Goal: Use online tool/utility: Utilize a website feature to perform a specific function

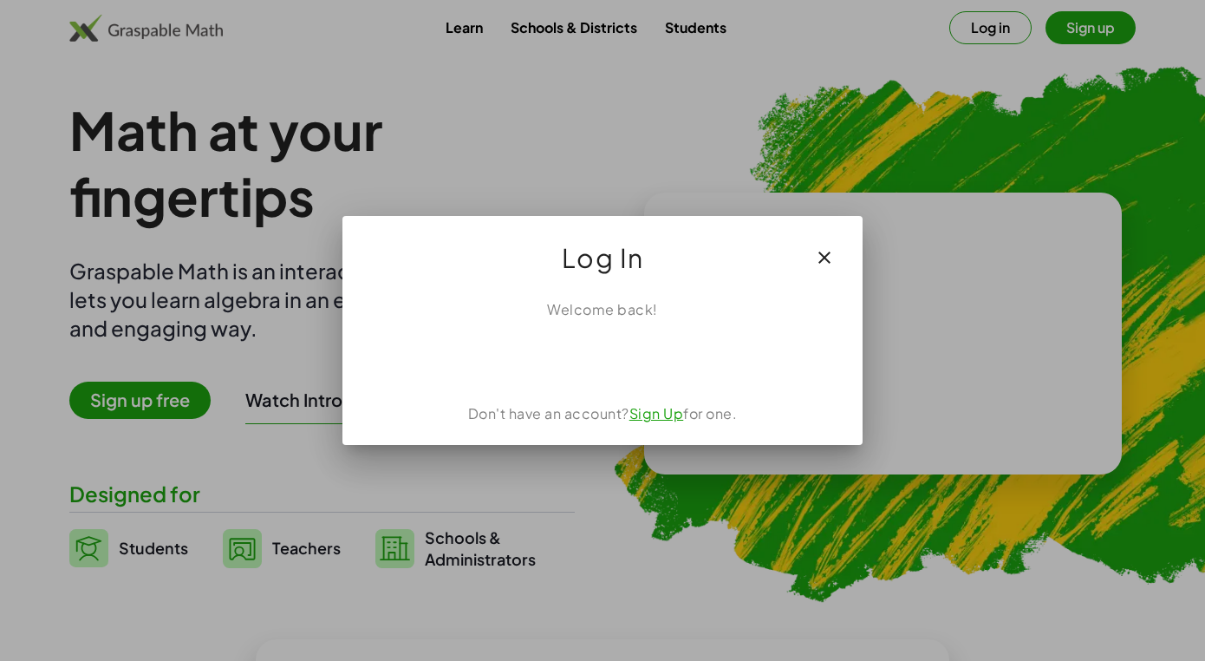
click at [576, 355] on div "Acceder con Google. Se abre en una pestaña nueva" at bounding box center [602, 358] width 165 height 38
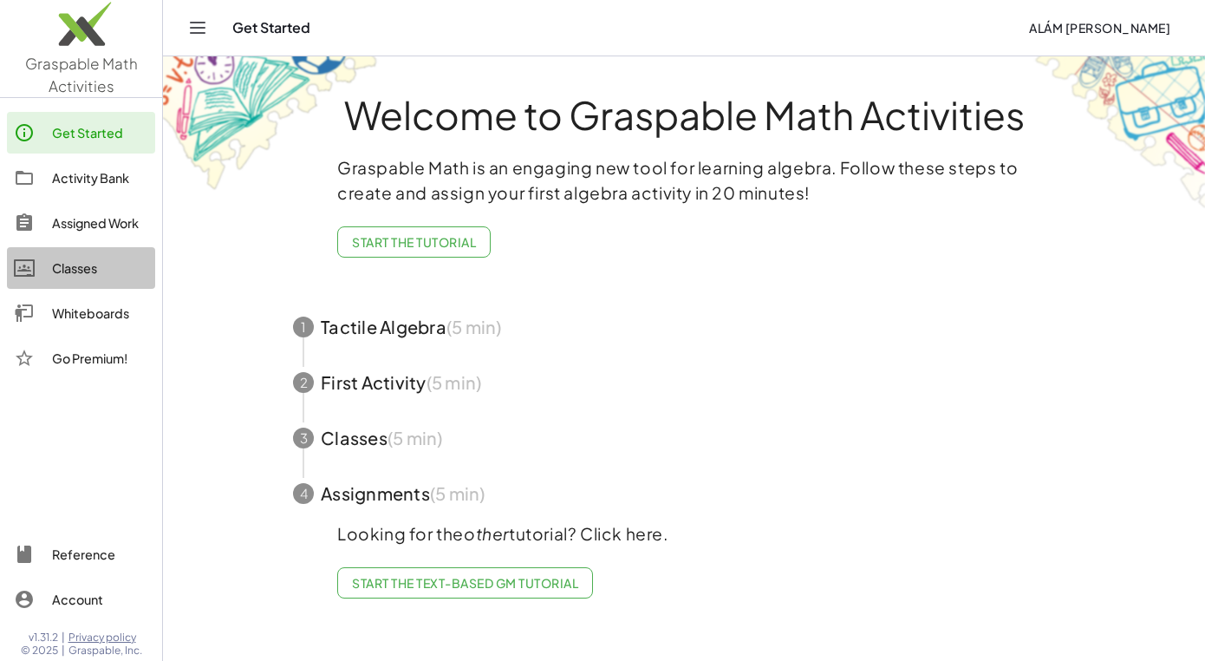
click at [66, 282] on link "Classes" at bounding box center [81, 268] width 148 height 42
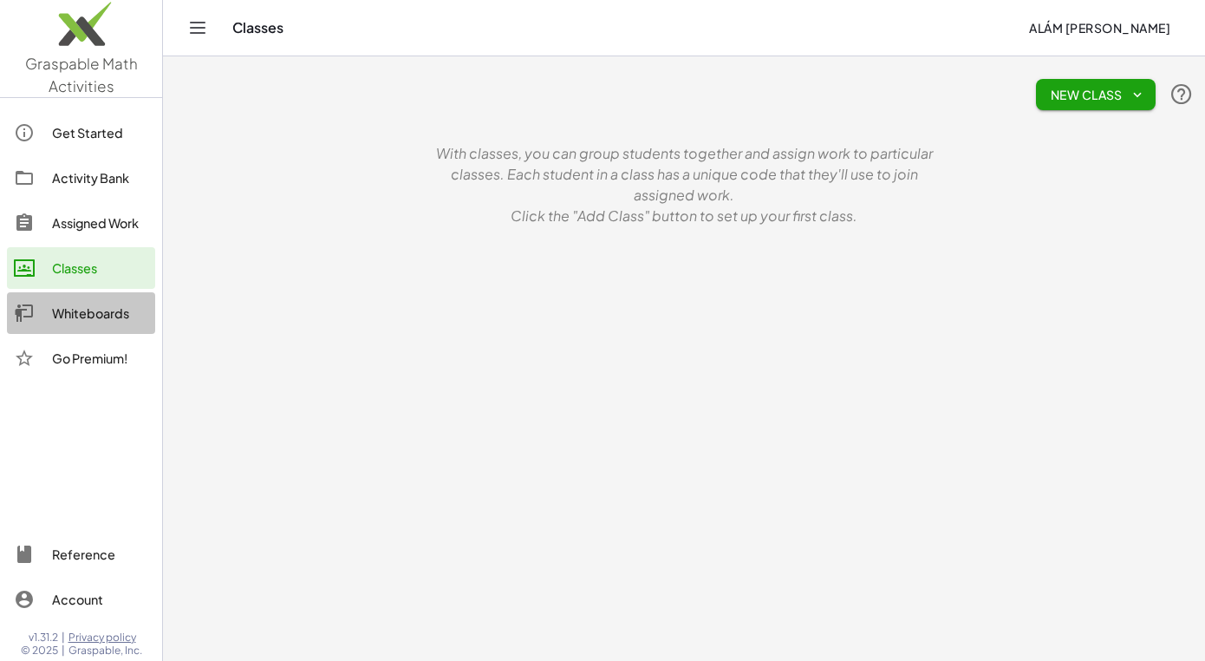
click at [67, 312] on div "Whiteboards" at bounding box center [100, 313] width 96 height 21
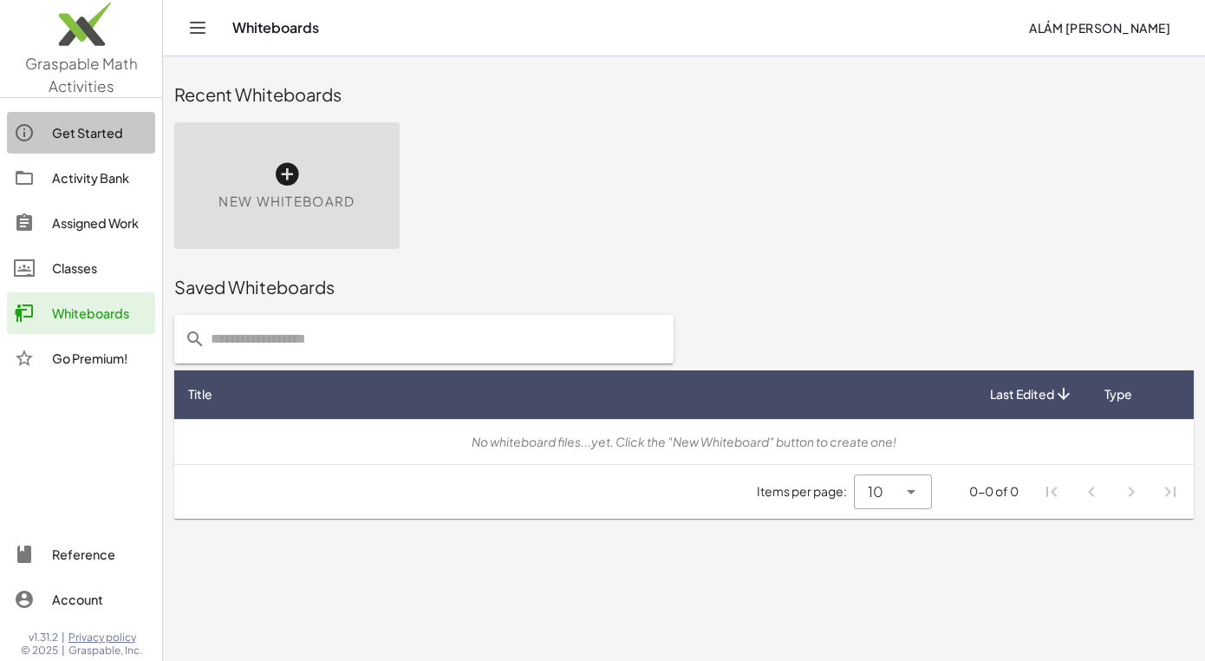
click at [73, 134] on div "Get Started" at bounding box center [100, 132] width 96 height 21
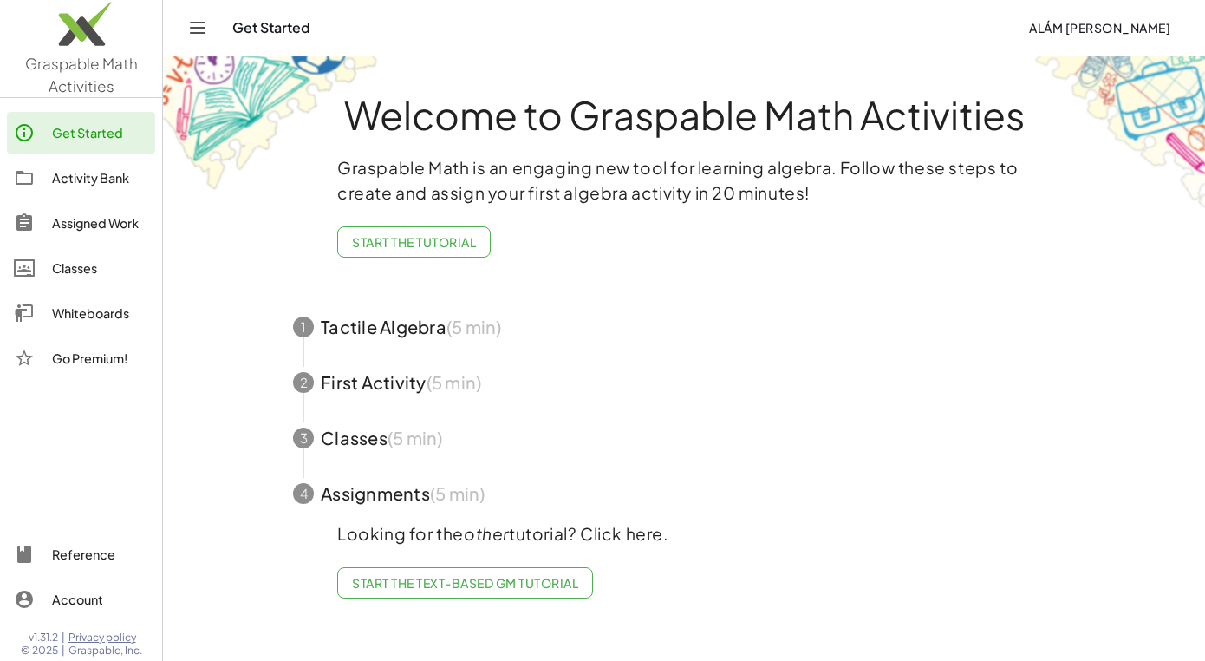
click at [87, 184] on div "Activity Bank" at bounding box center [100, 177] width 96 height 21
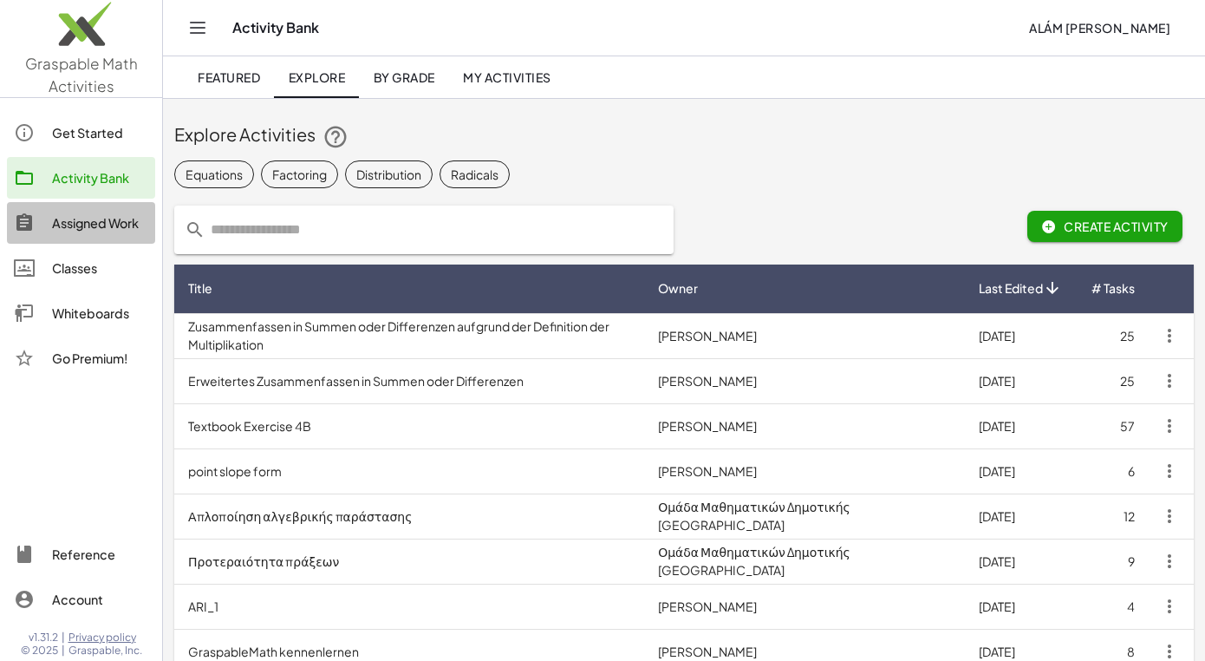
click at [87, 223] on div "Assigned Work" at bounding box center [100, 222] width 96 height 21
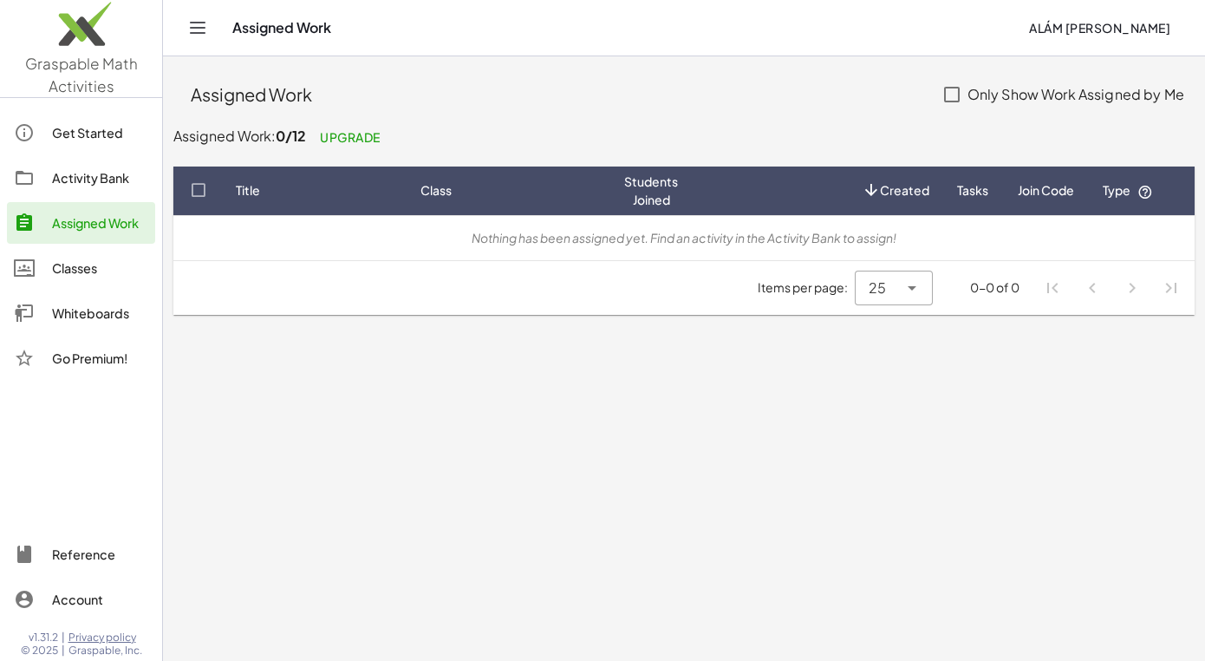
click at [87, 276] on div "Classes" at bounding box center [100, 268] width 96 height 21
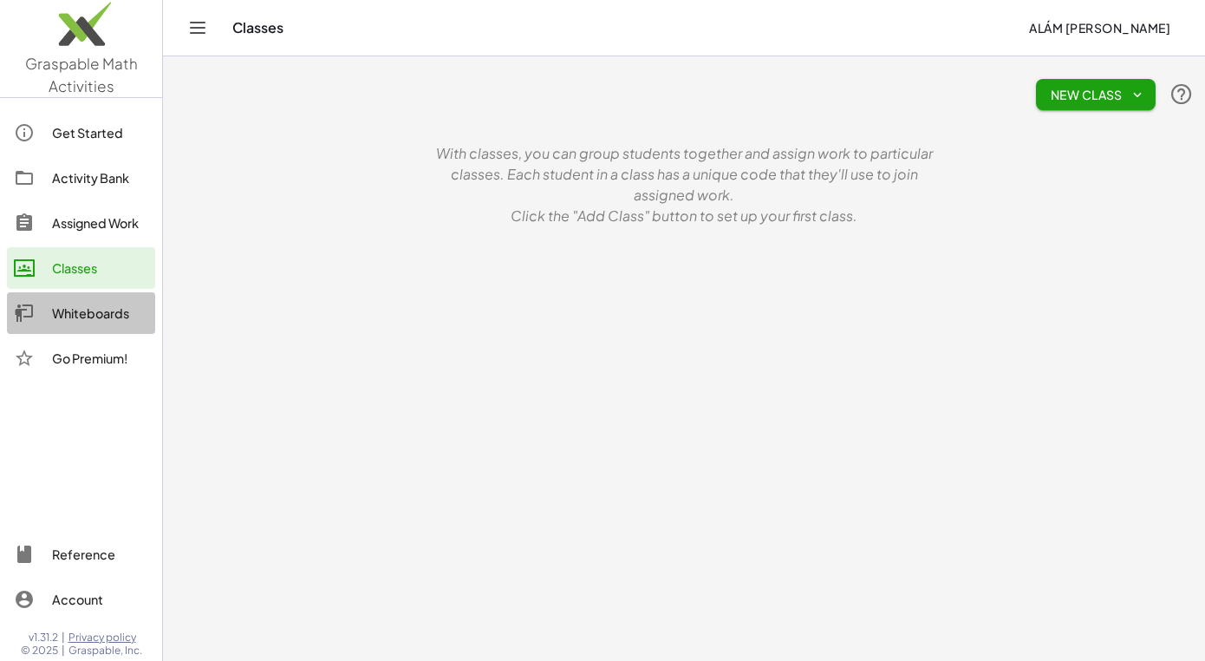
click at [78, 323] on div "Whiteboards" at bounding box center [100, 313] width 96 height 21
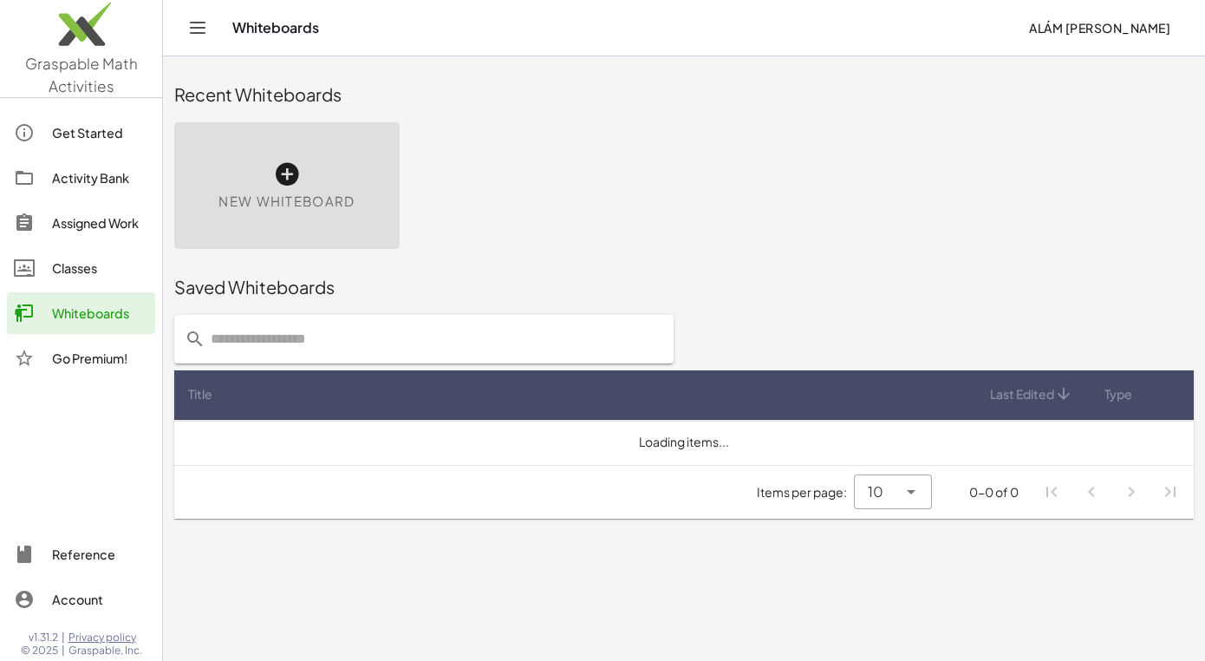
click at [281, 182] on icon at bounding box center [287, 174] width 28 height 28
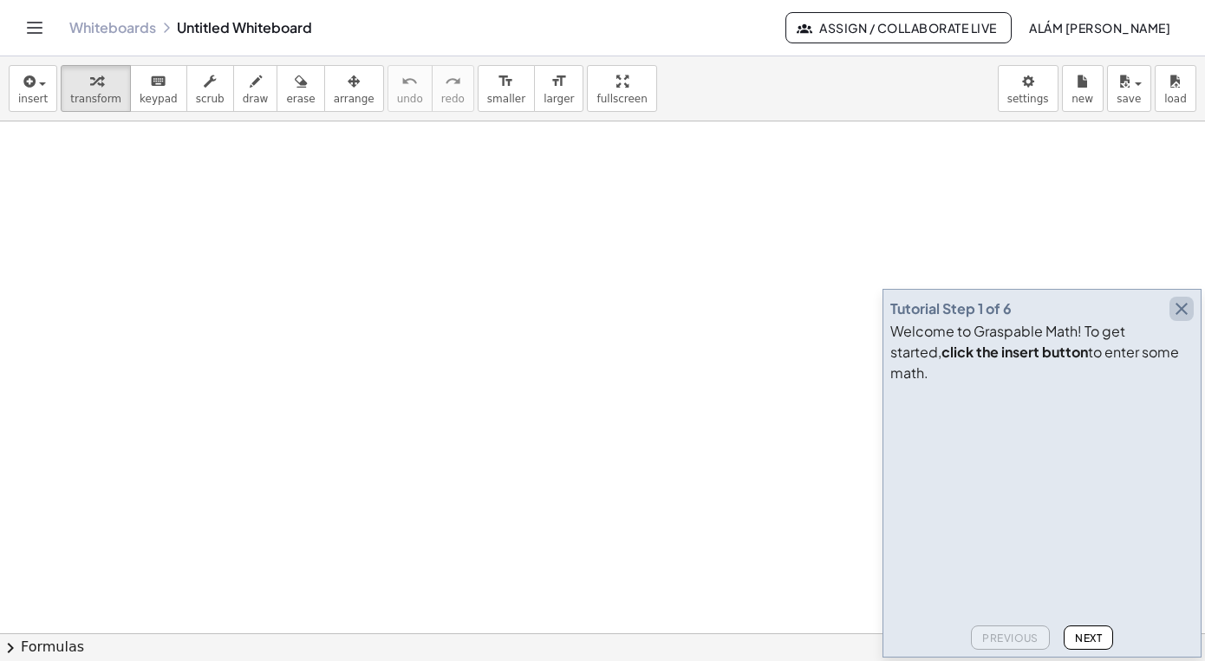
click at [1184, 319] on icon "button" at bounding box center [1181, 308] width 21 height 21
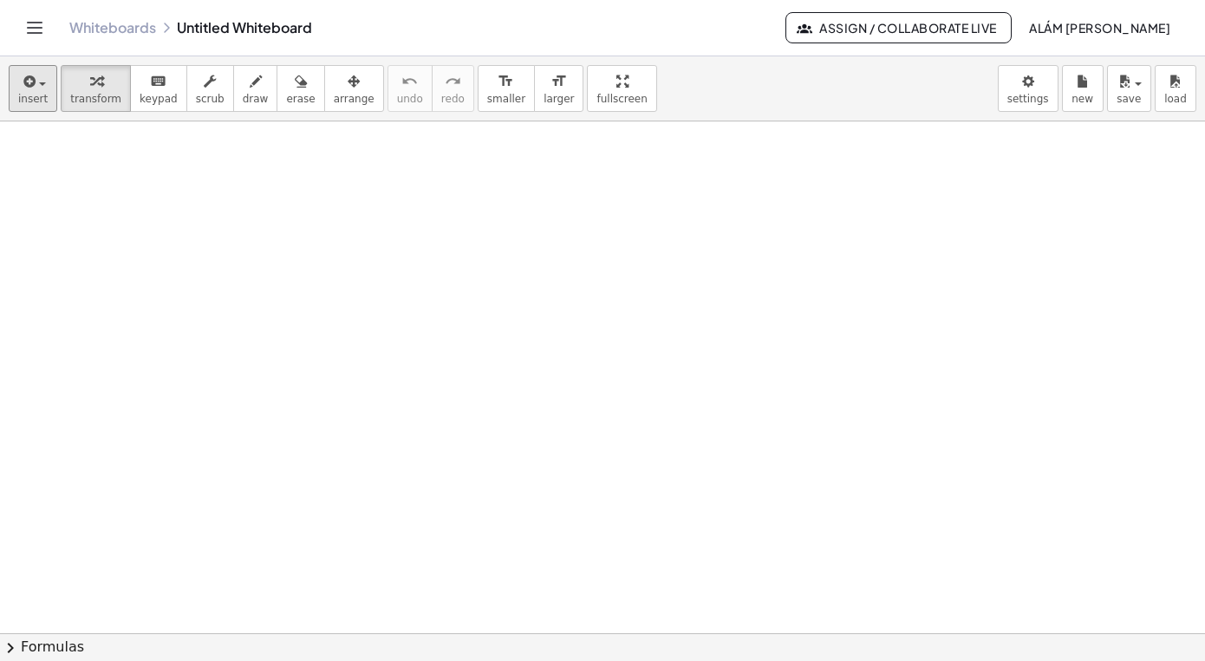
click at [26, 85] on icon "button" at bounding box center [28, 81] width 16 height 21
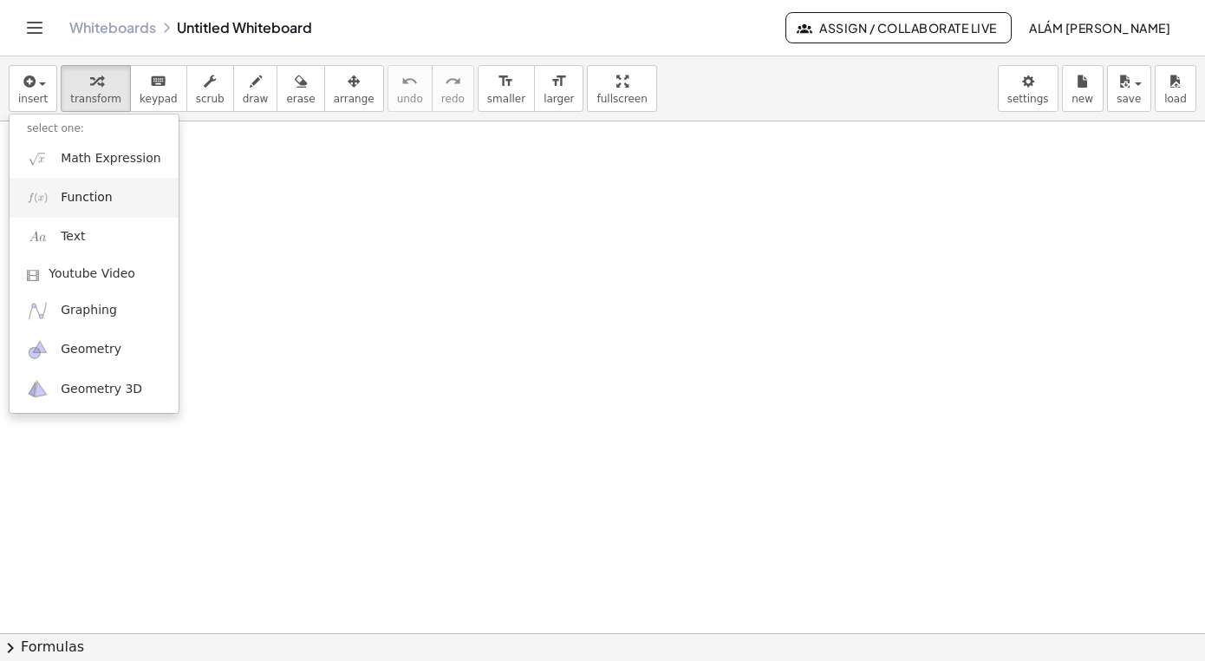
click at [114, 199] on link "Function" at bounding box center [94, 197] width 169 height 39
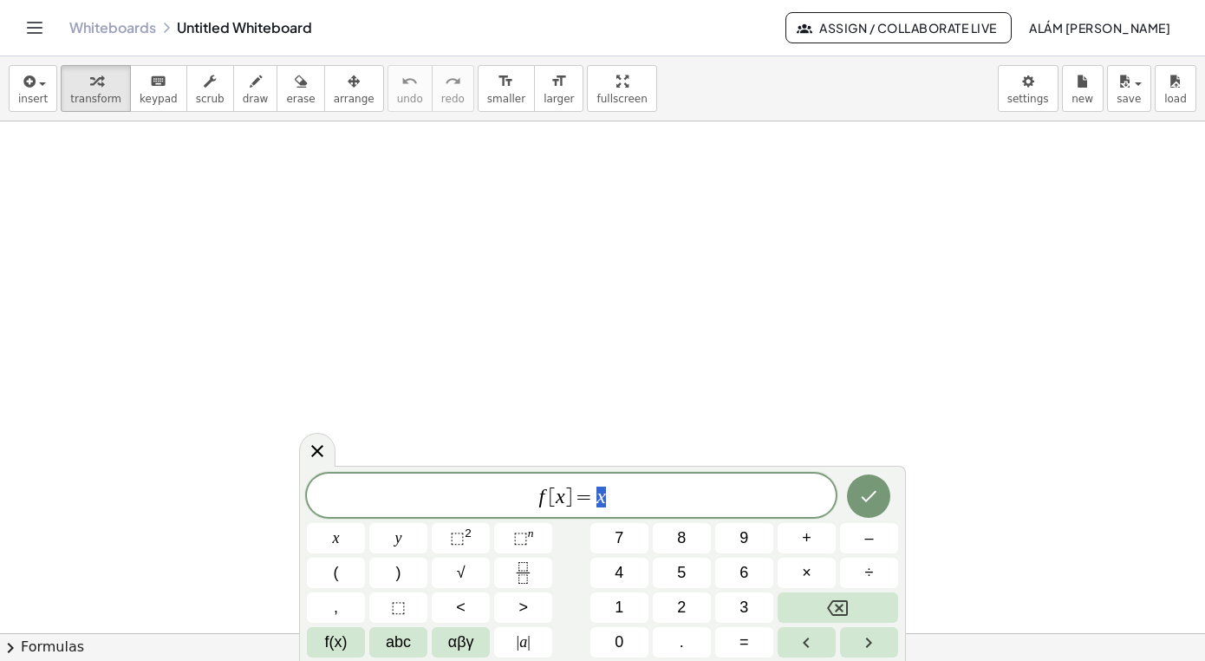
click at [597, 499] on var "x" at bounding box center [602, 496] width 10 height 23
click at [311, 429] on div at bounding box center [602, 632] width 1205 height 1023
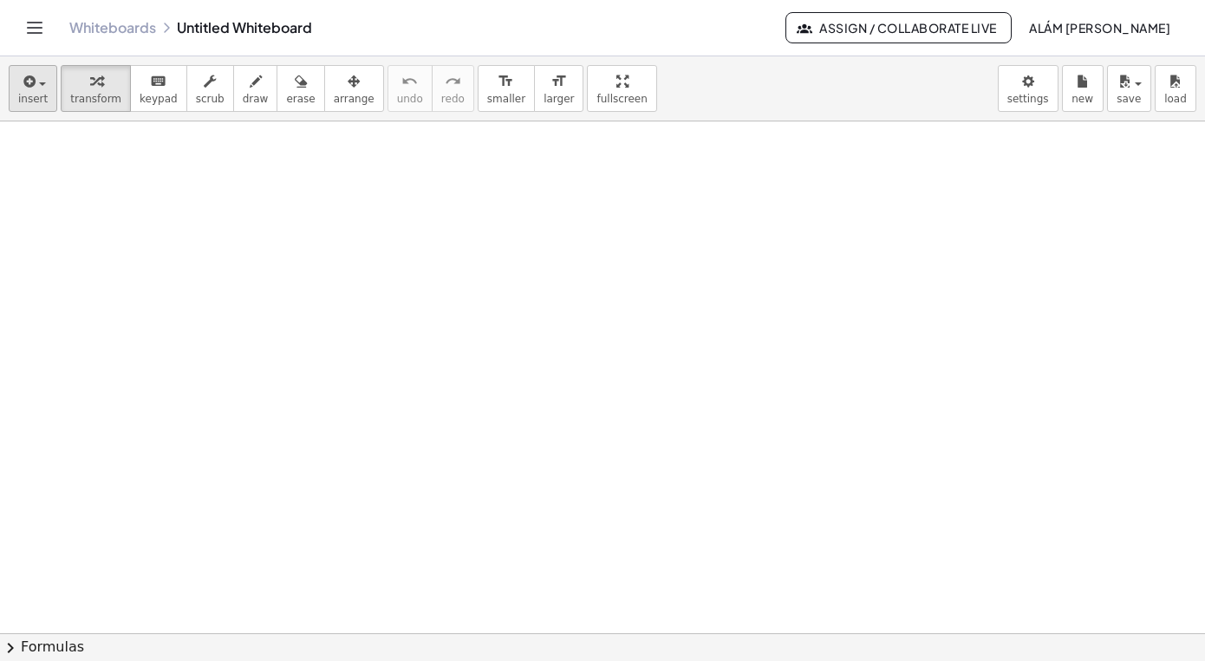
click at [32, 88] on icon "button" at bounding box center [28, 81] width 16 height 21
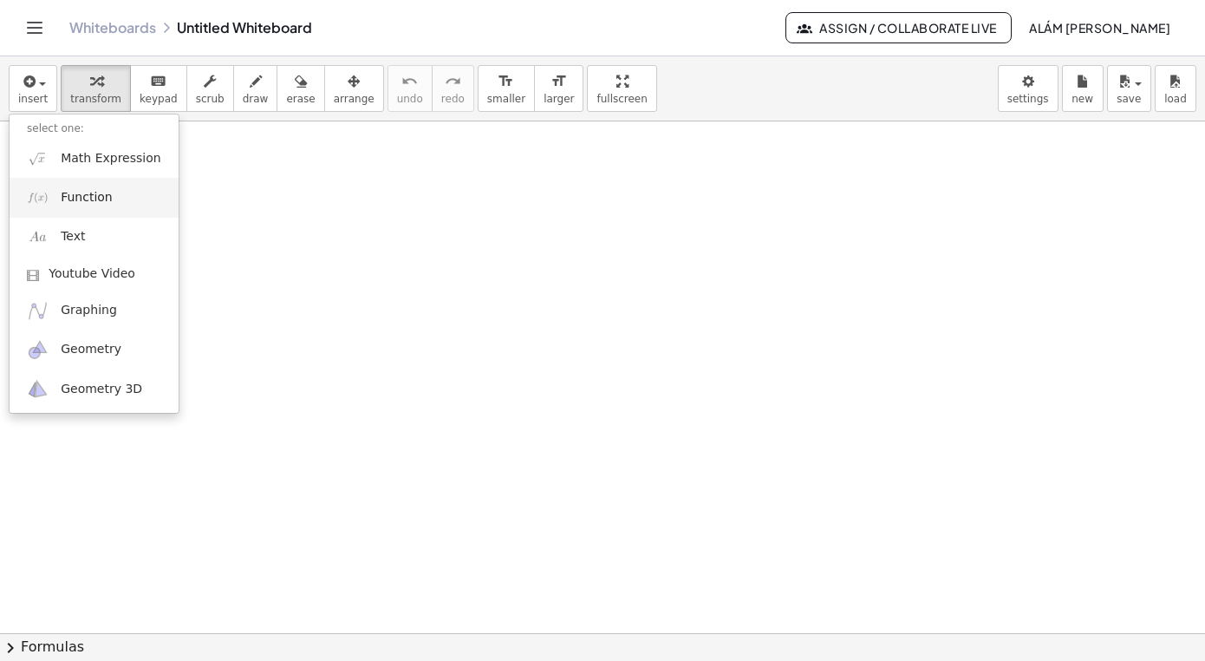
click at [70, 212] on link "Function" at bounding box center [94, 197] width 169 height 39
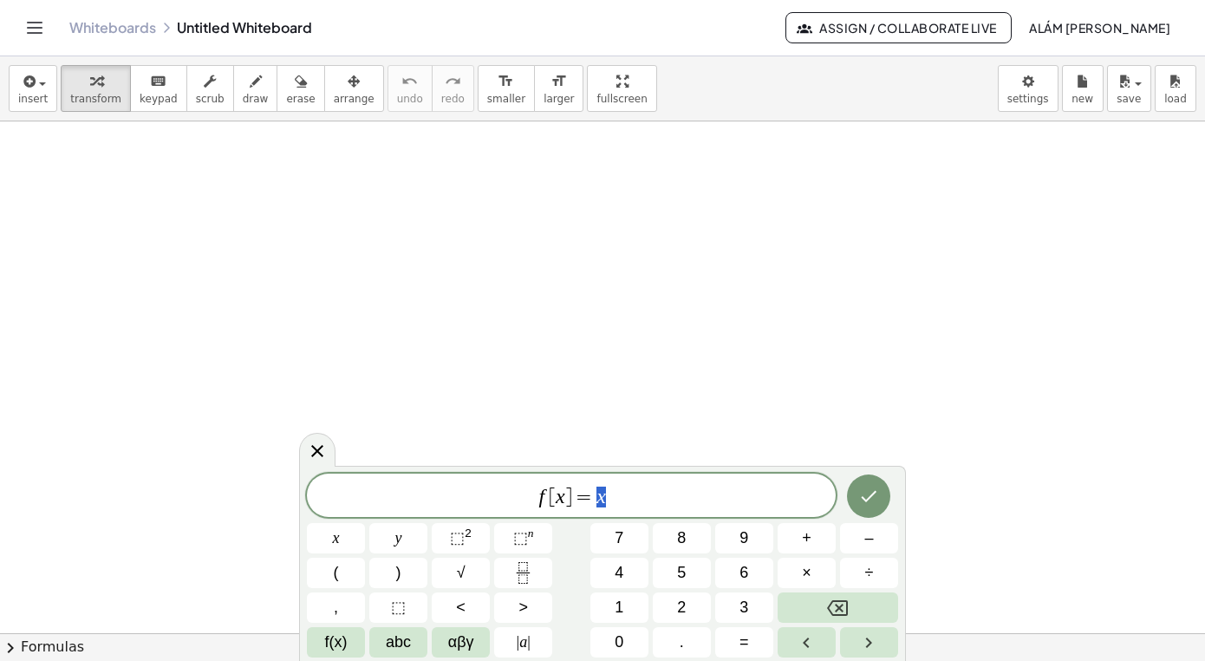
scroll to position [0, 0]
click at [620, 484] on div "f [ x ] = x" at bounding box center [571, 494] width 529 height 43
click at [653, 507] on span "f [ x ] = x 2 ​" at bounding box center [571, 493] width 529 height 31
click at [868, 500] on icon "Done" at bounding box center [868, 492] width 21 height 21
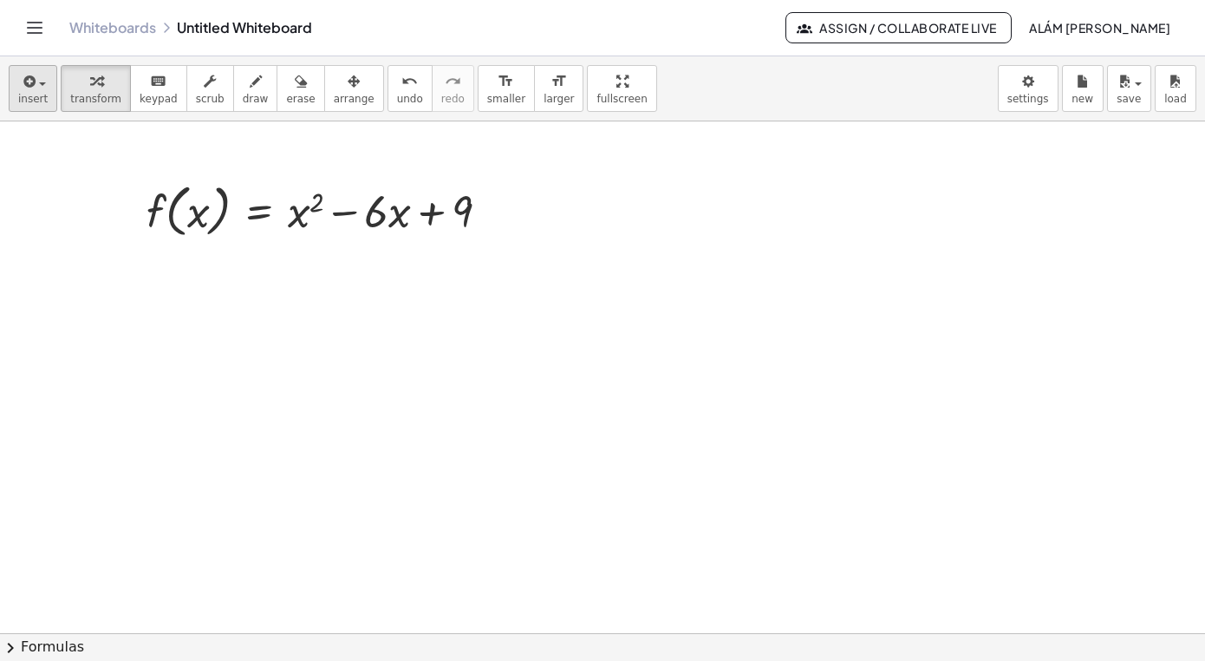
click at [25, 94] on span "insert" at bounding box center [32, 99] width 29 height 12
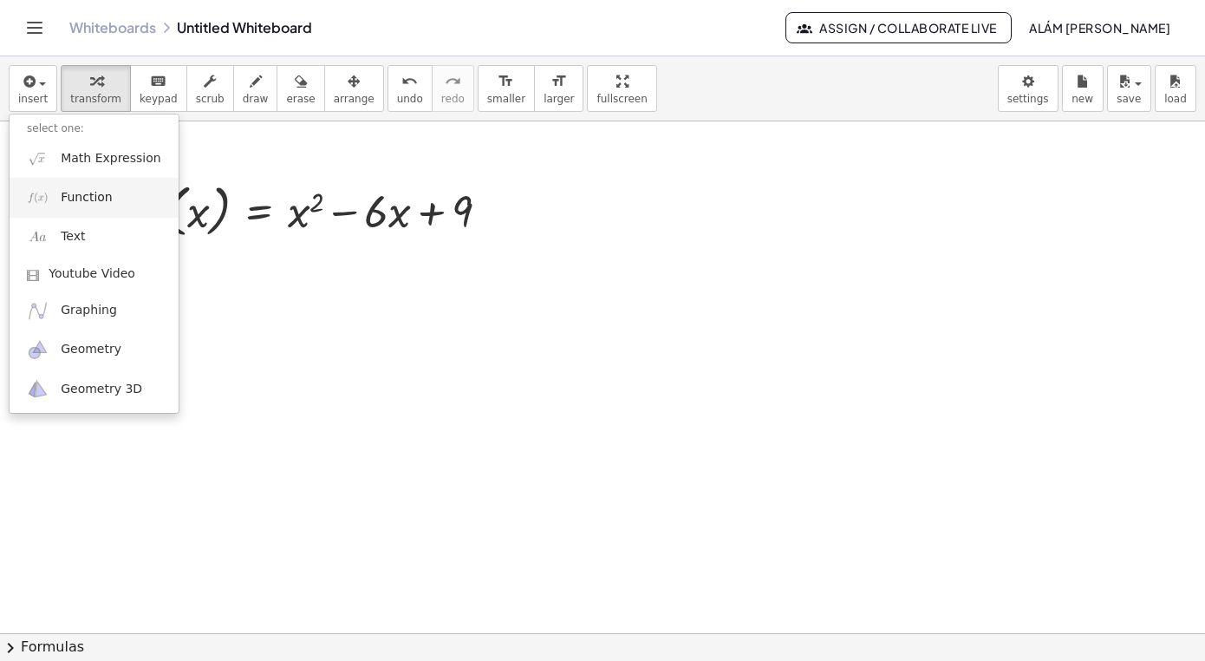
click at [74, 199] on span "Function" at bounding box center [87, 197] width 52 height 17
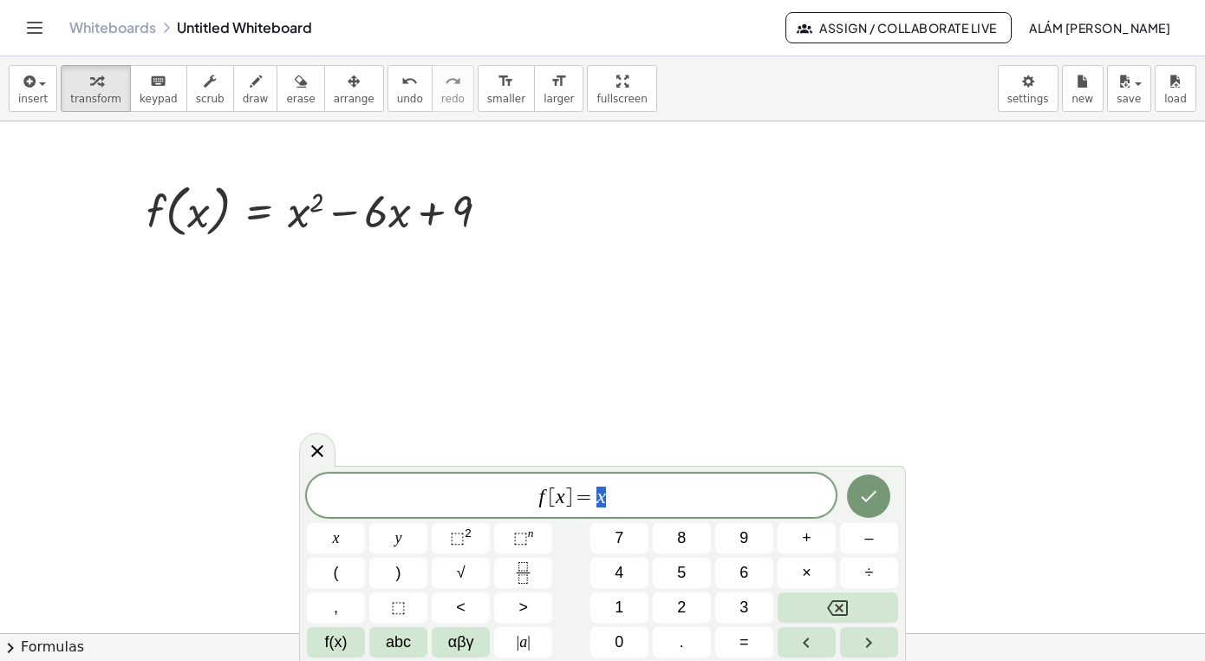
scroll to position [16, 10]
click at [551, 503] on span "[" at bounding box center [552, 496] width 7 height 21
click at [652, 495] on span "g [ x ] = x ​" at bounding box center [571, 497] width 529 height 24
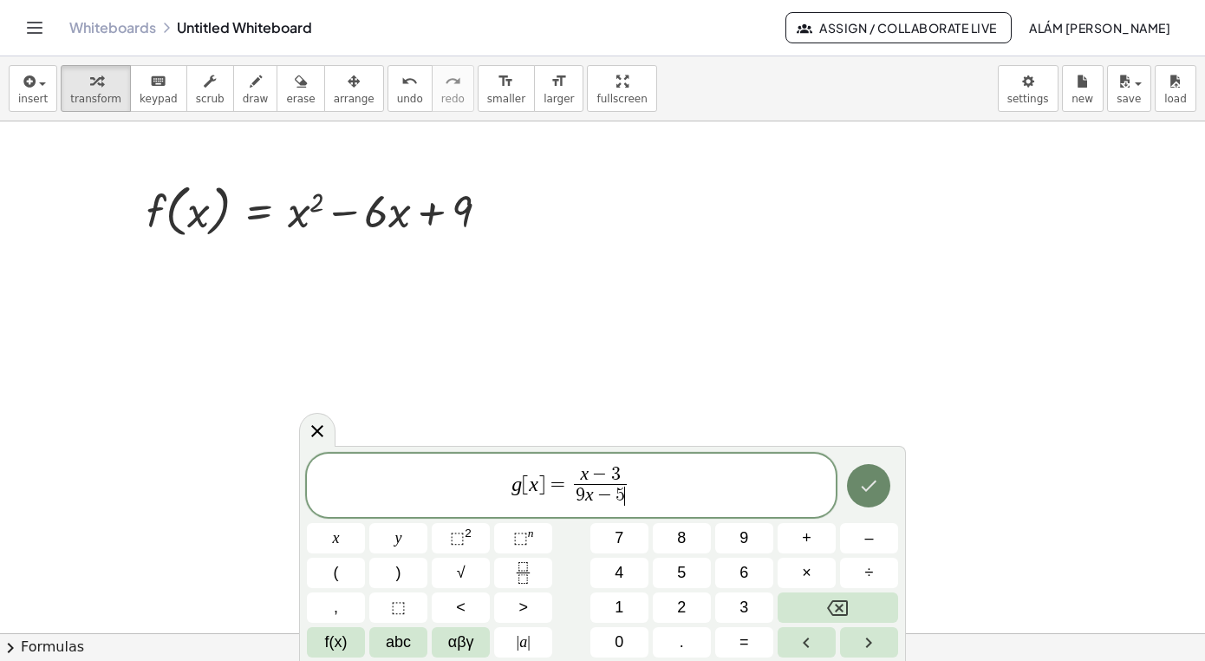
click at [867, 497] on button "Done" at bounding box center [868, 485] width 43 height 43
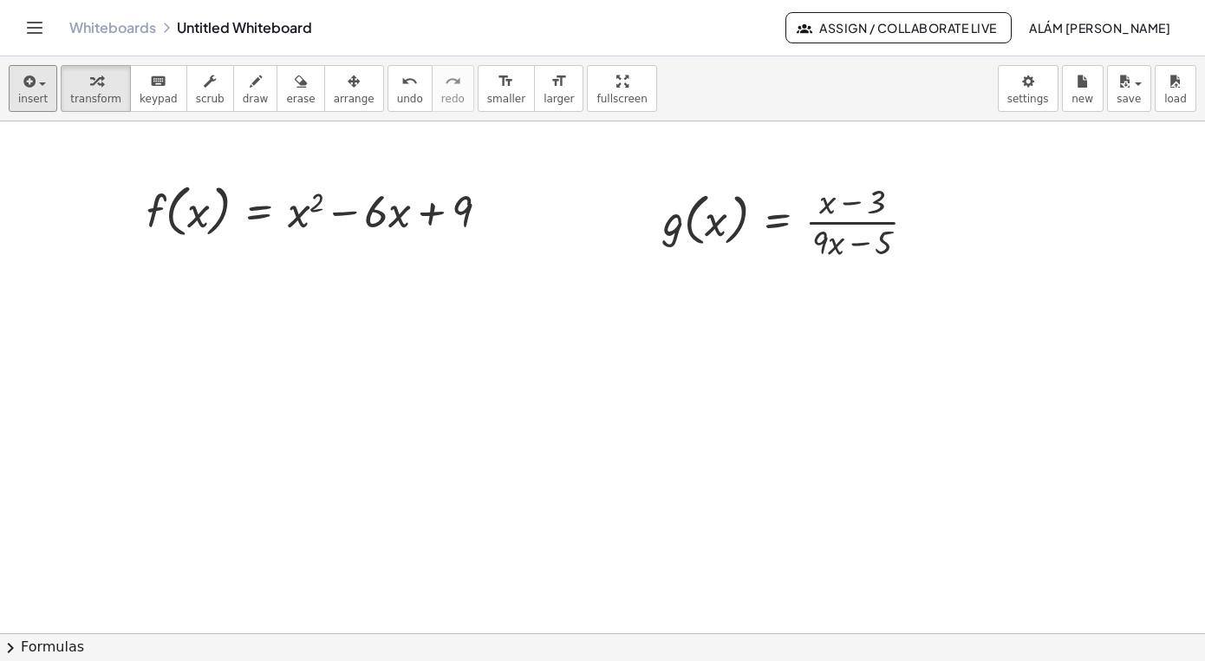
click at [32, 85] on icon "button" at bounding box center [28, 81] width 16 height 21
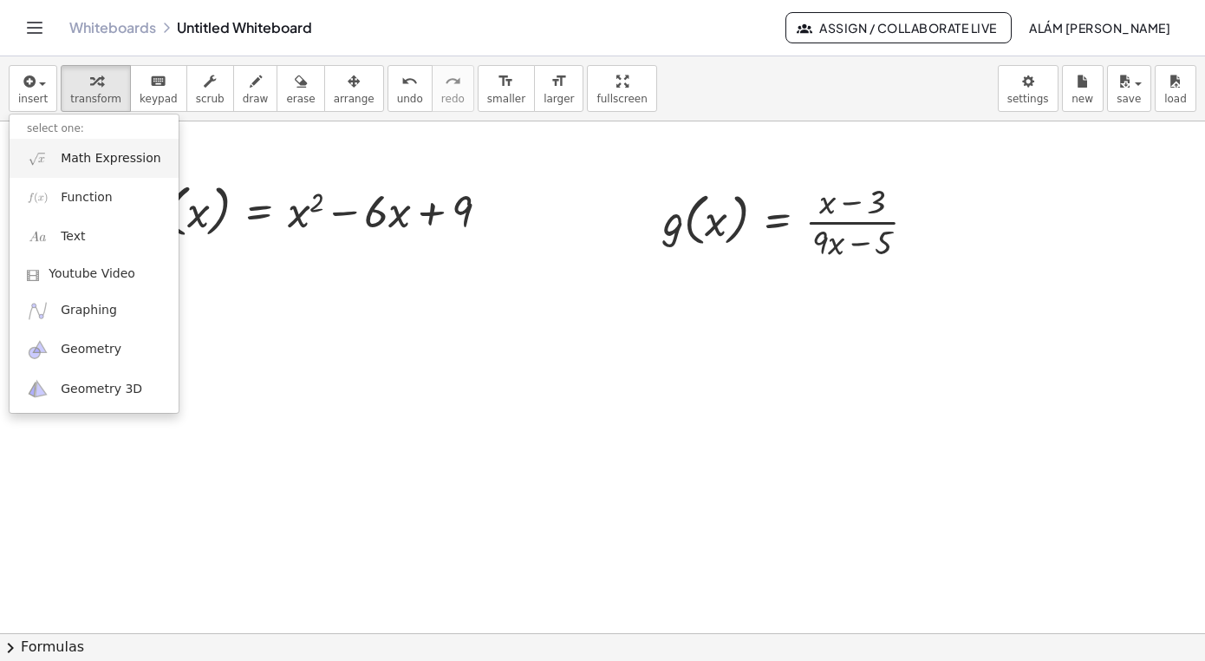
click at [93, 160] on span "Math Expression" at bounding box center [111, 158] width 100 height 17
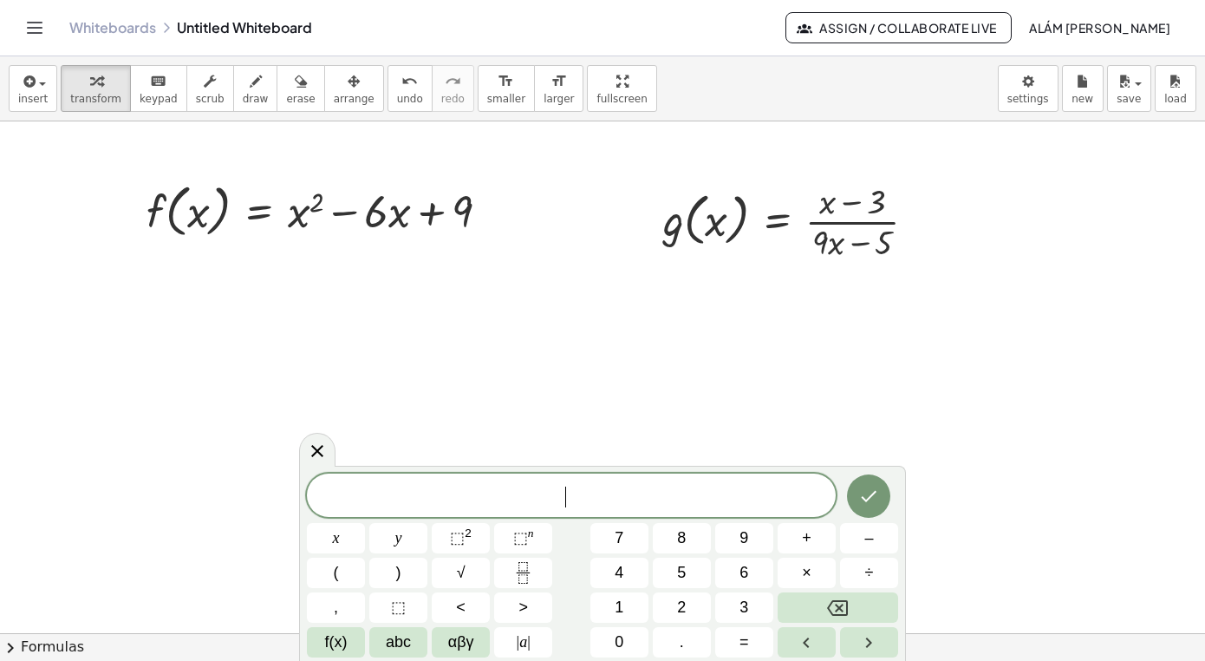
scroll to position [15, 0]
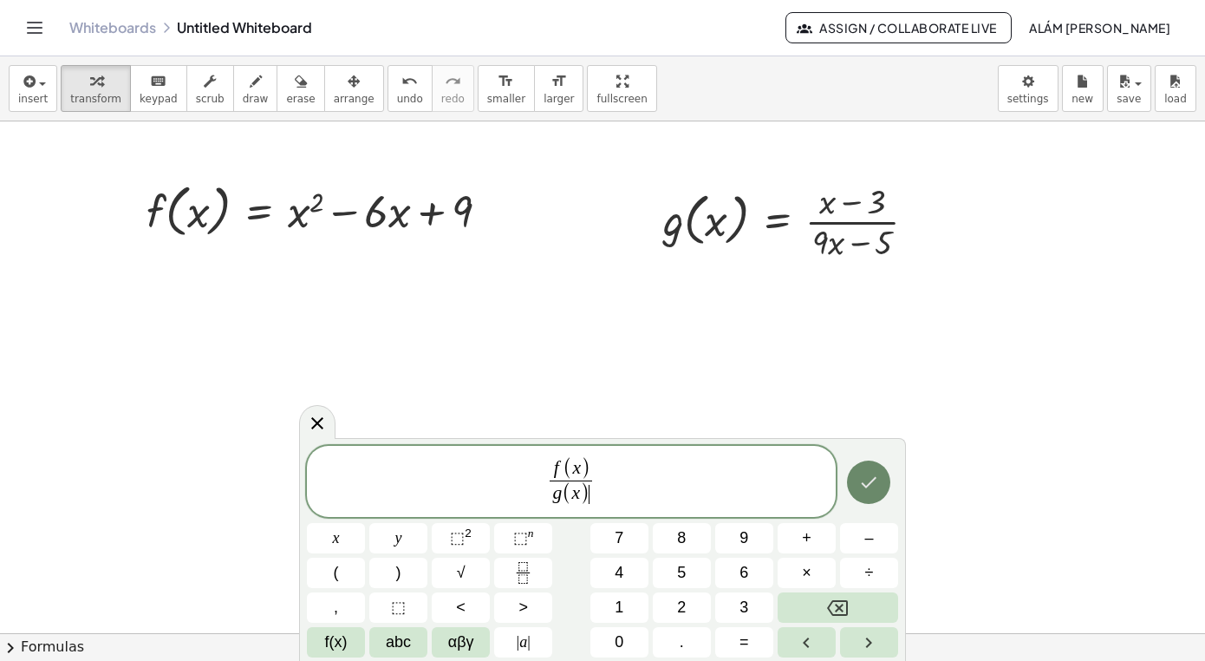
click at [869, 480] on icon "Done" at bounding box center [868, 482] width 21 height 21
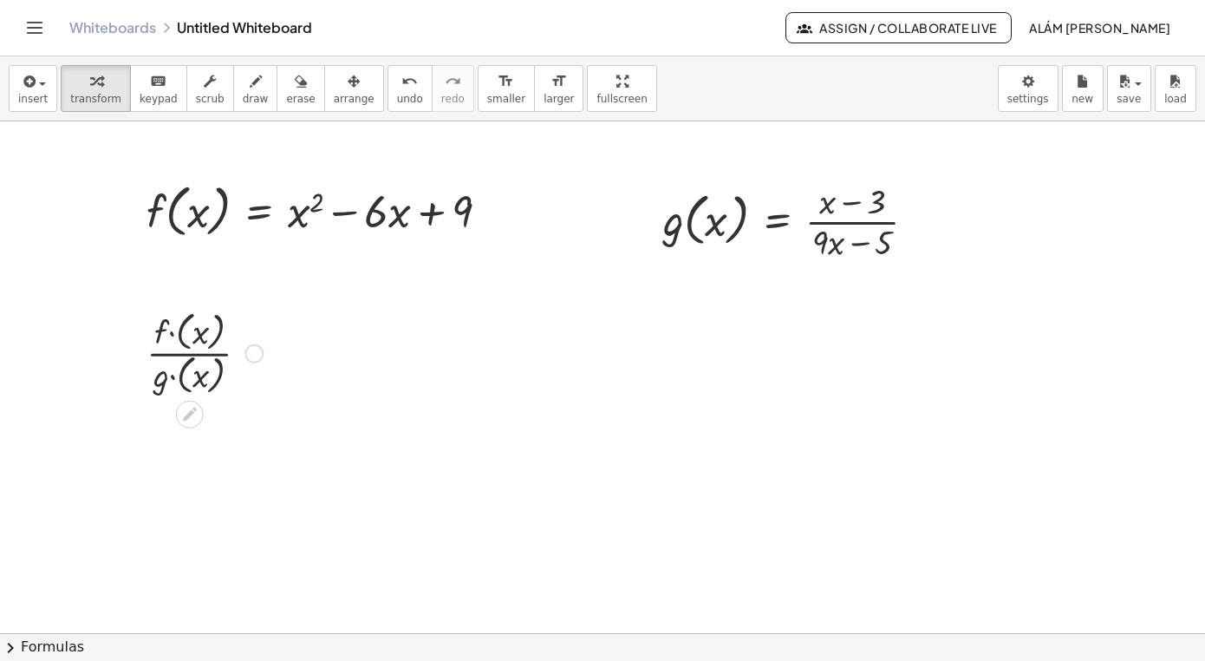
click at [179, 337] on div at bounding box center [205, 352] width 134 height 94
click at [252, 349] on div at bounding box center [254, 353] width 19 height 19
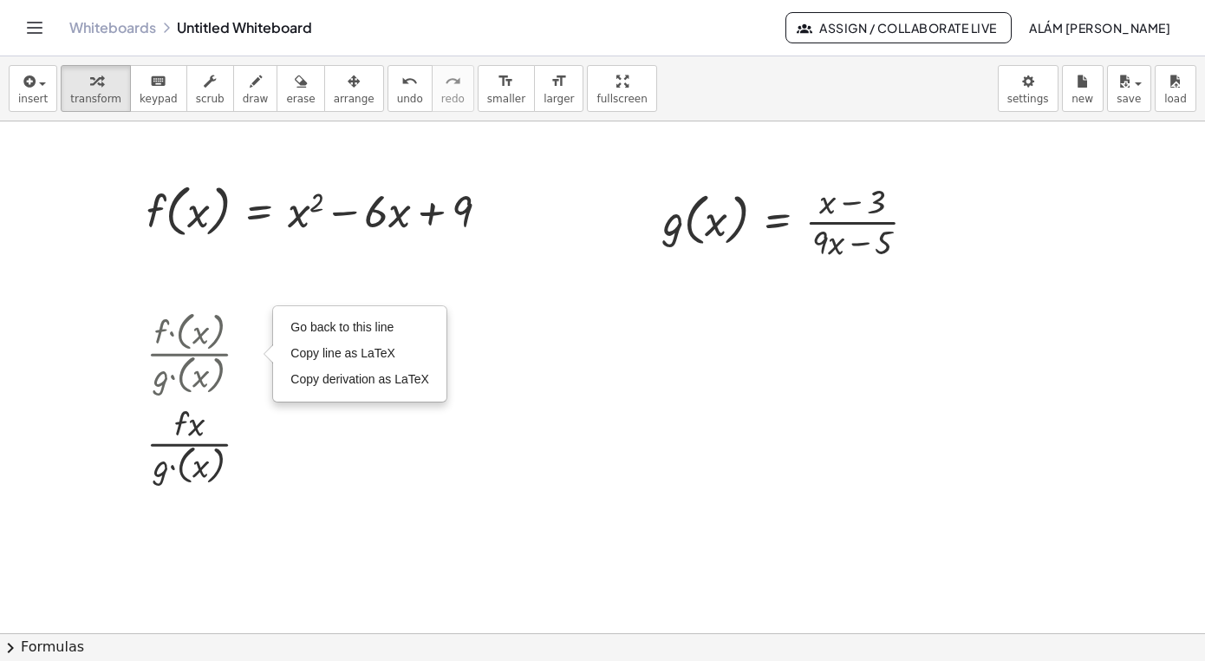
click at [247, 520] on div at bounding box center [602, 632] width 1205 height 1023
click at [228, 452] on div at bounding box center [205, 444] width 134 height 90
click at [253, 355] on div "Go back to this line Copy line as LaTeX Copy derivation as LaTeX" at bounding box center [254, 353] width 19 height 19
click at [380, 334] on span "Go back to this line" at bounding box center [341, 327] width 103 height 14
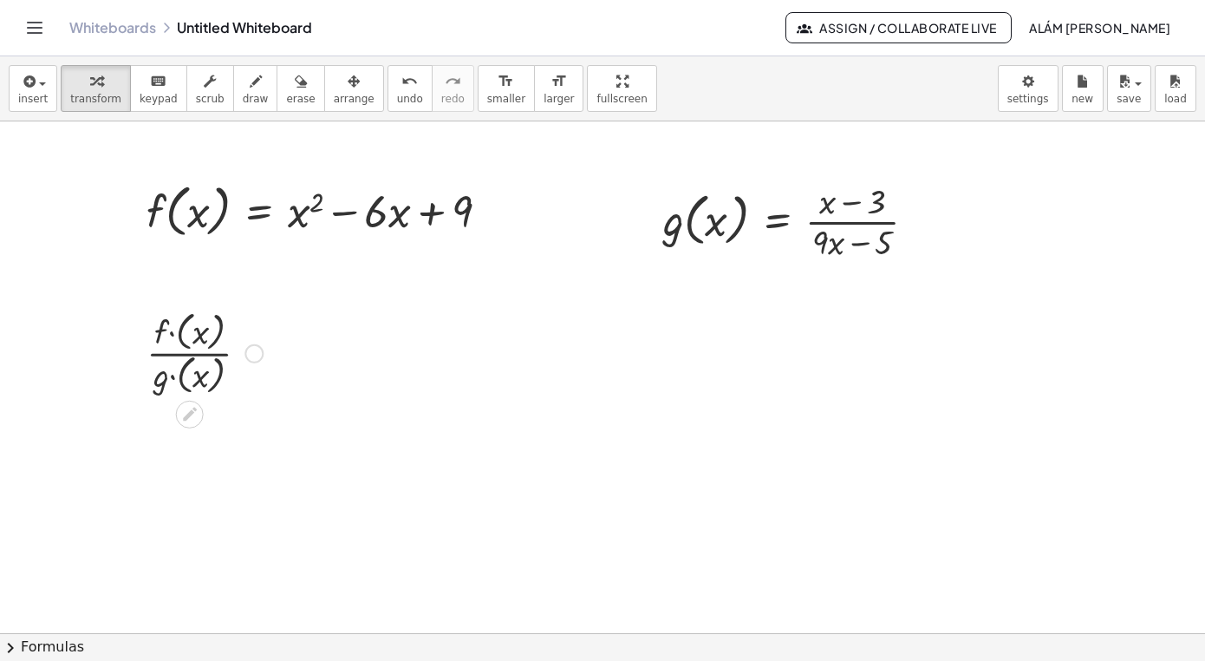
click at [188, 349] on div at bounding box center [205, 352] width 134 height 94
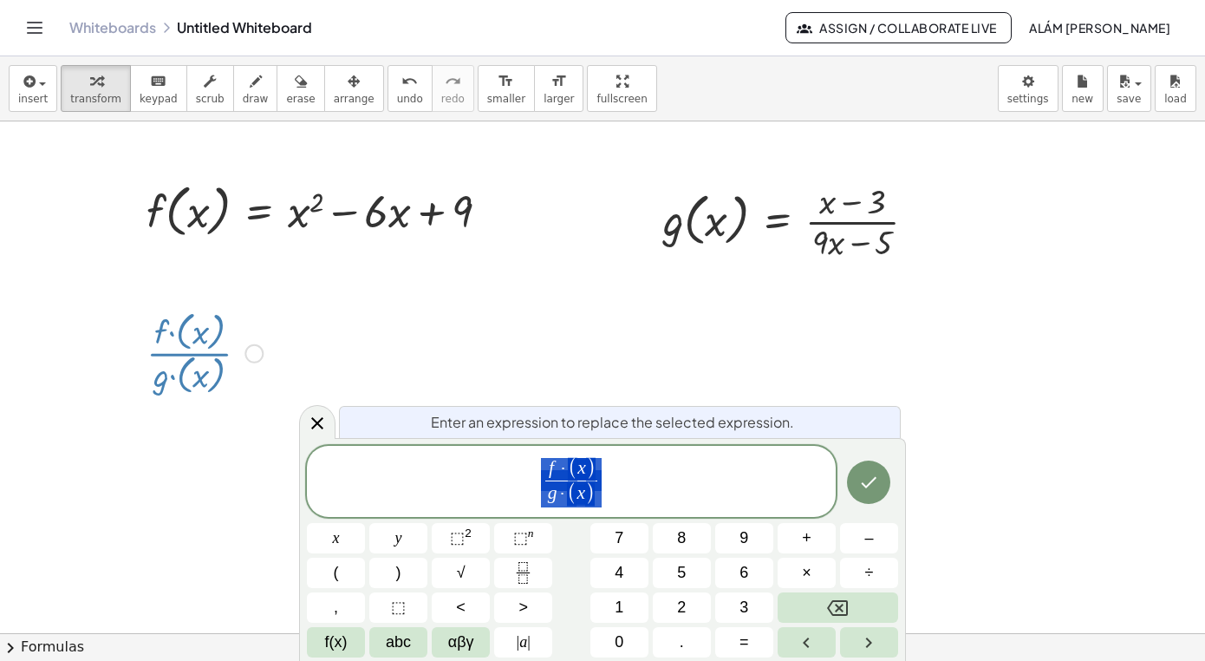
scroll to position [1040, 9]
click at [330, 419] on div at bounding box center [317, 422] width 36 height 34
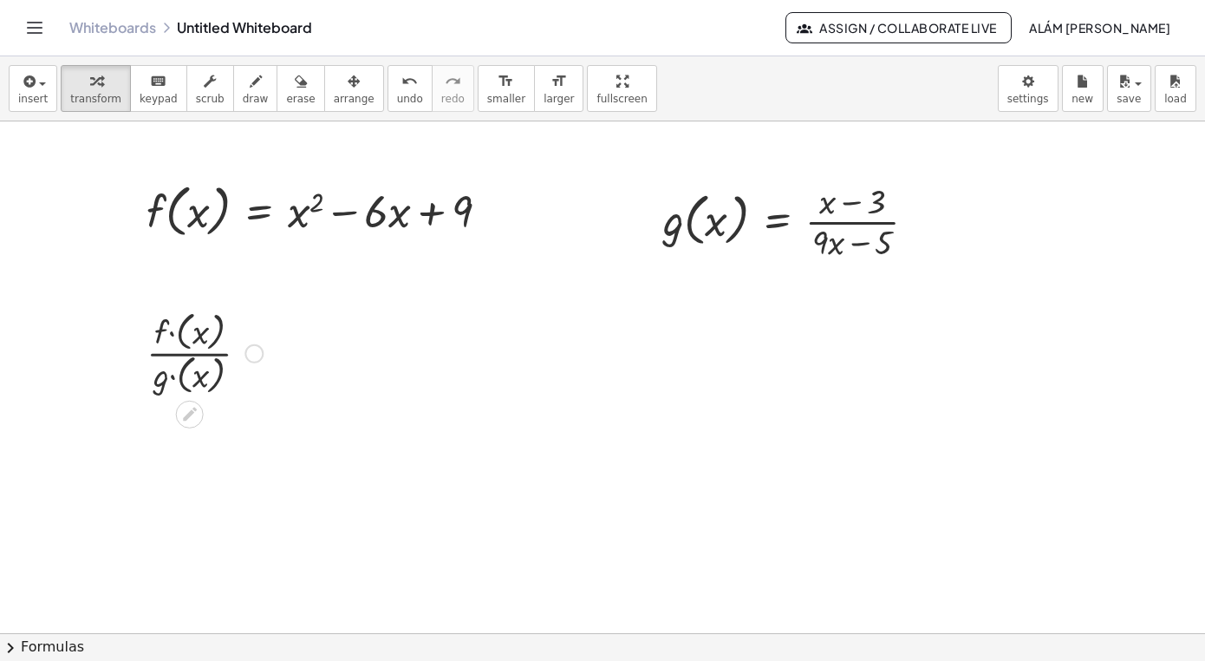
drag, startPoint x: 329, startPoint y: 355, endPoint x: 107, endPoint y: 347, distance: 222.1
click at [108, 347] on div at bounding box center [602, 632] width 1205 height 1023
click at [199, 328] on div at bounding box center [205, 352] width 134 height 94
click at [190, 508] on icon at bounding box center [189, 504] width 18 height 18
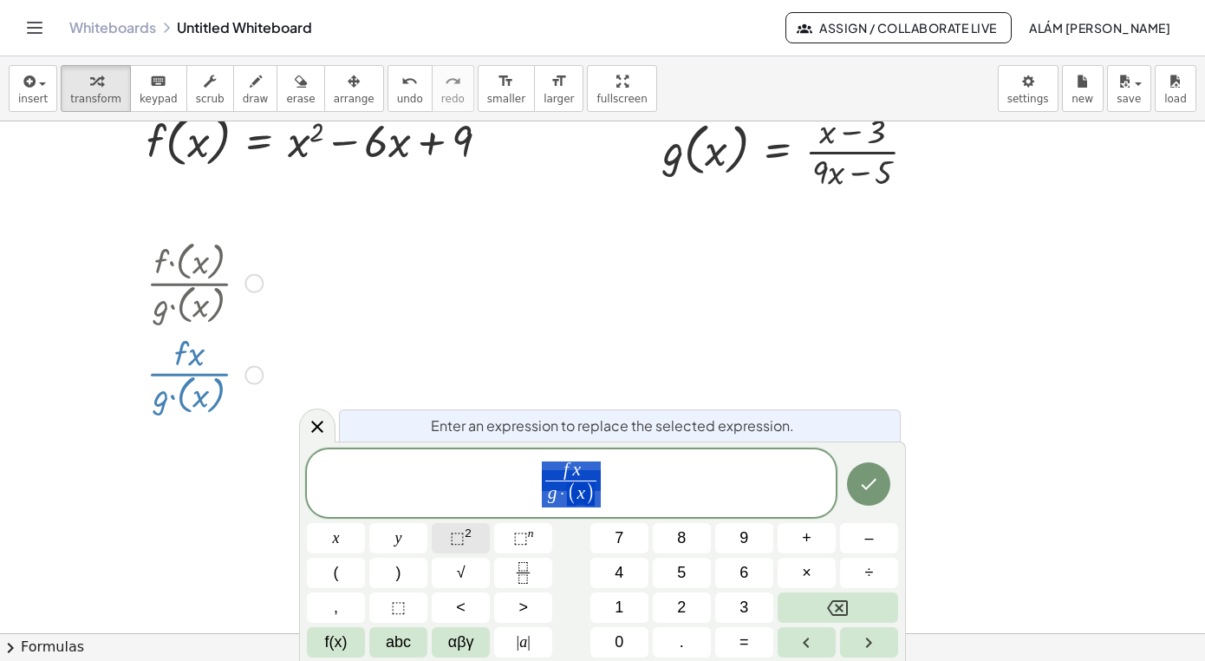
scroll to position [70, 0]
click at [321, 432] on icon at bounding box center [317, 426] width 21 height 21
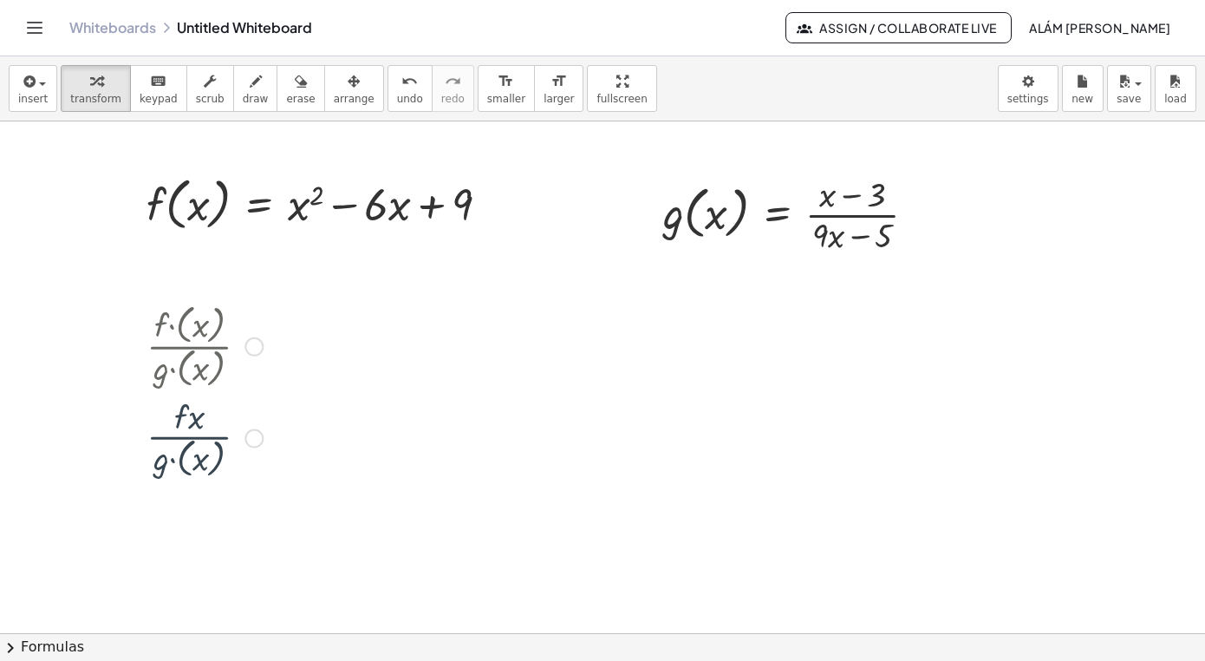
scroll to position [0, 0]
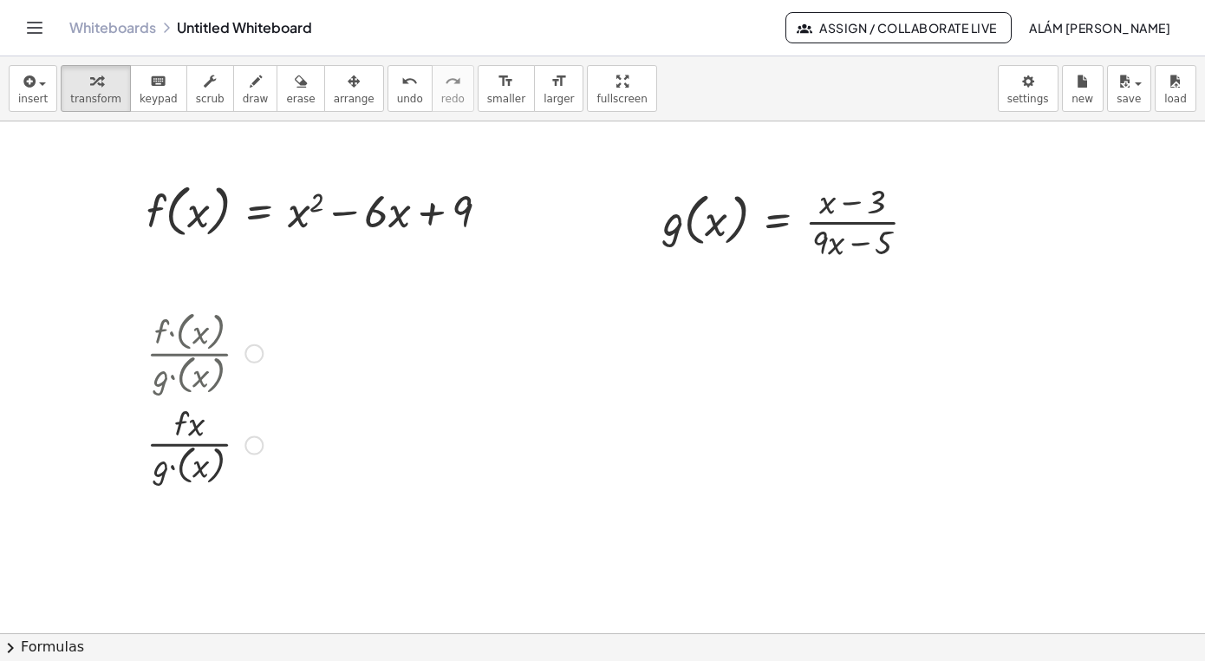
click at [192, 334] on div at bounding box center [205, 352] width 134 height 94
click at [271, 363] on div at bounding box center [205, 352] width 134 height 94
click at [261, 355] on div at bounding box center [254, 353] width 19 height 19
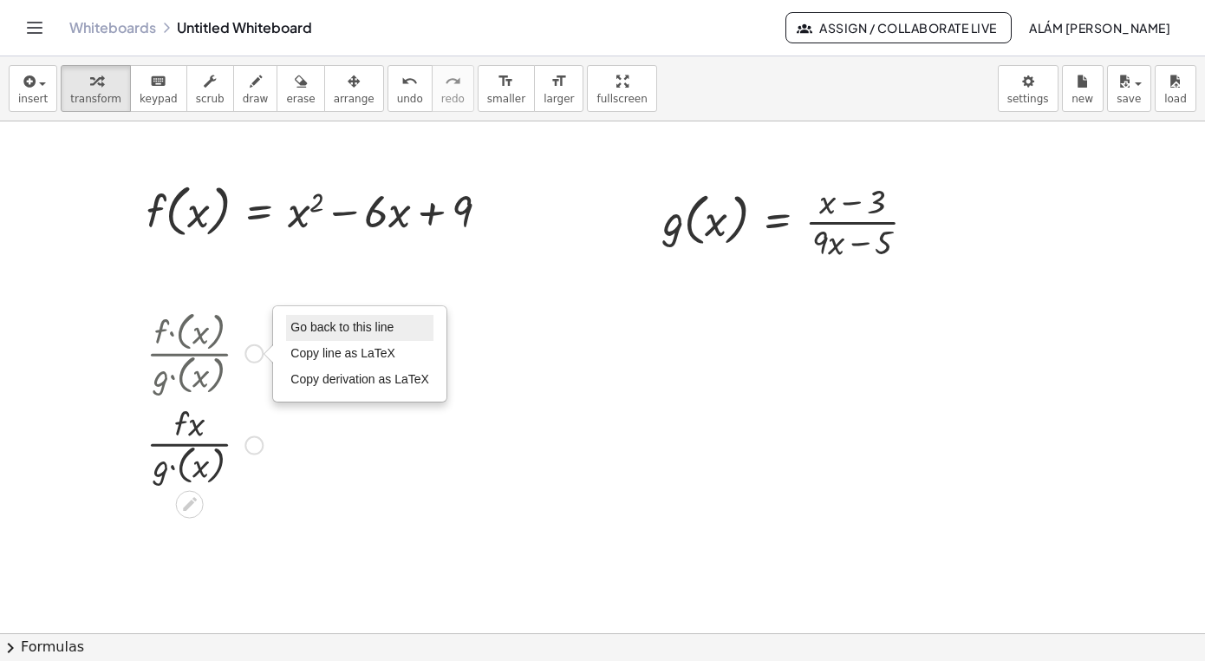
click at [323, 321] on span "Go back to this line" at bounding box center [341, 327] width 103 height 14
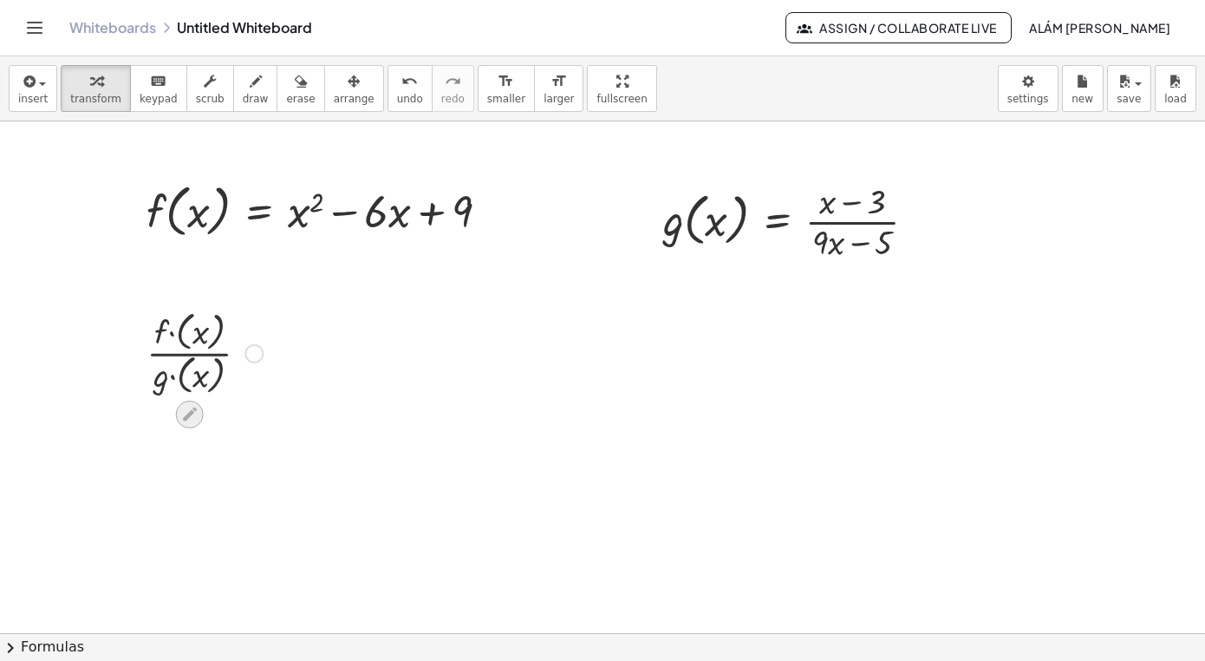
click at [194, 411] on icon at bounding box center [190, 415] width 14 height 14
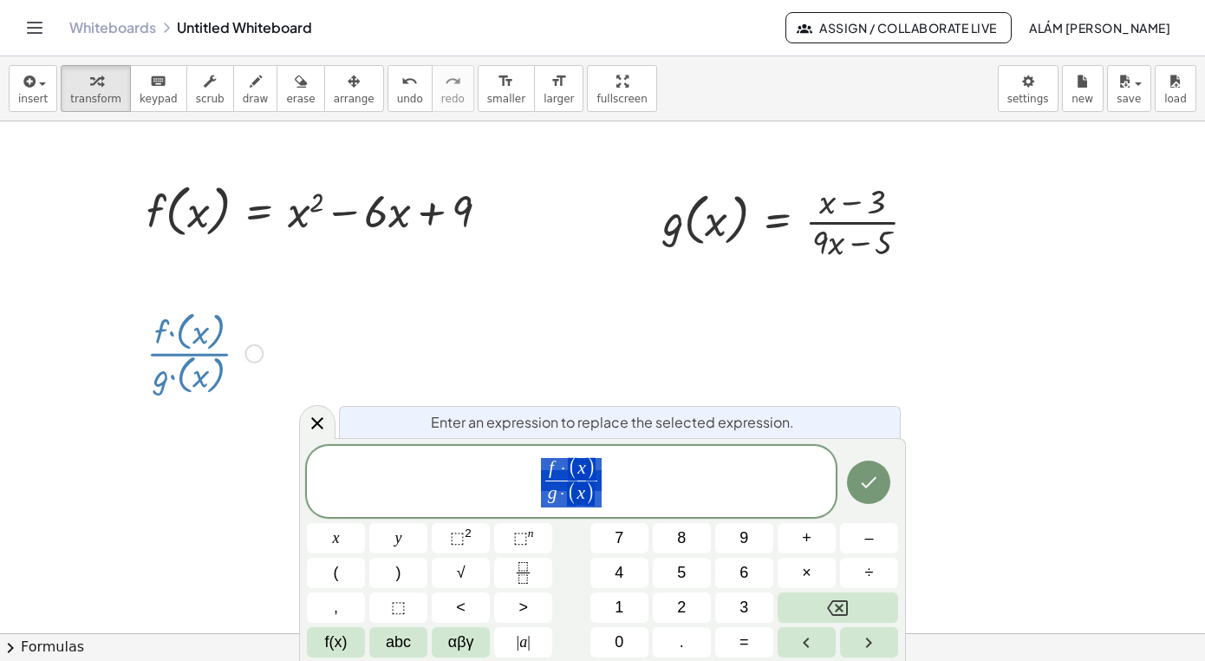
scroll to position [1040, 9]
click at [337, 638] on span "f(x)" at bounding box center [336, 641] width 23 height 23
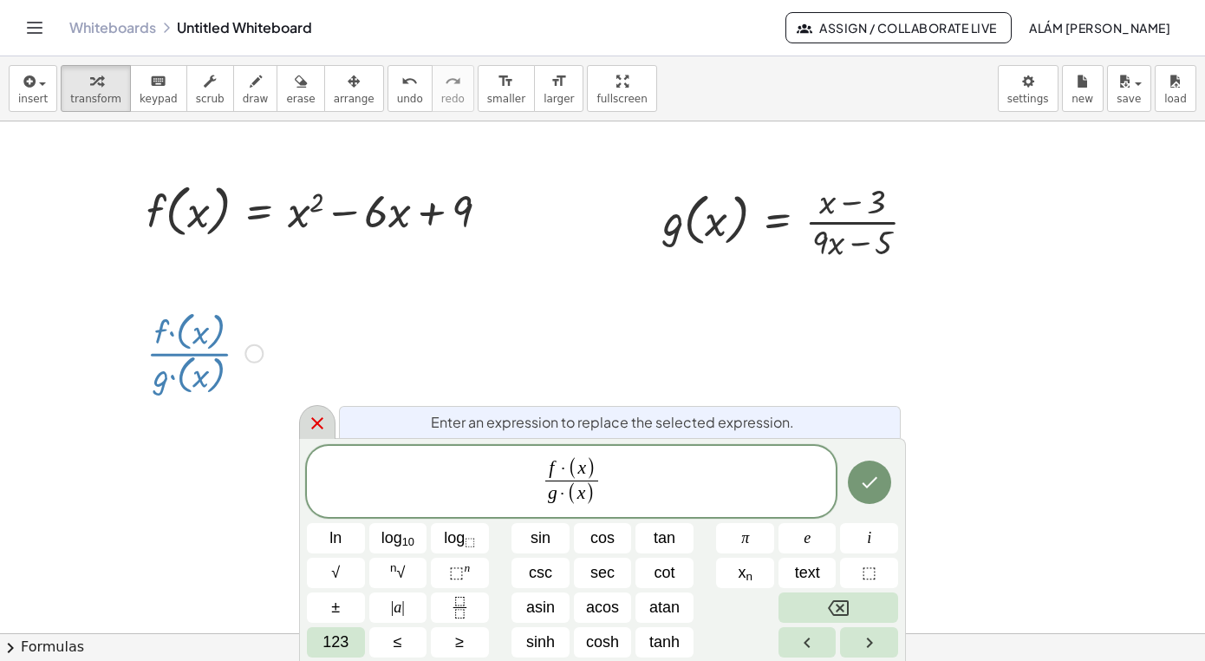
click at [316, 421] on icon at bounding box center [317, 423] width 12 height 12
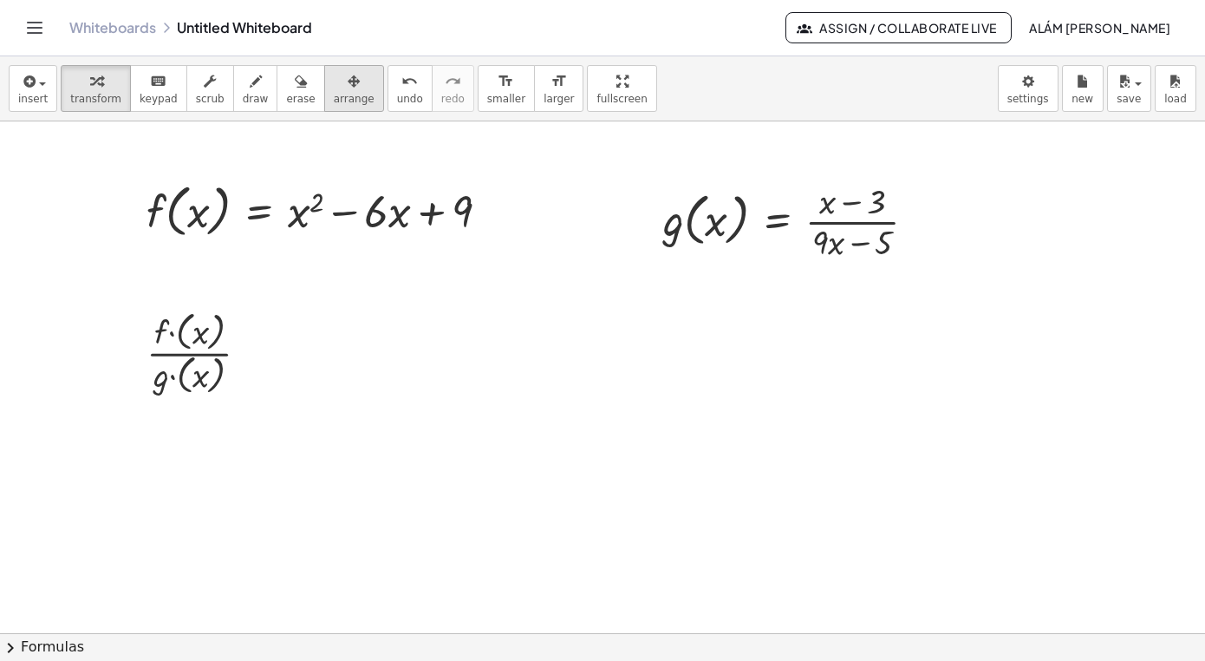
click at [348, 81] on div "button" at bounding box center [354, 80] width 41 height 21
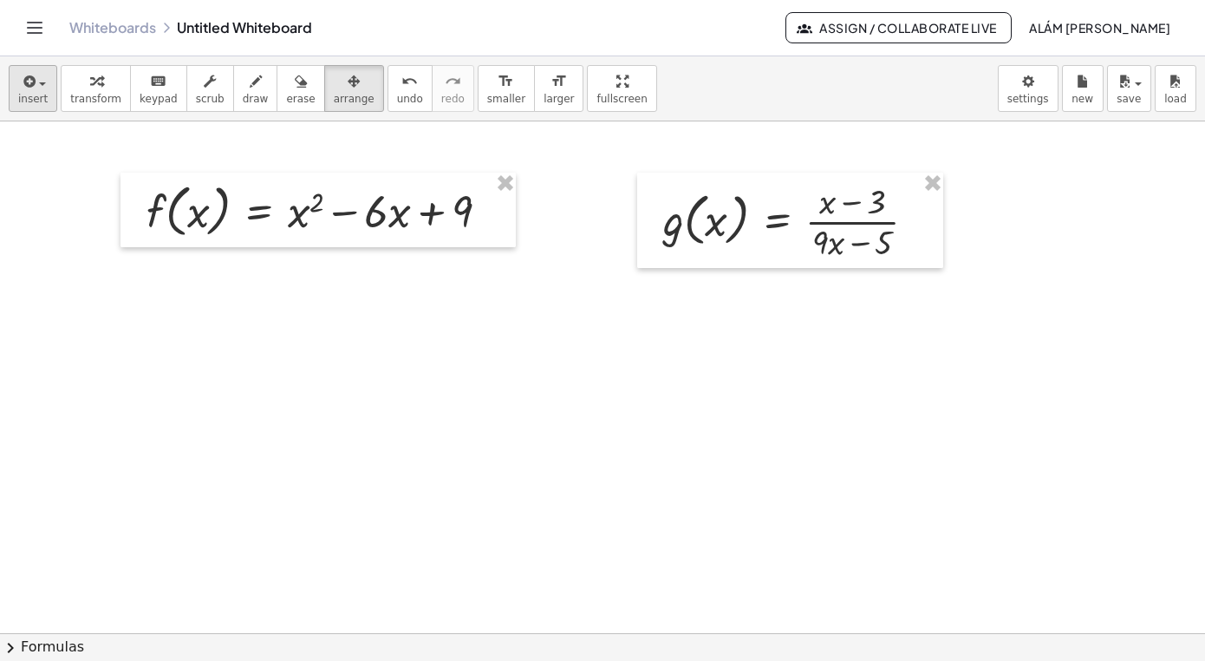
click at [39, 84] on span "button" at bounding box center [42, 83] width 7 height 3
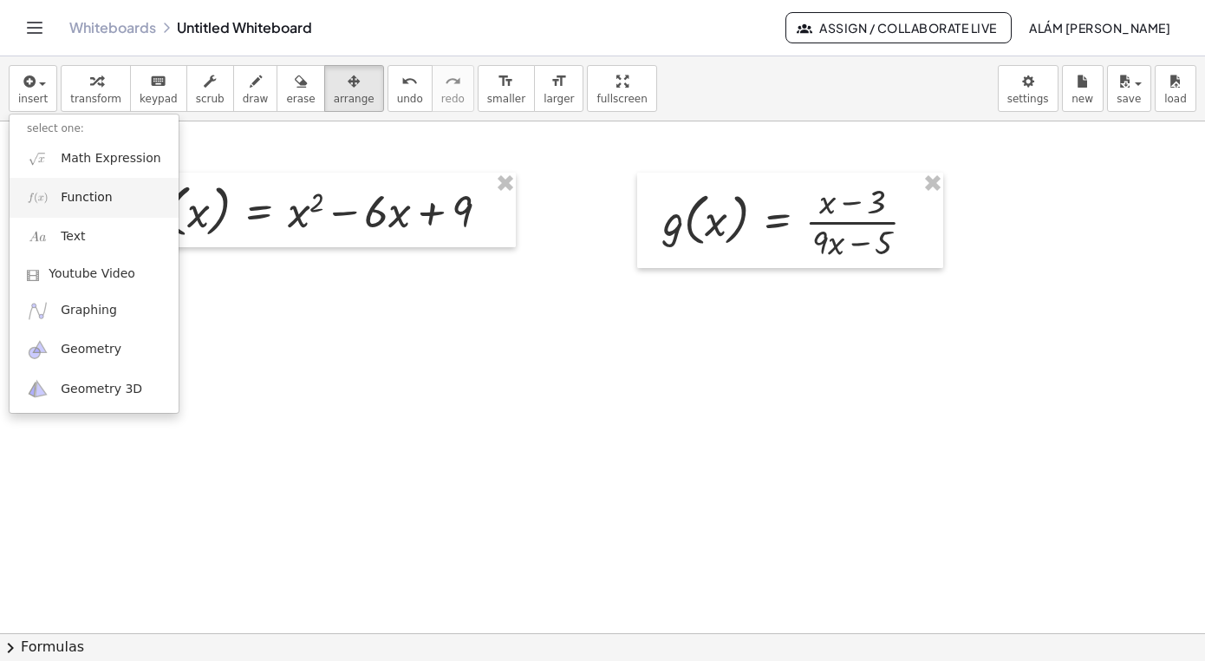
click at [91, 203] on span "Function" at bounding box center [87, 197] width 52 height 17
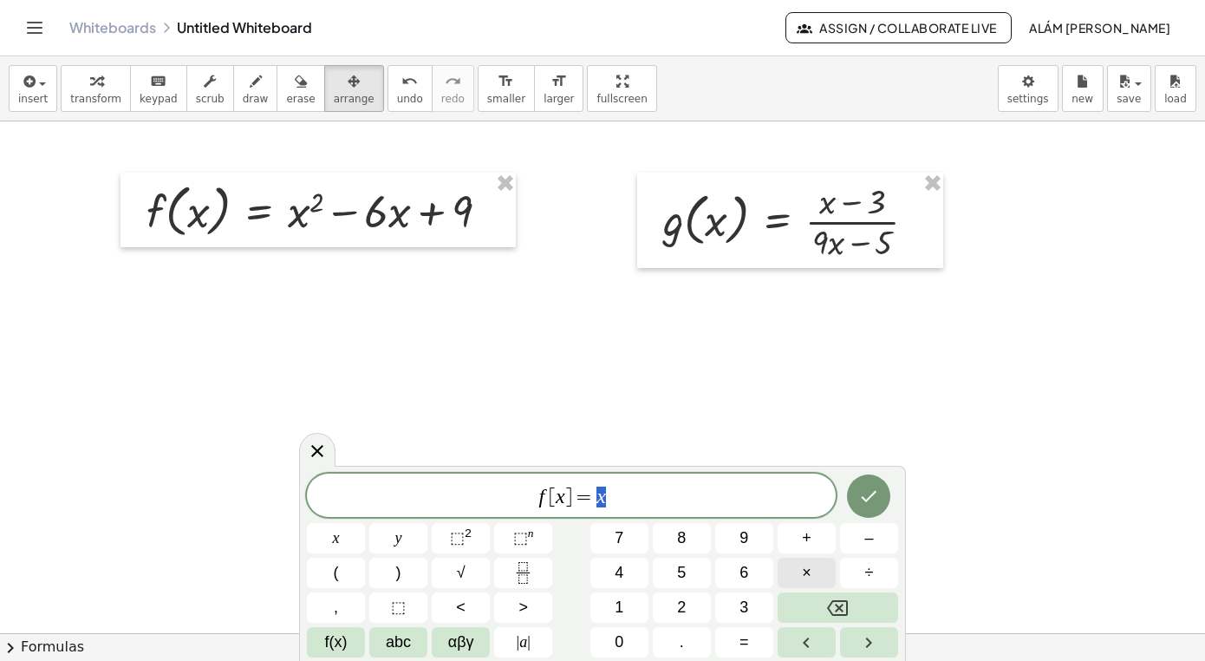
scroll to position [15, 0]
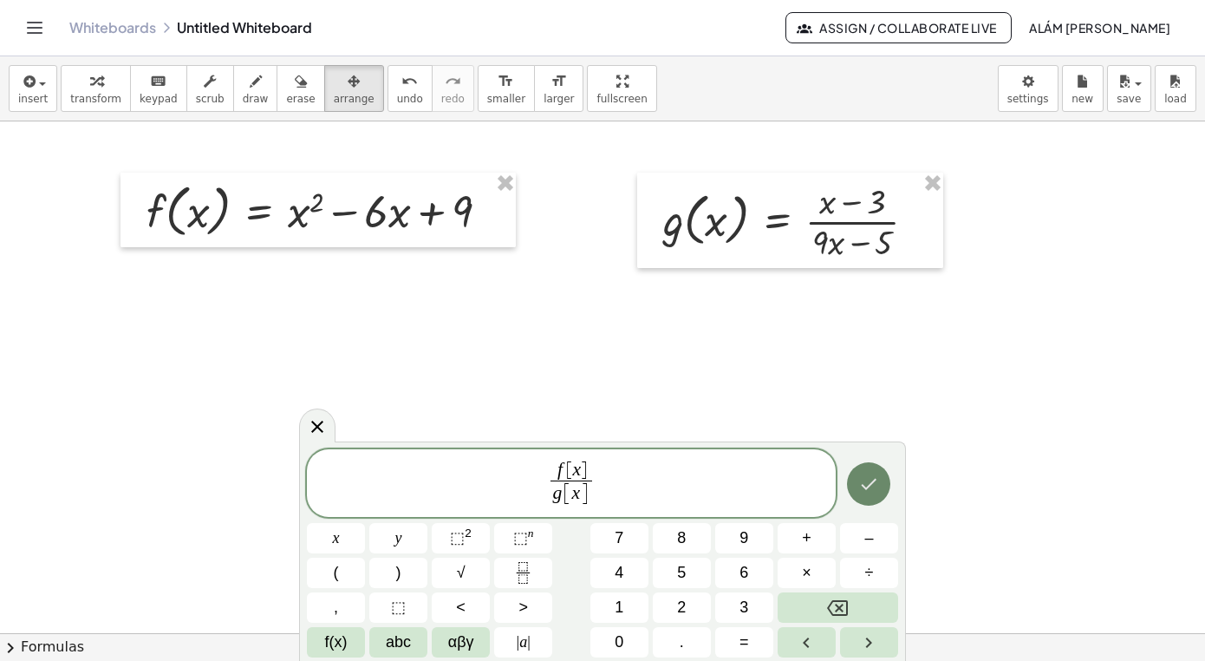
click at [873, 484] on icon "Done" at bounding box center [868, 483] width 21 height 21
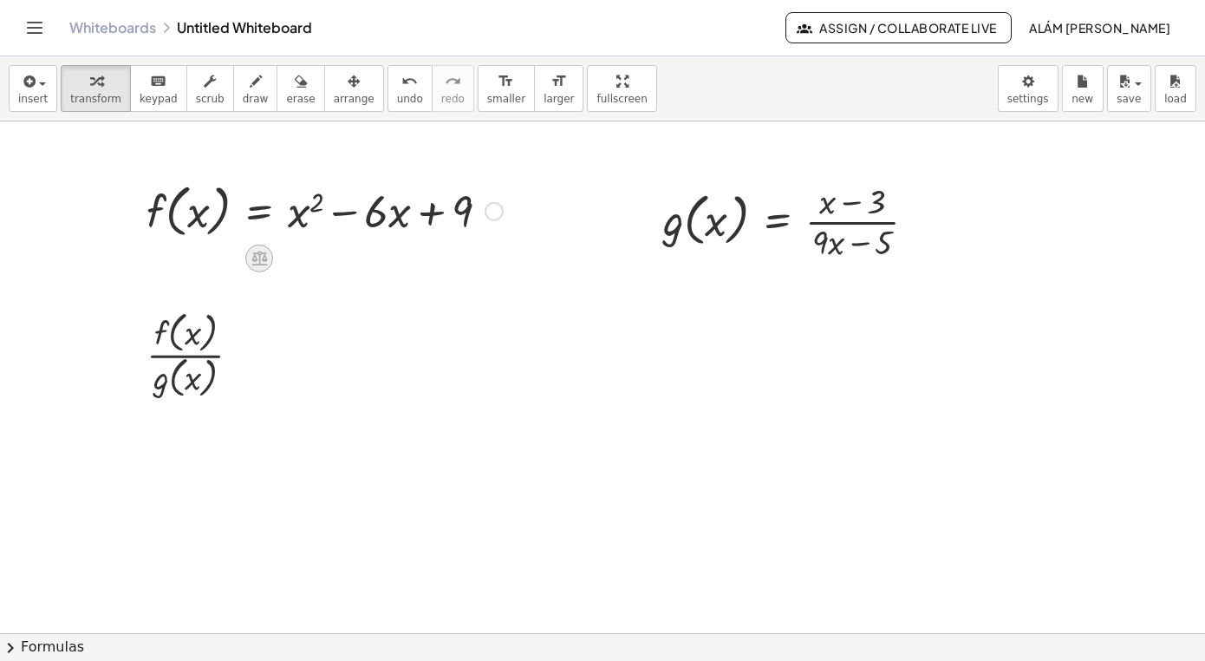
click at [255, 263] on icon at bounding box center [260, 258] width 18 height 18
click at [297, 262] on span "÷" at bounding box center [295, 258] width 10 height 25
click at [290, 317] on div at bounding box center [602, 632] width 1205 height 1023
click at [384, 213] on div at bounding box center [325, 210] width 374 height 66
click at [261, 214] on div at bounding box center [325, 210] width 374 height 66
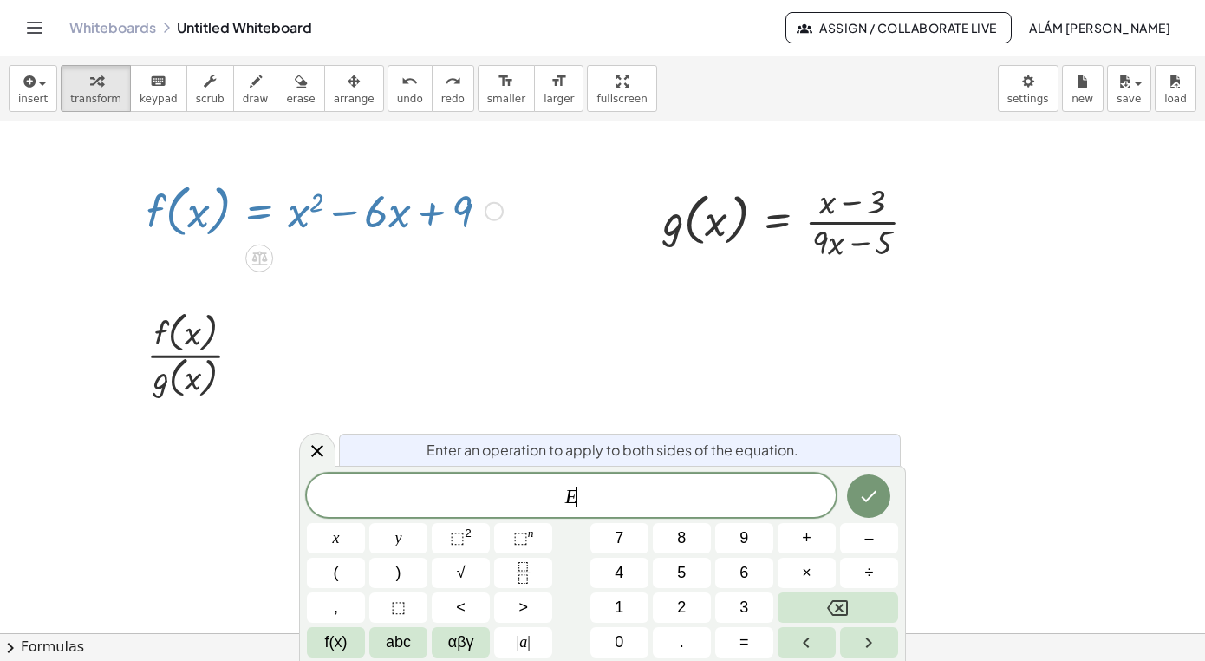
drag, startPoint x: 261, startPoint y: 214, endPoint x: 172, endPoint y: 349, distance: 162.1
click at [172, 351] on div "f ( , x ) = + x 2 − · 6 · x + 9 g ( , x ) = · ( + x − 3 ) · ( + · 9 · x − 5 ) ·…" at bounding box center [602, 632] width 1205 height 1023
click at [394, 326] on div at bounding box center [602, 632] width 1205 height 1023
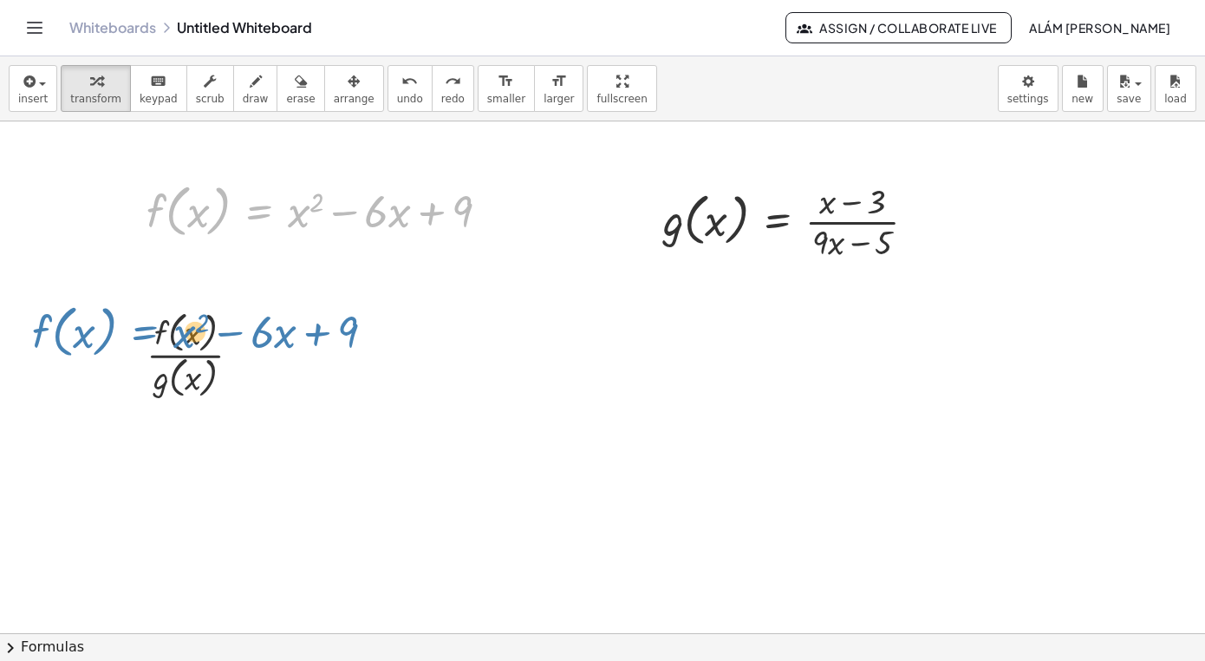
drag, startPoint x: 260, startPoint y: 210, endPoint x: 150, endPoint y: 331, distance: 163.9
click at [149, 332] on div "f ( , x ) = + x 2 − · 6 · x + 9 f ( , x ) = + x 2 − · 6 · x + 9 g ( , x ) = · (…" at bounding box center [602, 632] width 1205 height 1023
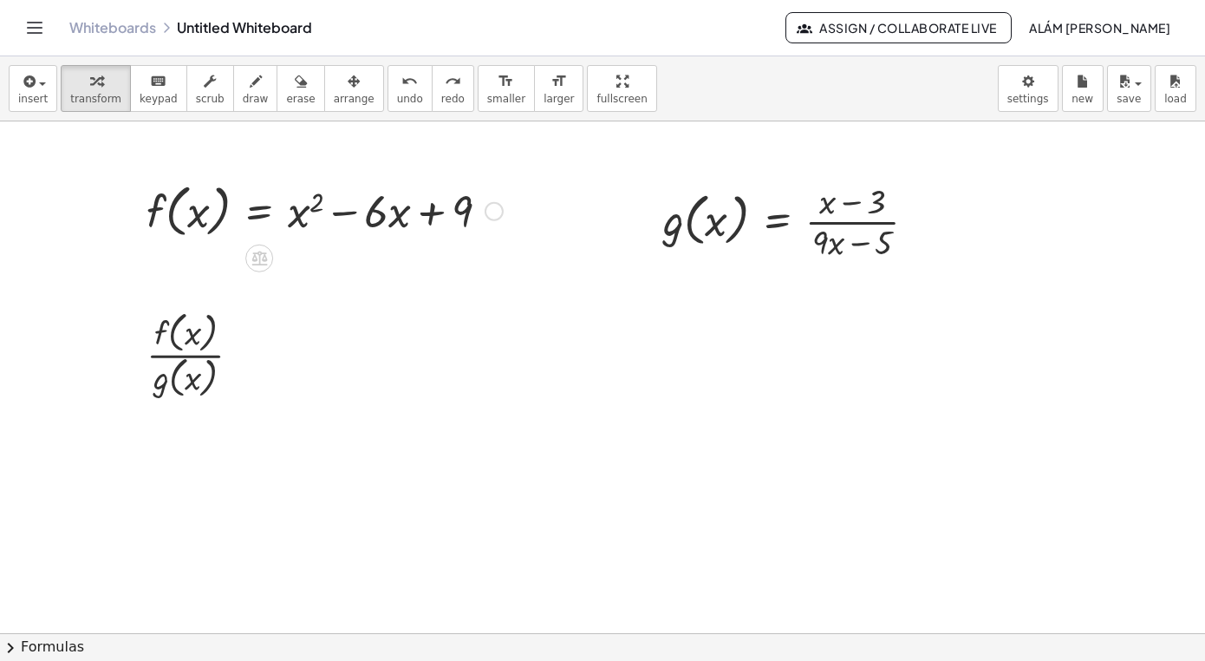
click at [486, 367] on div at bounding box center [602, 632] width 1205 height 1023
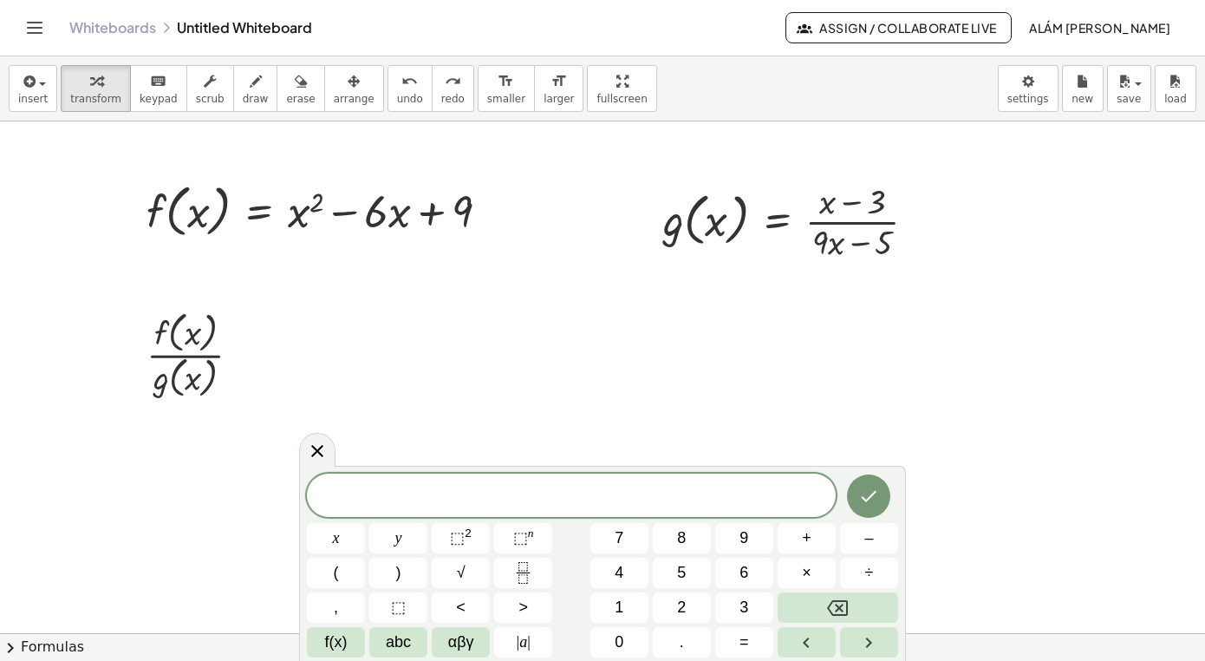
click at [595, 401] on div at bounding box center [602, 632] width 1205 height 1023
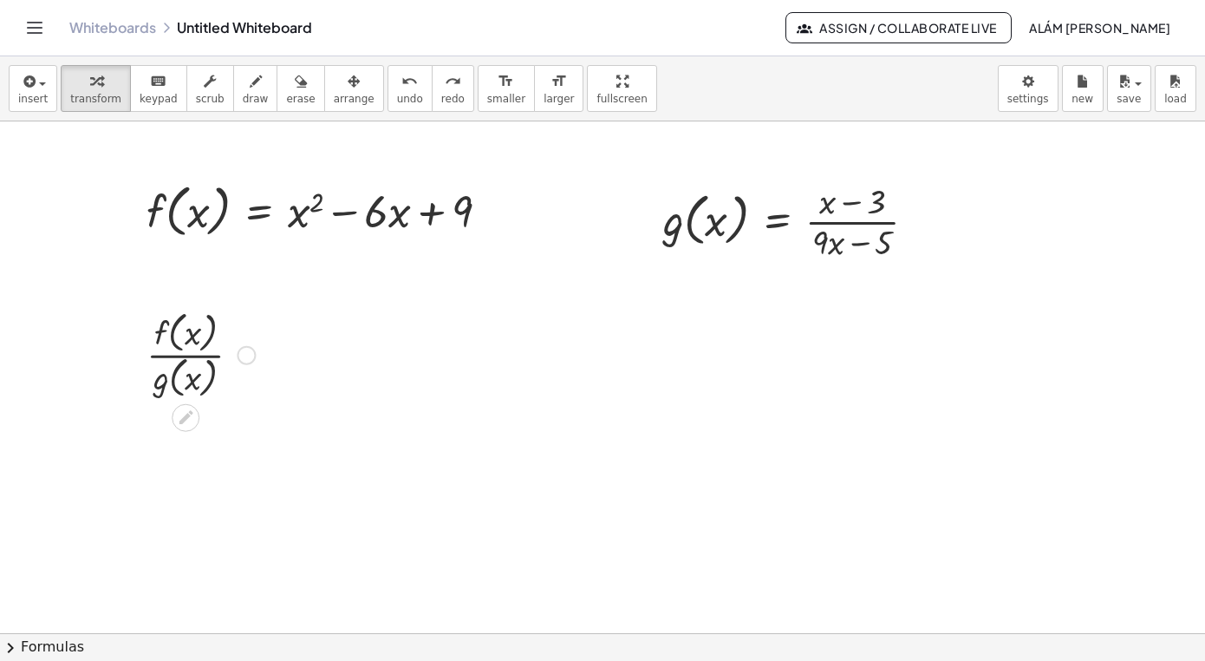
click at [213, 333] on div at bounding box center [201, 353] width 126 height 96
click at [249, 362] on div at bounding box center [246, 355] width 19 height 19
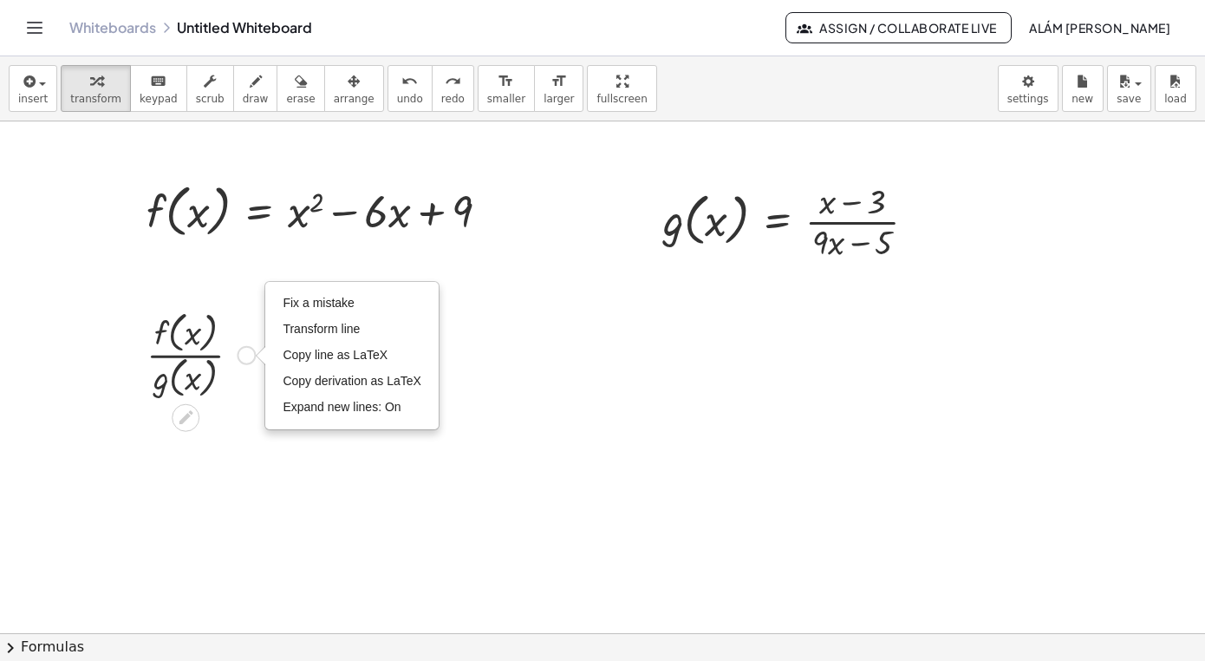
click at [172, 341] on div at bounding box center [201, 353] width 126 height 96
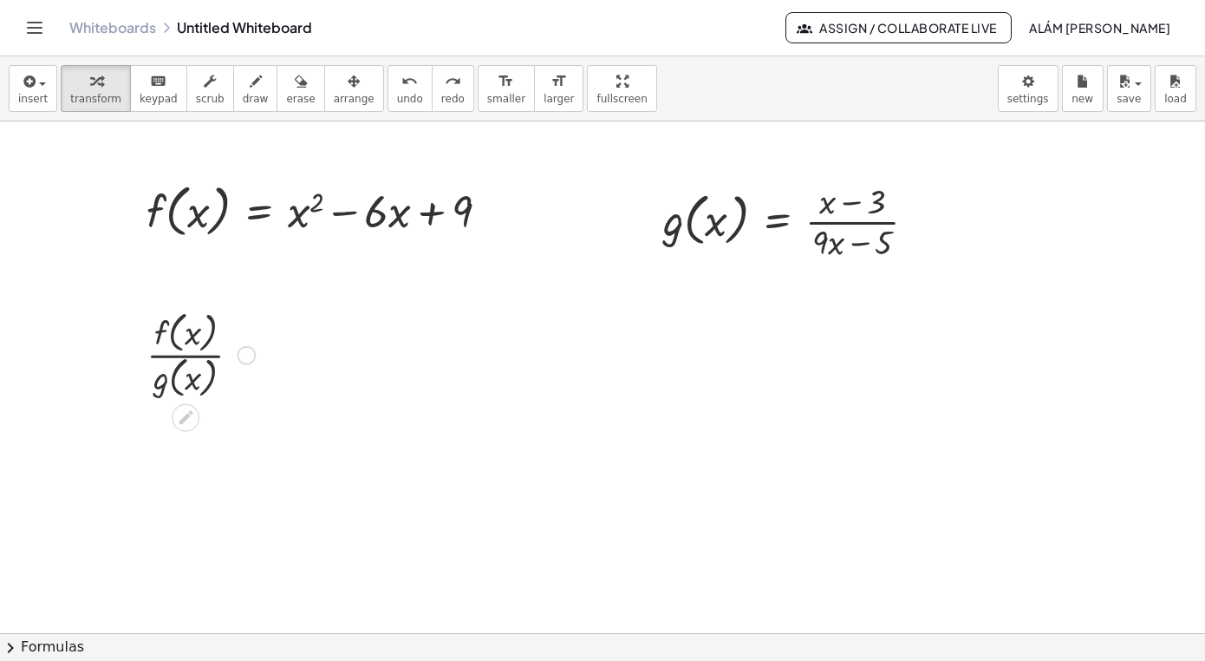
click at [245, 357] on div "Fix a mistake Transform line Copy line as LaTeX Copy derivation as LaTeX Expand…" at bounding box center [246, 355] width 19 height 19
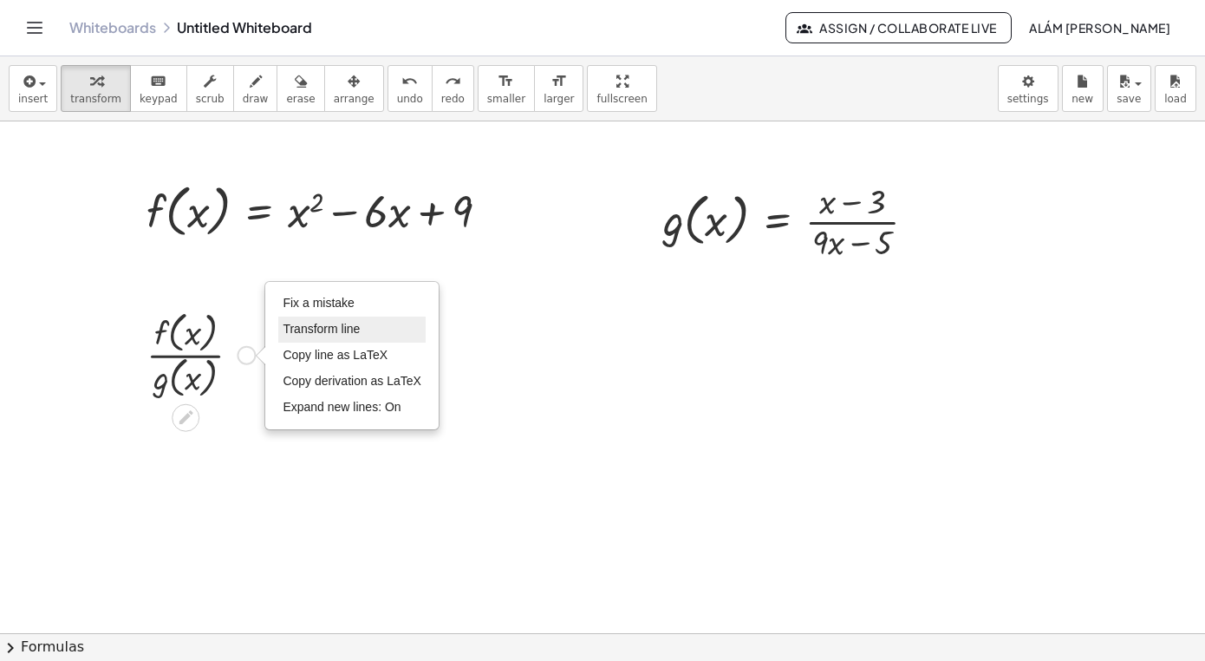
click at [321, 333] on span "Transform line" at bounding box center [321, 329] width 77 height 14
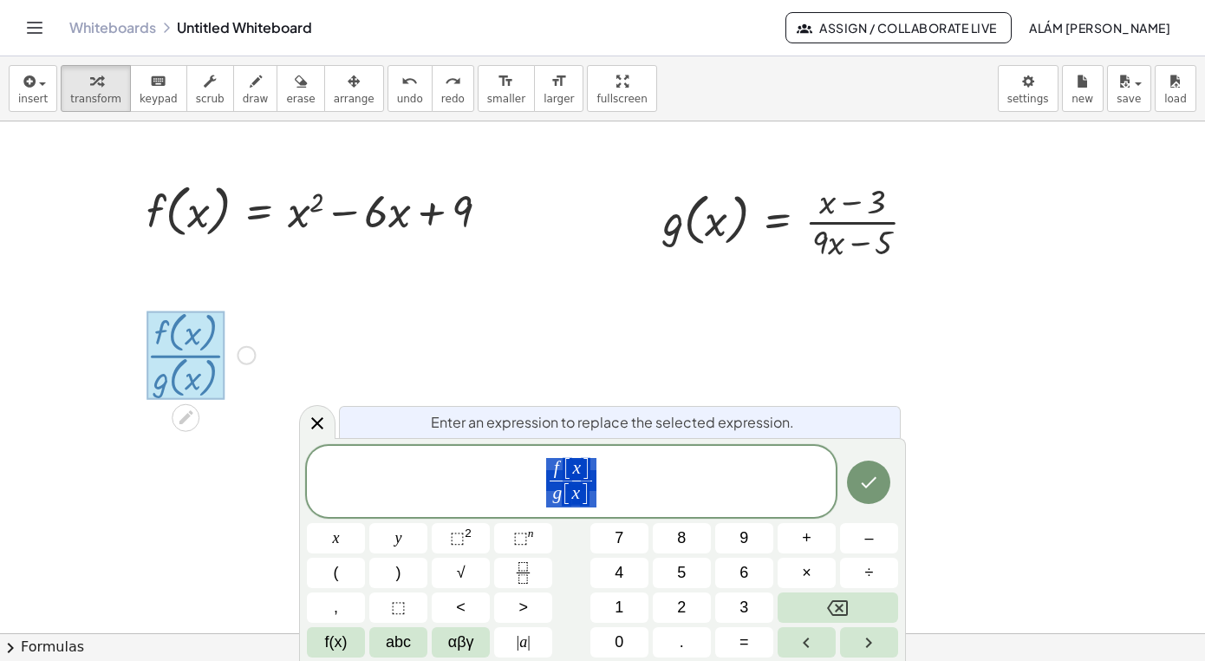
scroll to position [790, 9]
click at [979, 448] on div at bounding box center [602, 632] width 1205 height 1023
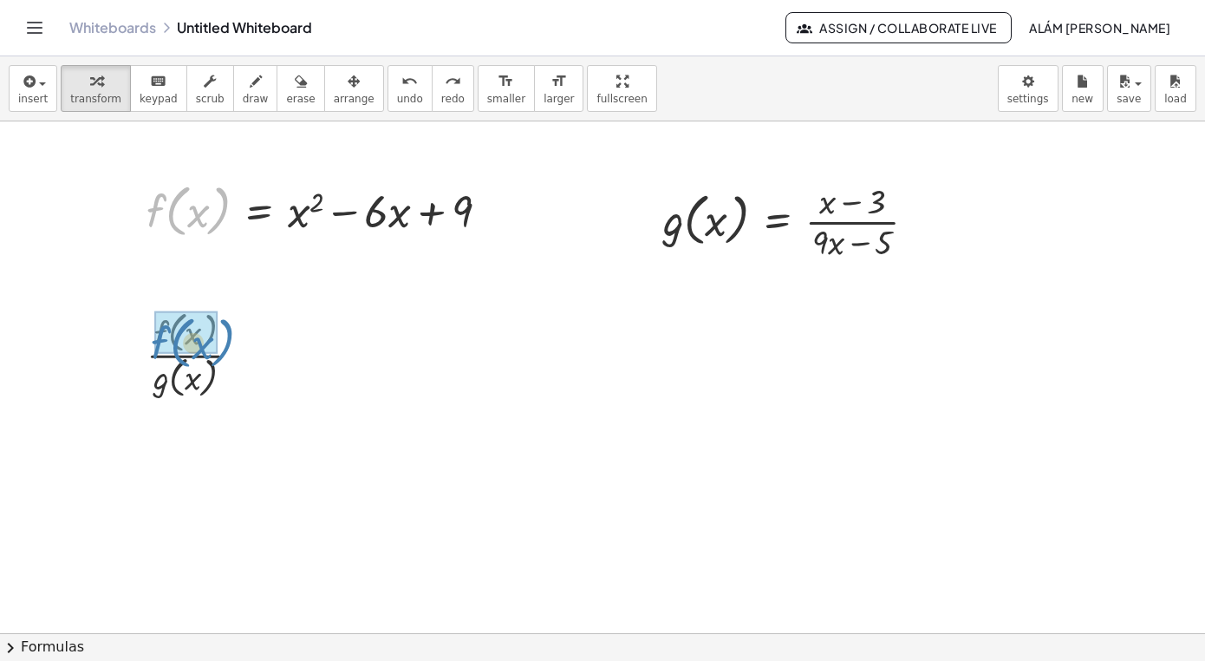
drag, startPoint x: 156, startPoint y: 218, endPoint x: 160, endPoint y: 342, distance: 124.1
click at [259, 212] on div "f ( , x ) f ( , x ) = + x 2 − · 6 · x + 9" at bounding box center [259, 212] width 0 height 0
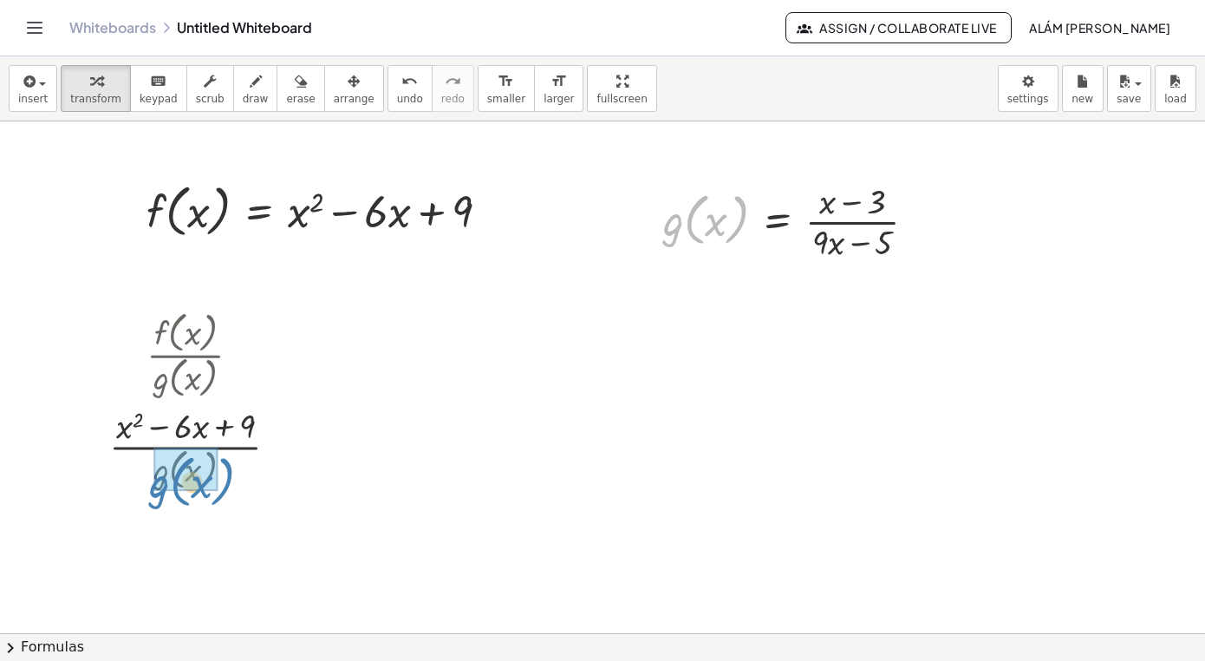
drag, startPoint x: 677, startPoint y: 225, endPoint x: 162, endPoint y: 482, distance: 575.4
click at [777, 222] on div "g ( , x ) g ( , x ) = · ( + x − 3 ) · ( + · 9 · x − 5 )" at bounding box center [777, 222] width 0 height 0
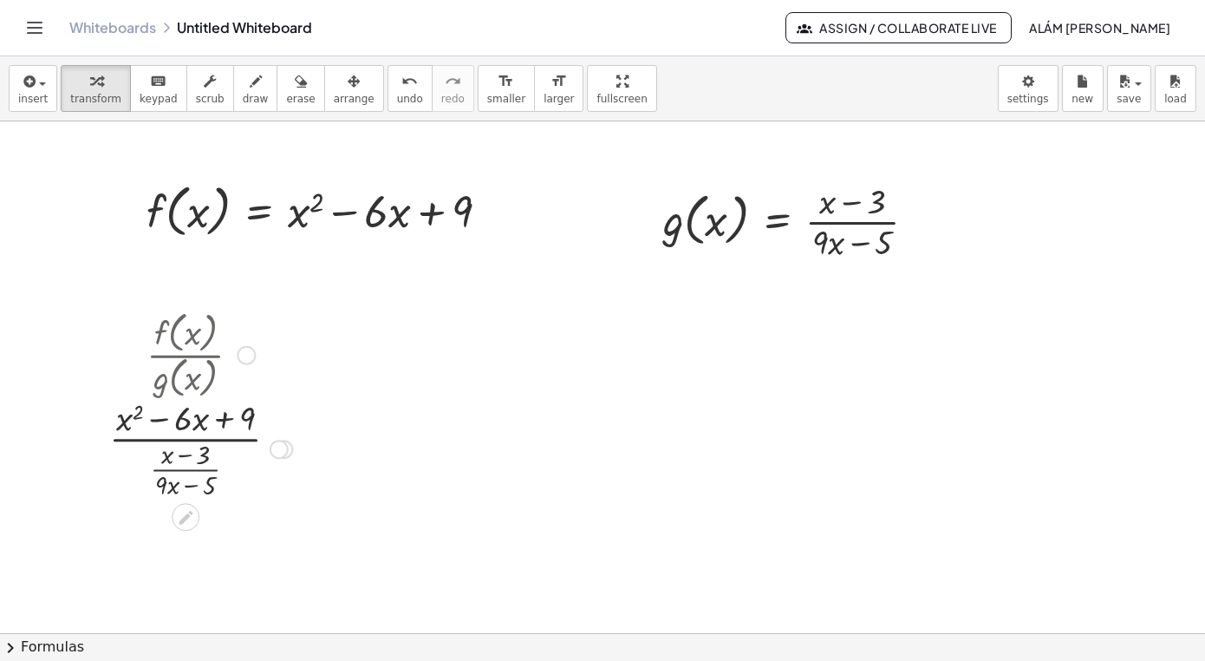
click at [209, 440] on div at bounding box center [201, 448] width 200 height 108
click at [185, 472] on div at bounding box center [201, 448] width 200 height 108
click at [186, 440] on div at bounding box center [201, 448] width 200 height 108
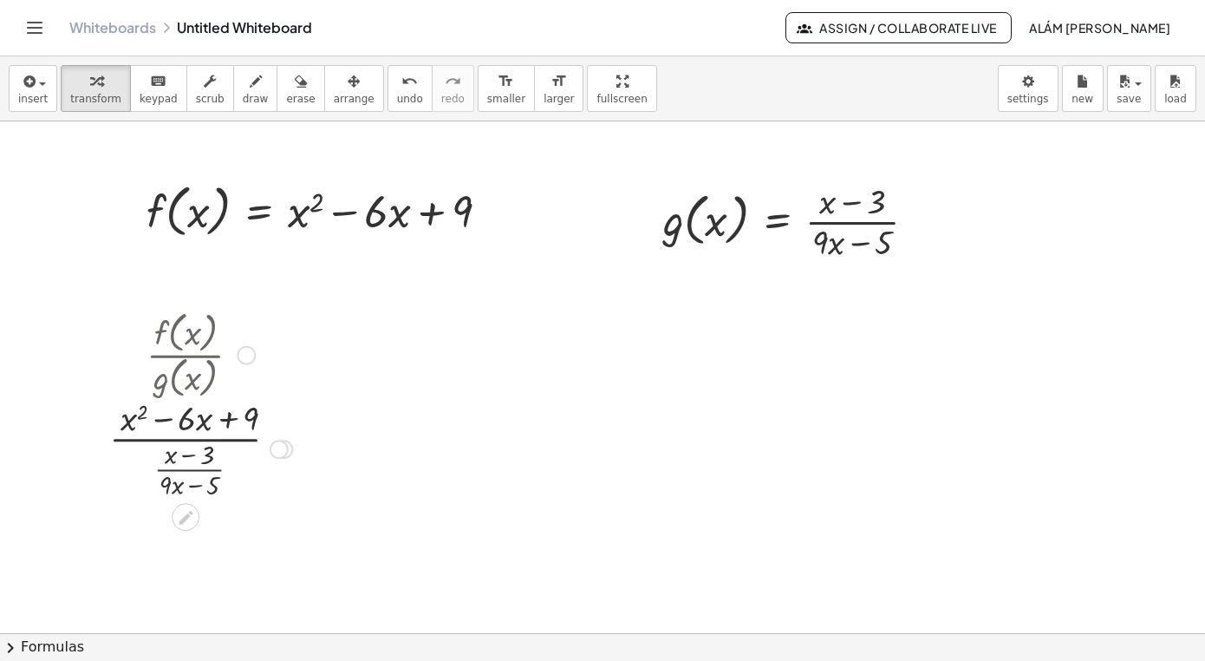
click at [186, 440] on div at bounding box center [201, 448] width 200 height 108
click at [185, 512] on icon at bounding box center [186, 517] width 18 height 18
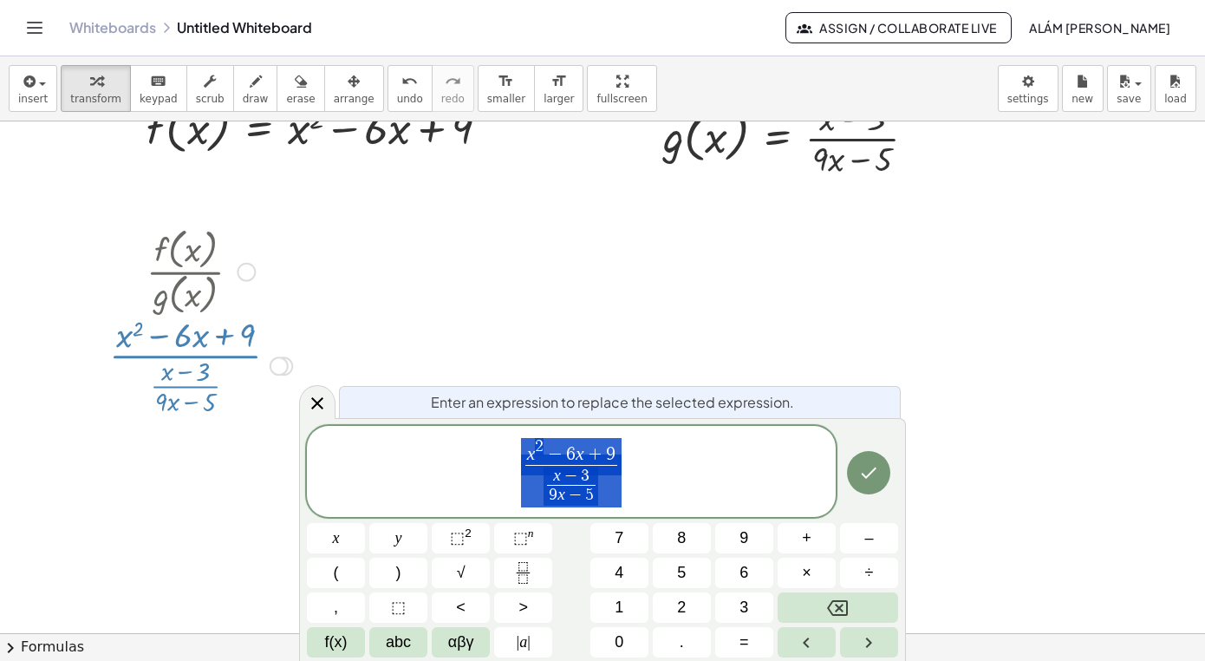
scroll to position [83, 0]
click at [870, 466] on icon "Done" at bounding box center [868, 472] width 21 height 21
click at [879, 470] on div at bounding box center [602, 549] width 1205 height 1023
click at [866, 469] on div "**********" at bounding box center [602, 539] width 607 height 243
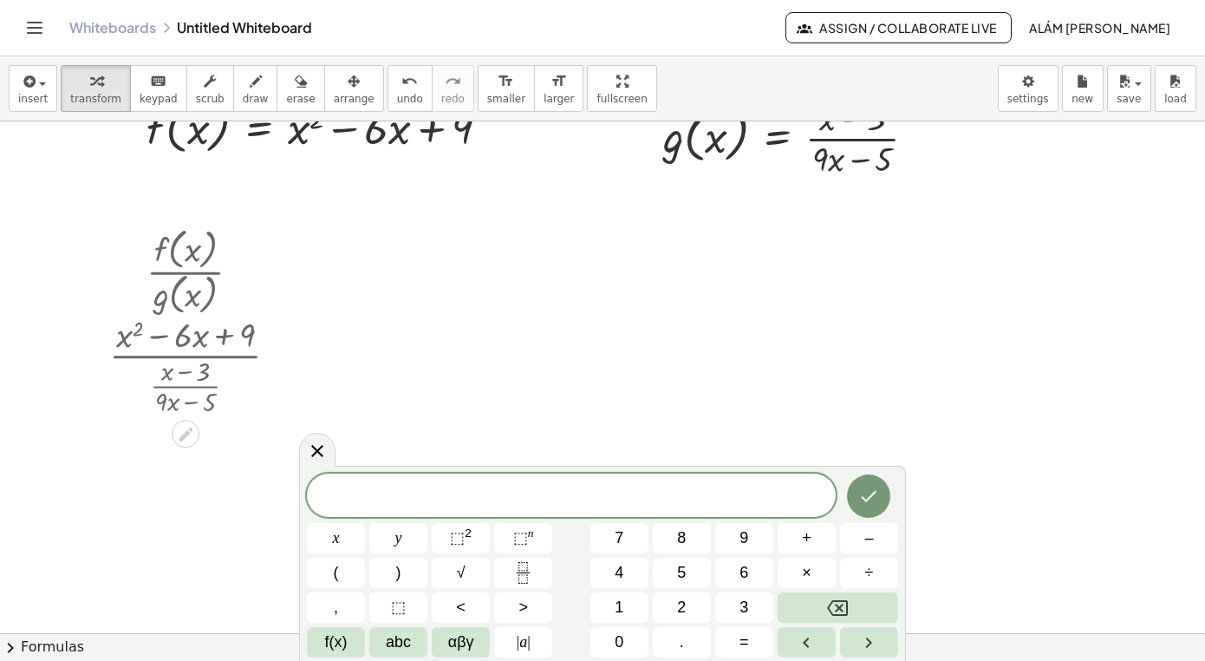
scroll to position [15, 0]
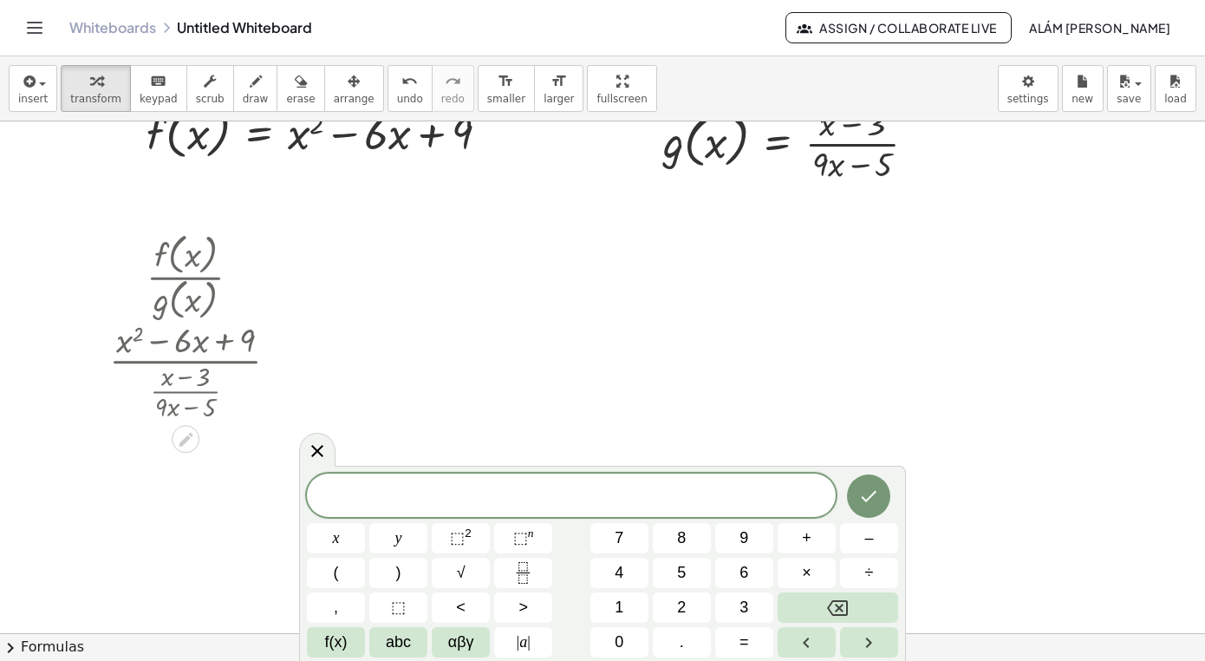
click at [318, 404] on div at bounding box center [602, 554] width 1205 height 1023
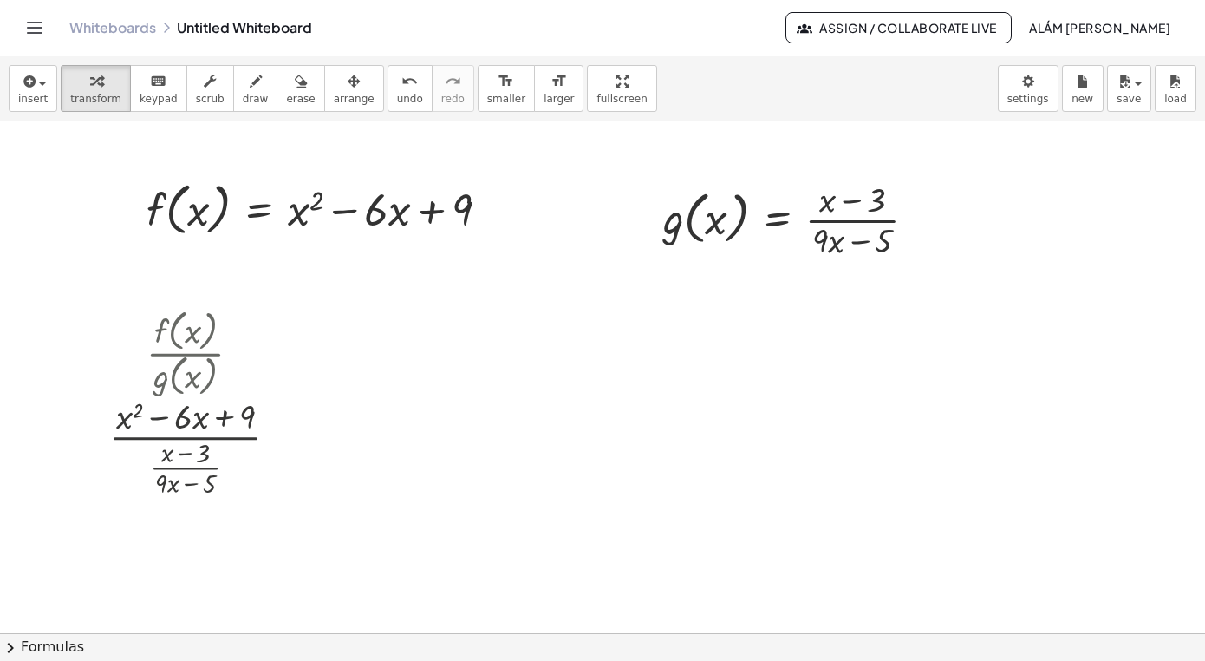
scroll to position [0, 0]
click at [245, 440] on div at bounding box center [201, 448] width 200 height 108
click at [237, 443] on div at bounding box center [201, 448] width 200 height 108
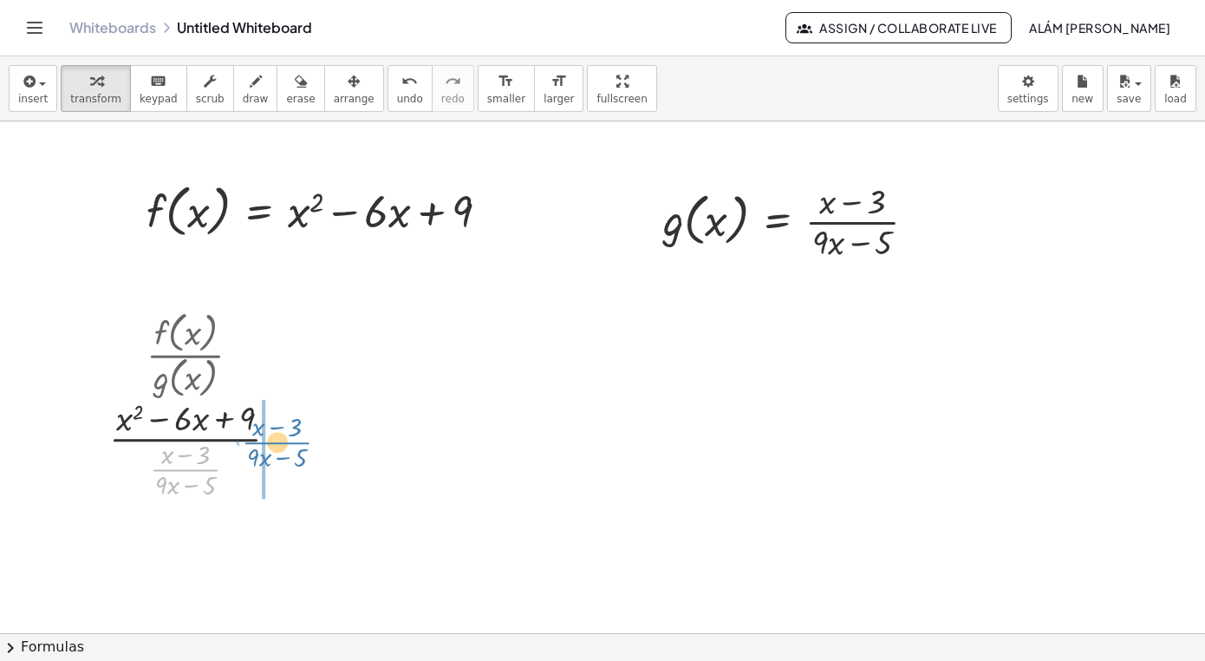
drag, startPoint x: 174, startPoint y: 472, endPoint x: 268, endPoint y: 443, distance: 97.9
click at [268, 443] on div at bounding box center [201, 448] width 200 height 108
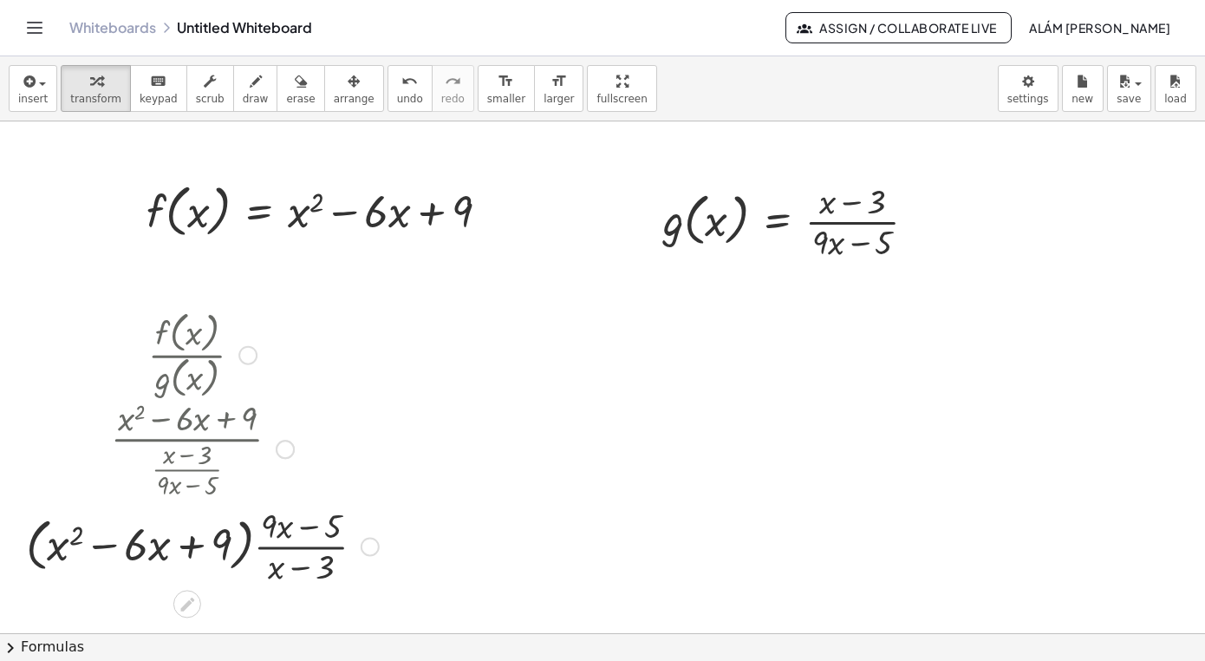
click at [251, 545] on div at bounding box center [202, 544] width 370 height 87
click at [271, 552] on div at bounding box center [202, 544] width 370 height 87
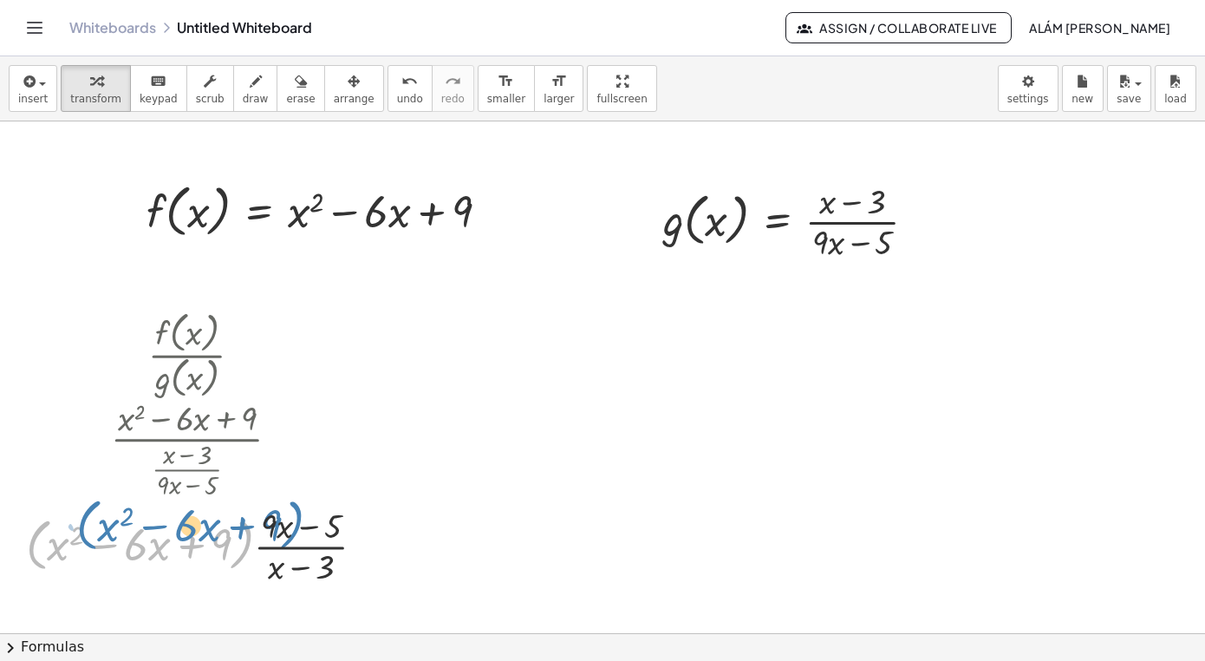
drag, startPoint x: 245, startPoint y: 538, endPoint x: 306, endPoint y: 520, distance: 63.4
click at [306, 520] on div at bounding box center [202, 544] width 370 height 87
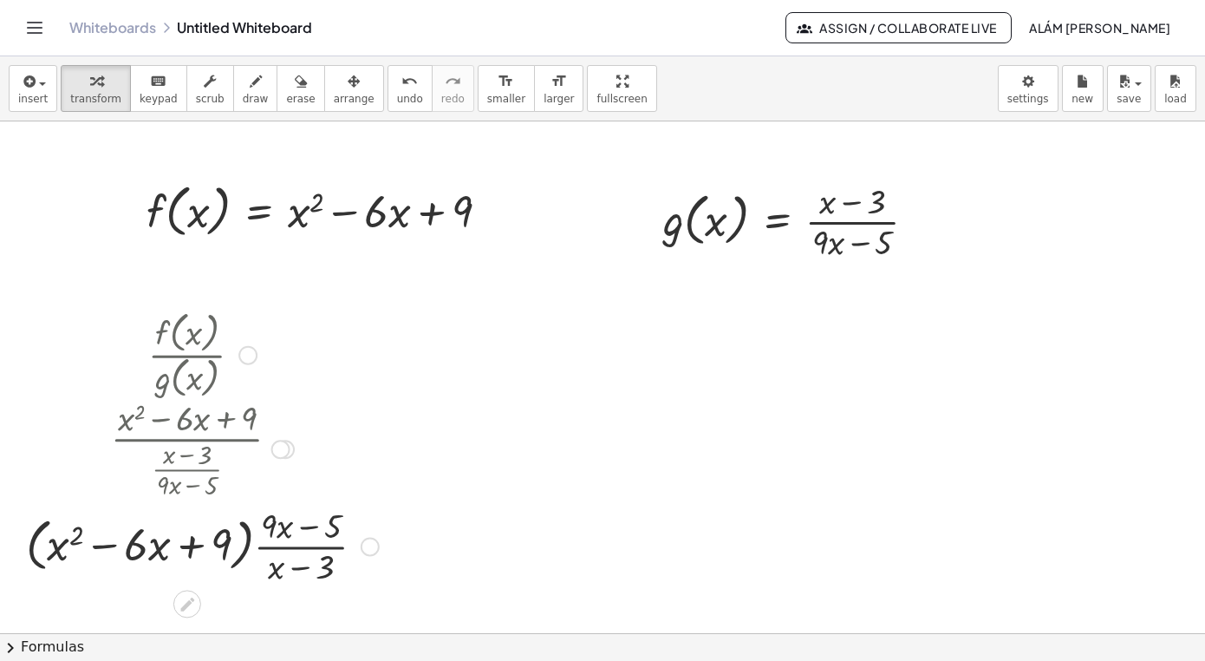
click at [251, 538] on div at bounding box center [202, 544] width 370 height 87
click at [264, 553] on div at bounding box center [202, 544] width 370 height 87
click at [264, 548] on div at bounding box center [202, 544] width 370 height 87
click at [264, 549] on div at bounding box center [202, 544] width 370 height 87
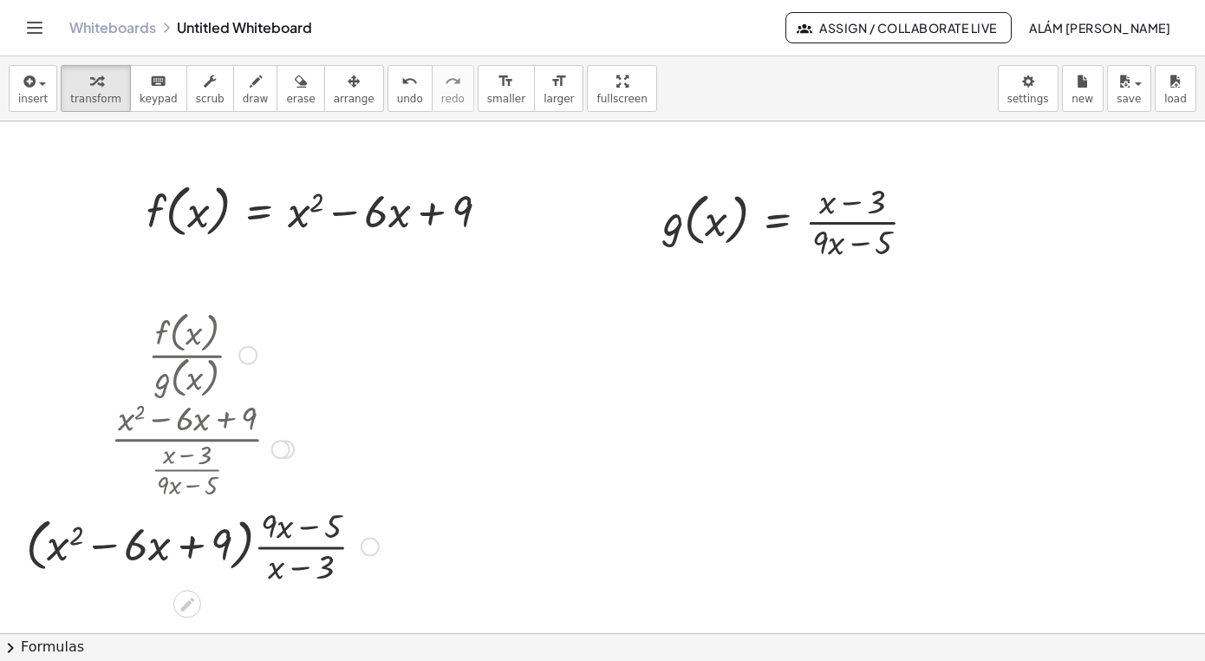
click at [264, 549] on div at bounding box center [202, 544] width 370 height 87
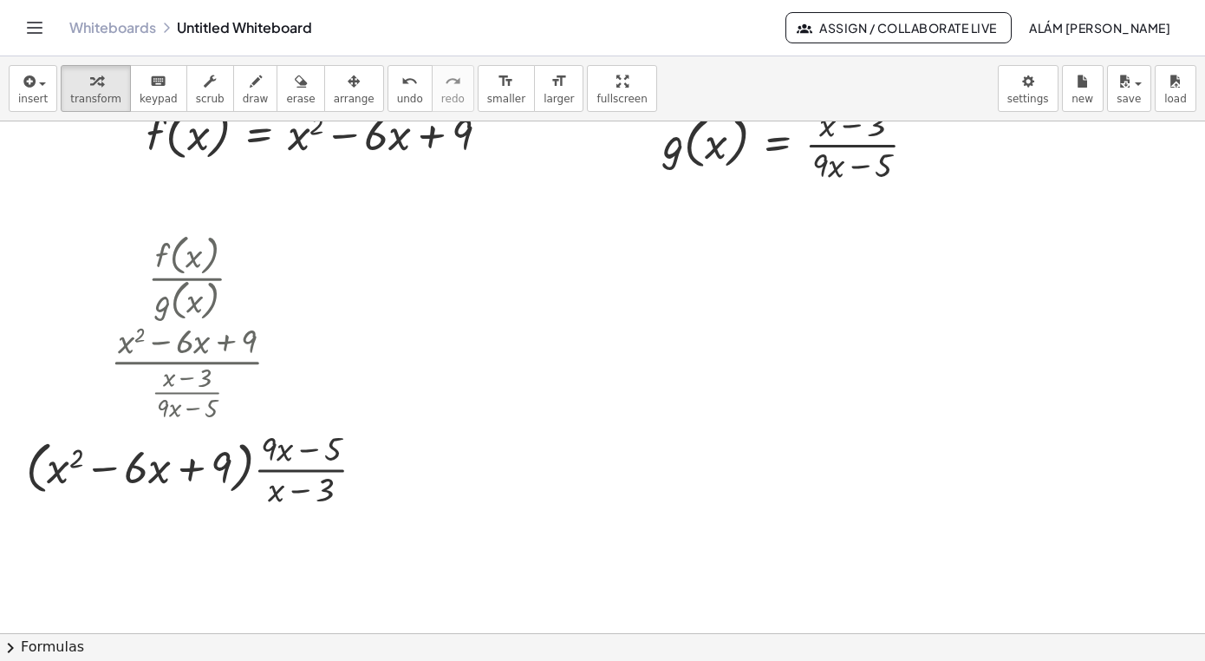
scroll to position [82, 0]
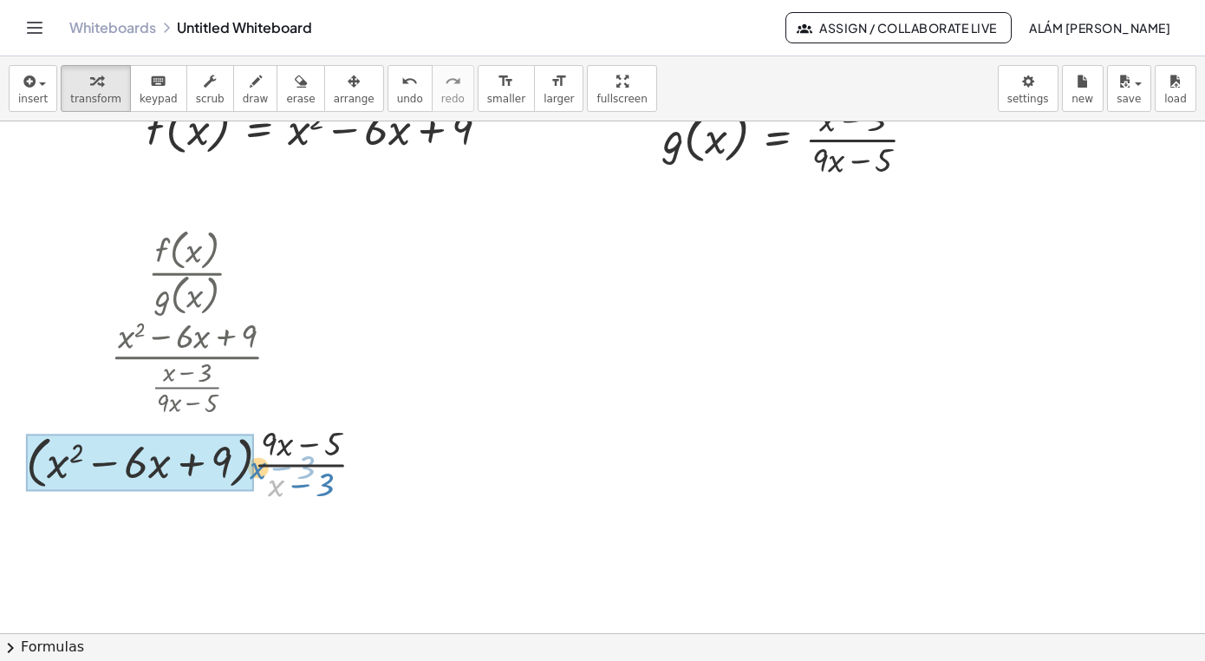
drag, startPoint x: 274, startPoint y: 479, endPoint x: 255, endPoint y: 462, distance: 25.8
click at [255, 462] on div at bounding box center [202, 462] width 370 height 87
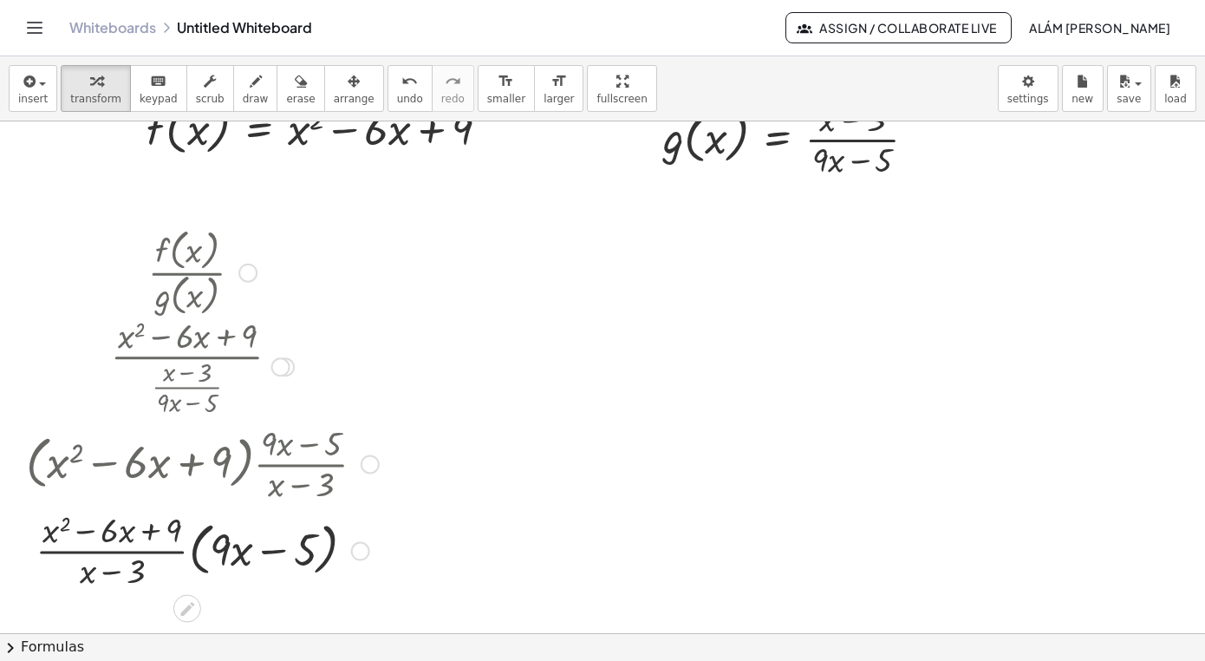
click at [369, 458] on div at bounding box center [370, 463] width 19 height 19
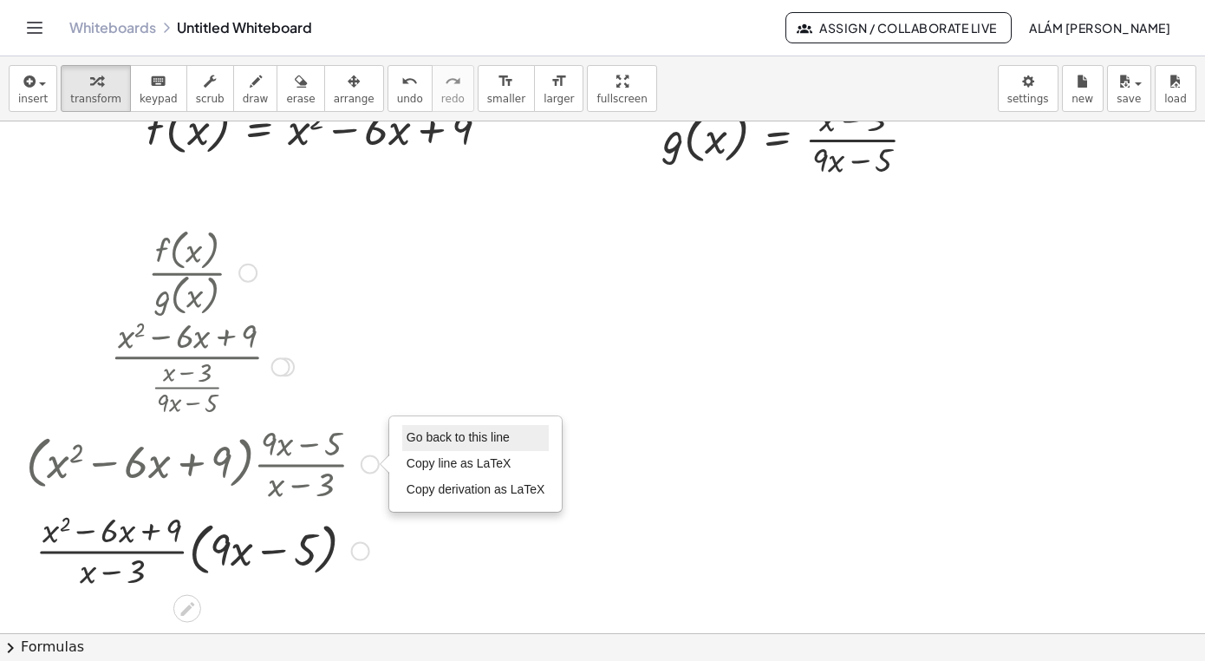
click at [459, 438] on span "Go back to this line" at bounding box center [458, 437] width 103 height 14
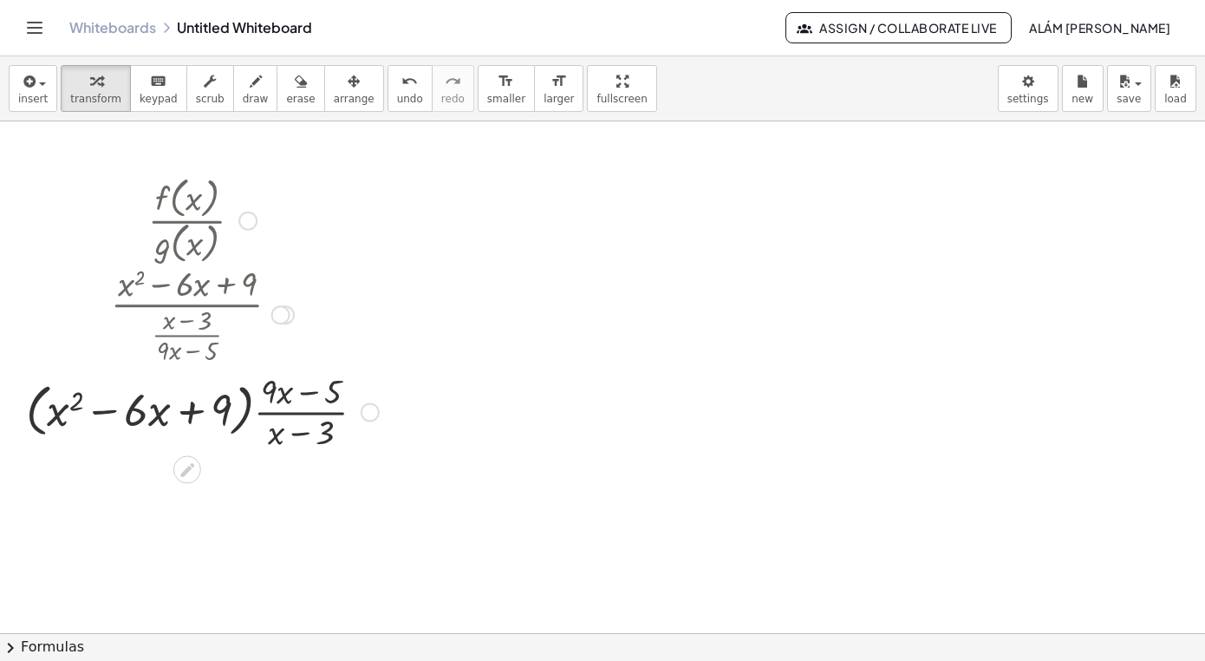
scroll to position [155, 0]
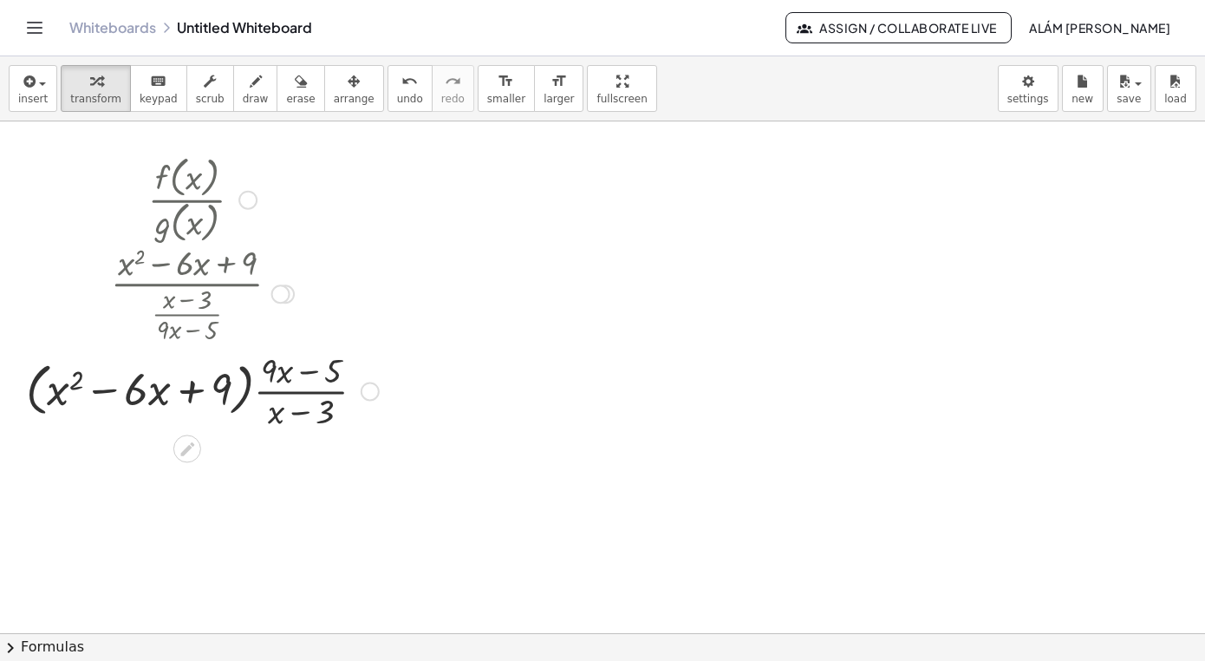
click at [249, 392] on div at bounding box center [202, 389] width 370 height 87
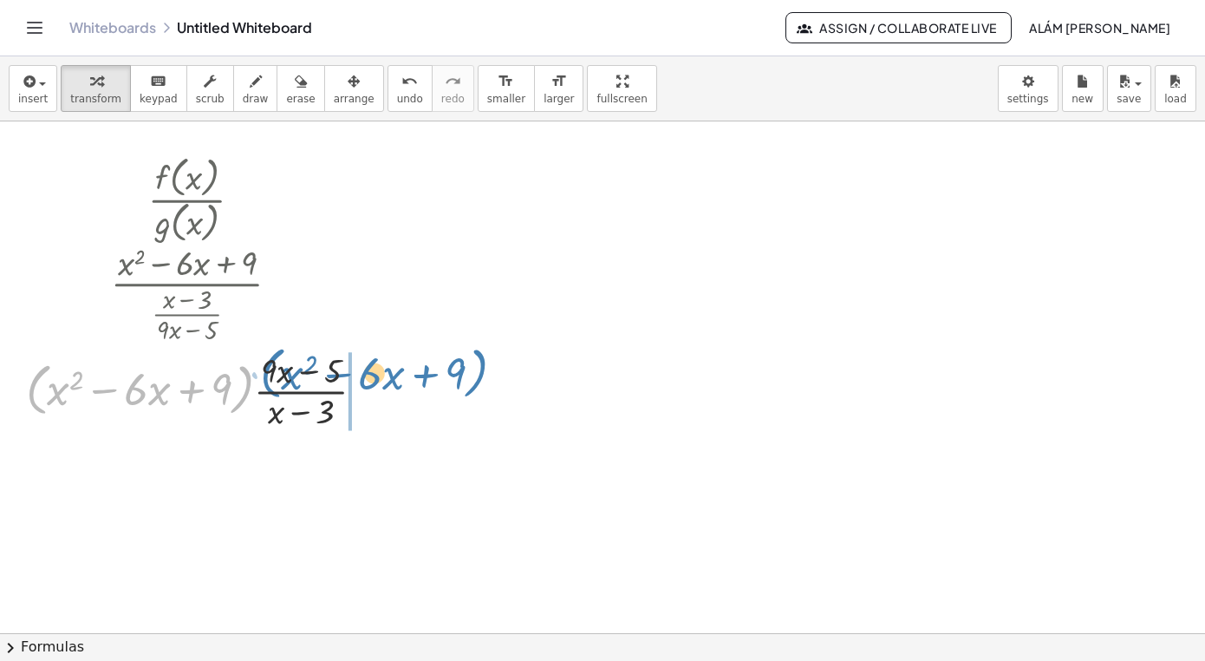
drag, startPoint x: 35, startPoint y: 382, endPoint x: 268, endPoint y: 365, distance: 233.9
click at [268, 365] on div at bounding box center [202, 389] width 370 height 87
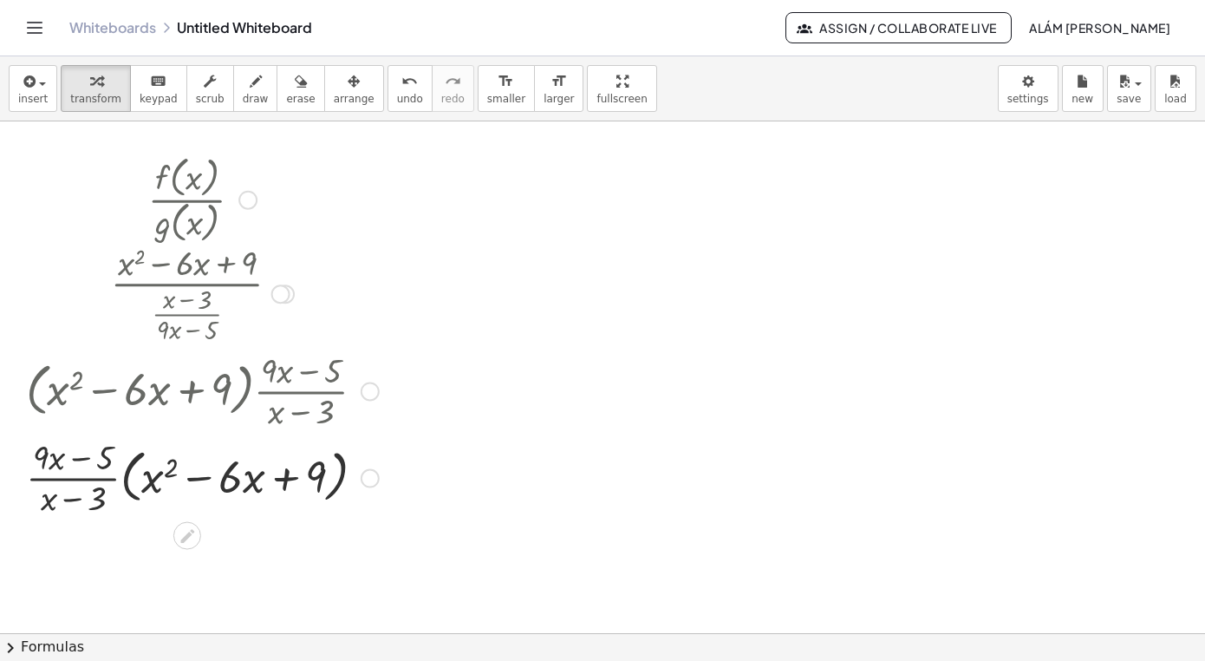
click at [376, 397] on div at bounding box center [370, 391] width 19 height 19
click at [444, 362] on span "Go back to this line" at bounding box center [458, 364] width 103 height 14
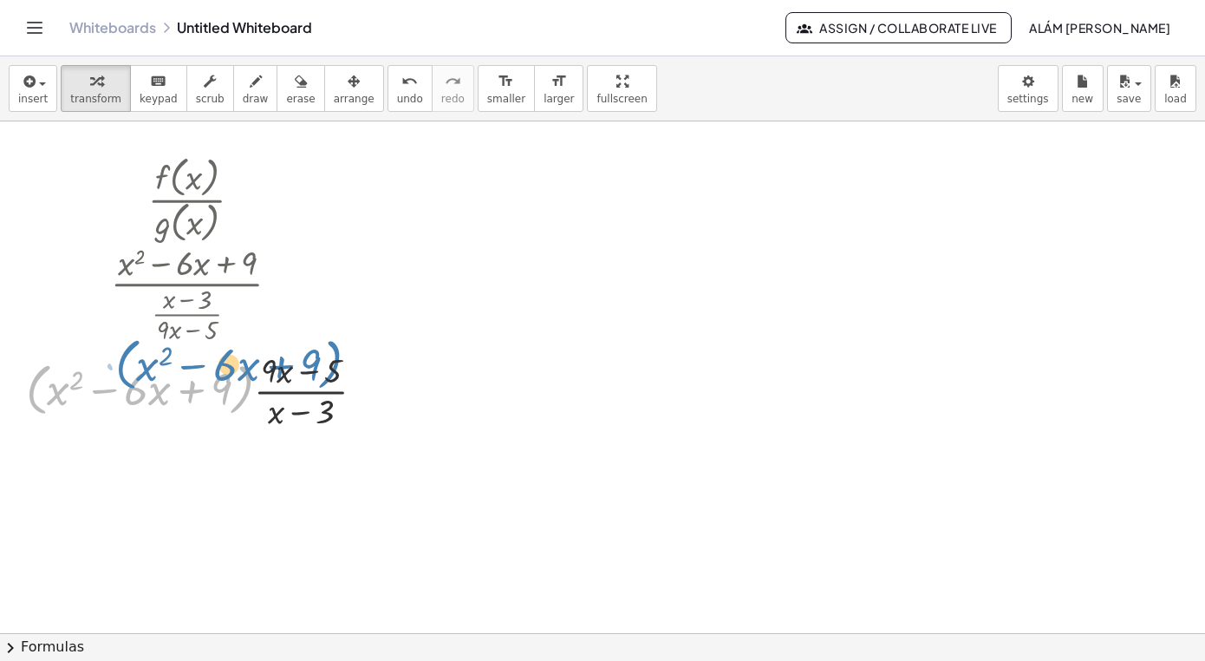
drag, startPoint x: 250, startPoint y: 382, endPoint x: 350, endPoint y: 358, distance: 103.3
click at [350, 358] on div at bounding box center [202, 389] width 370 height 87
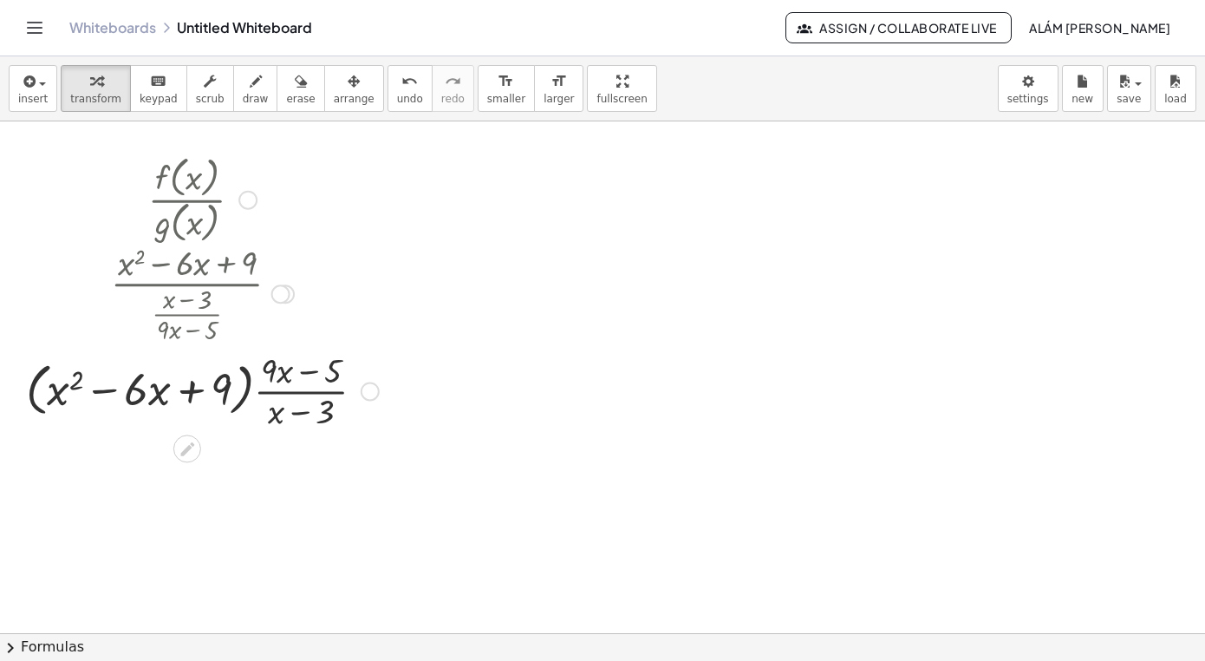
click at [262, 395] on div at bounding box center [202, 389] width 370 height 87
click at [250, 392] on div at bounding box center [202, 389] width 370 height 87
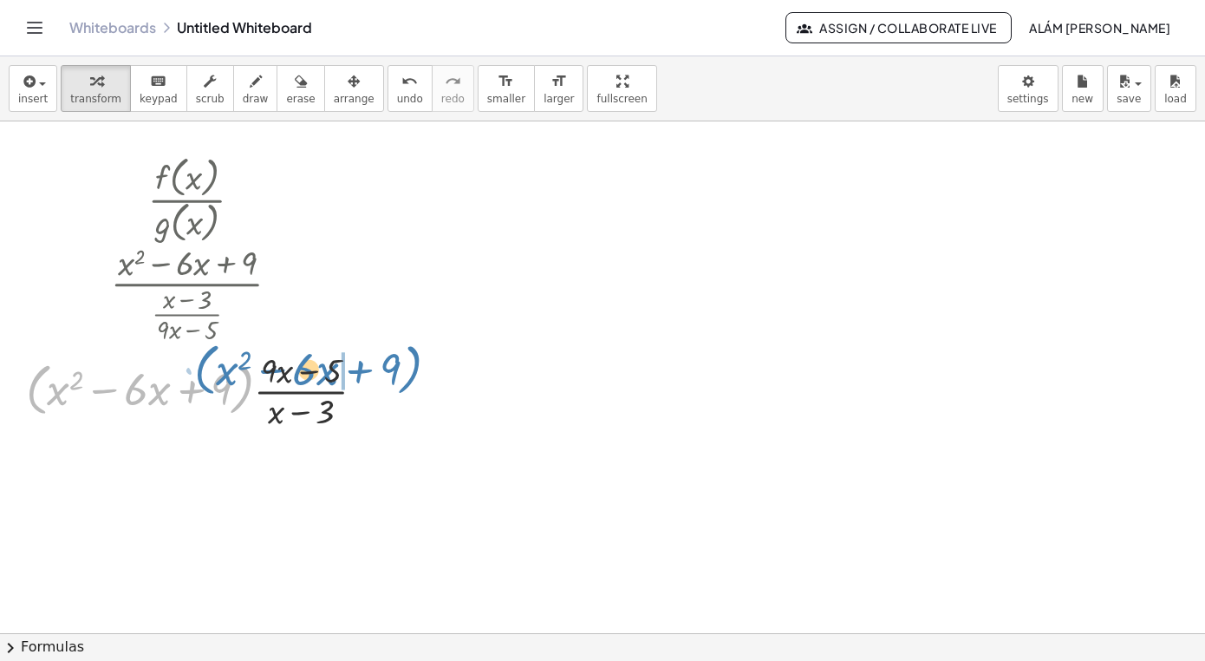
drag, startPoint x: 250, startPoint y: 392, endPoint x: 418, endPoint y: 372, distance: 169.4
click at [418, 372] on div "f ( , x ) = + x 2 − · 6 · x + 9 g ( , x ) = · ( + x − 3 ) · ( + · 9 · x − 5 ) ·…" at bounding box center [602, 477] width 1205 height 1023
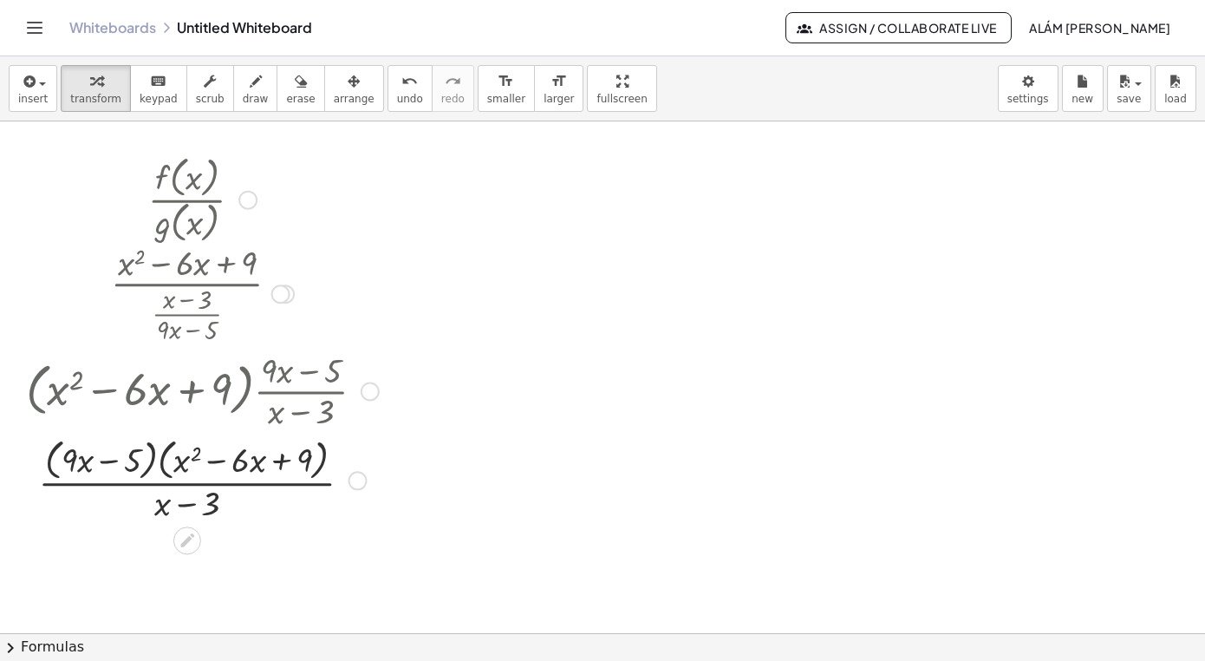
click at [172, 450] on div at bounding box center [202, 479] width 370 height 92
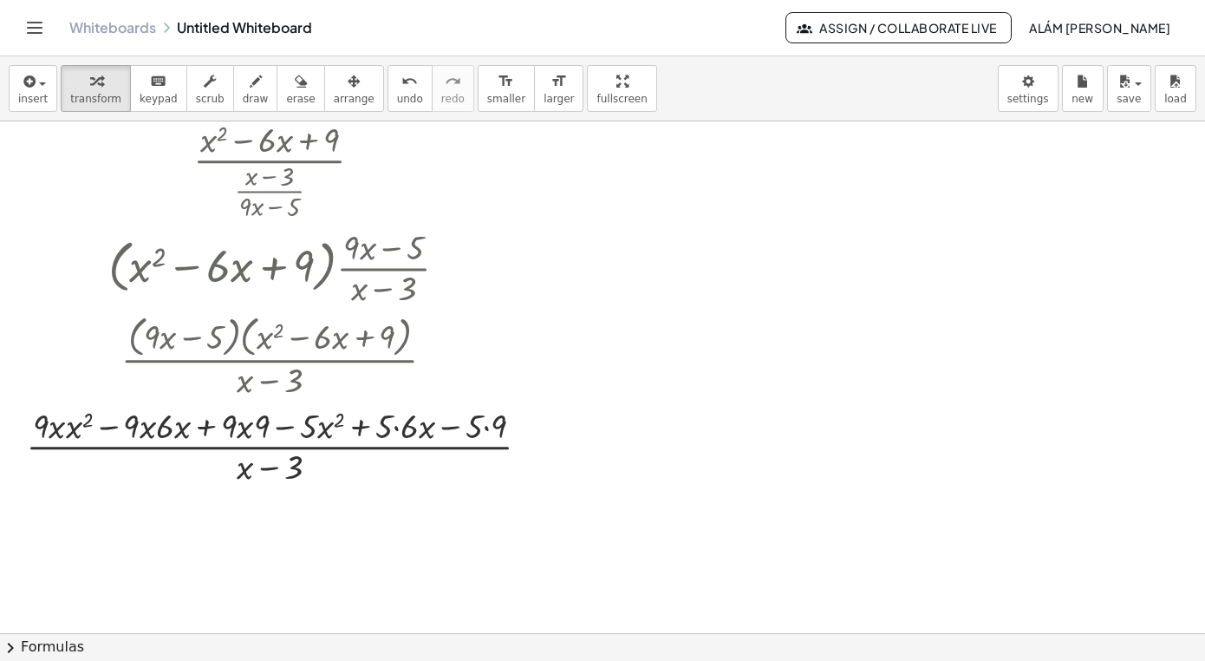
scroll to position [280, 0]
click at [160, 432] on div at bounding box center [284, 443] width 535 height 87
click at [150, 430] on div at bounding box center [284, 443] width 535 height 87
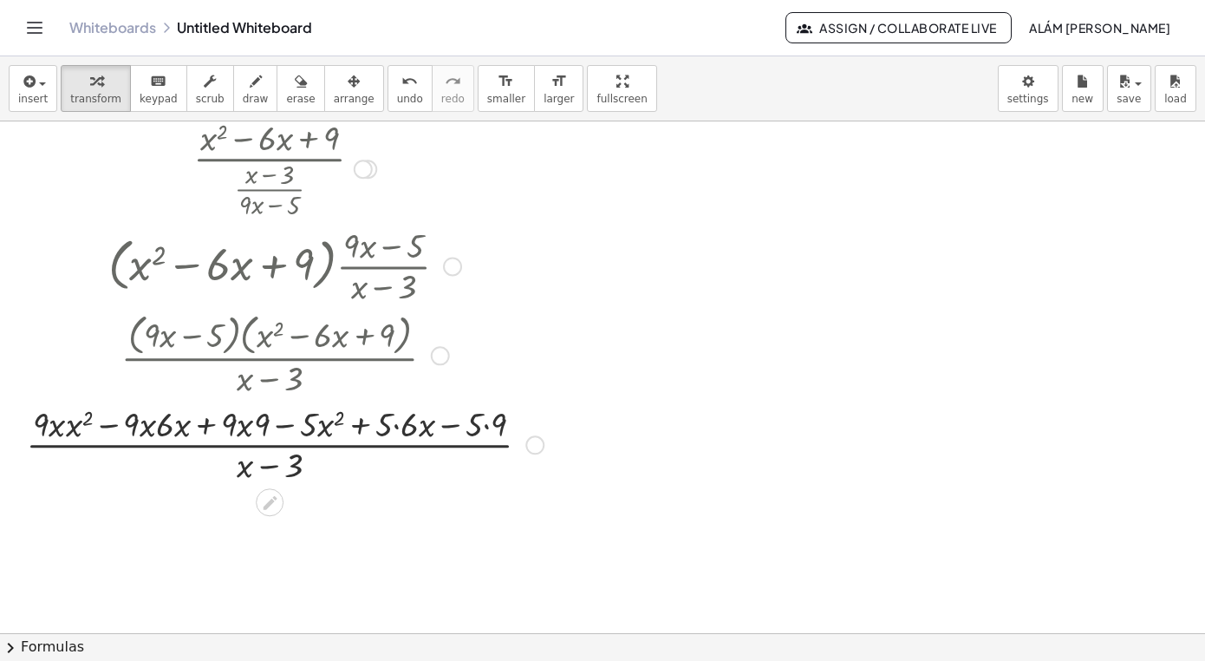
click at [56, 431] on div at bounding box center [284, 443] width 535 height 87
click at [443, 453] on div at bounding box center [284, 443] width 535 height 87
click at [398, 428] on div at bounding box center [284, 443] width 535 height 87
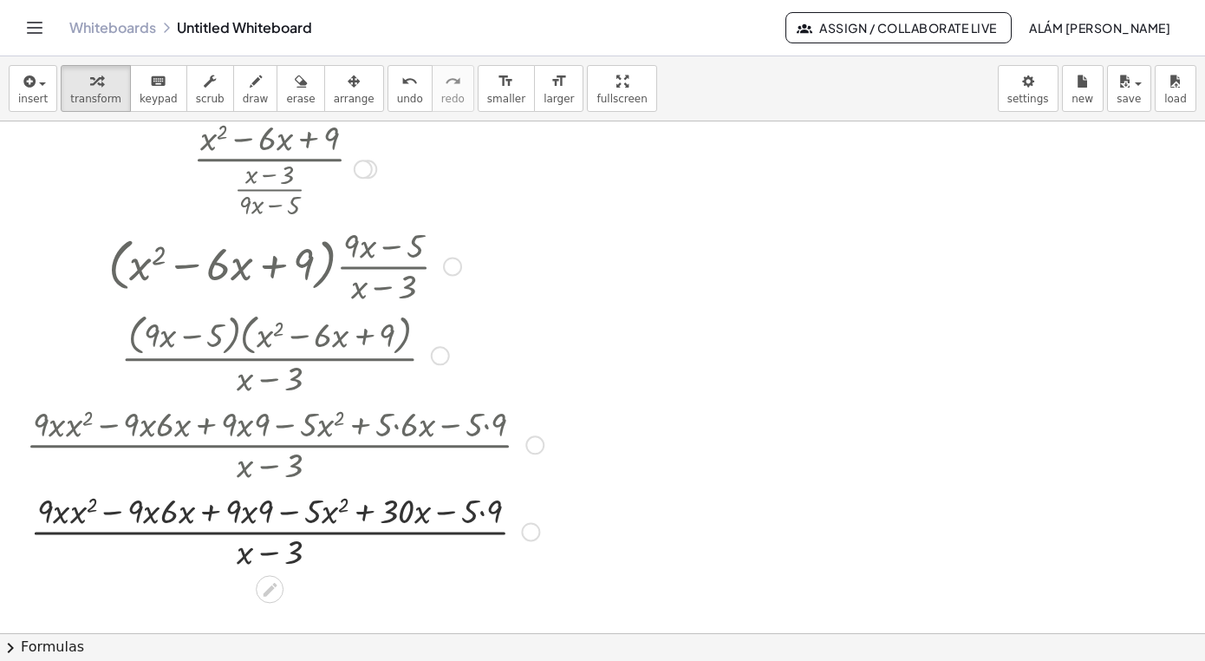
click at [481, 516] on div at bounding box center [284, 529] width 535 height 87
click at [252, 512] on div at bounding box center [284, 529] width 535 height 87
click at [274, 514] on div at bounding box center [284, 529] width 535 height 87
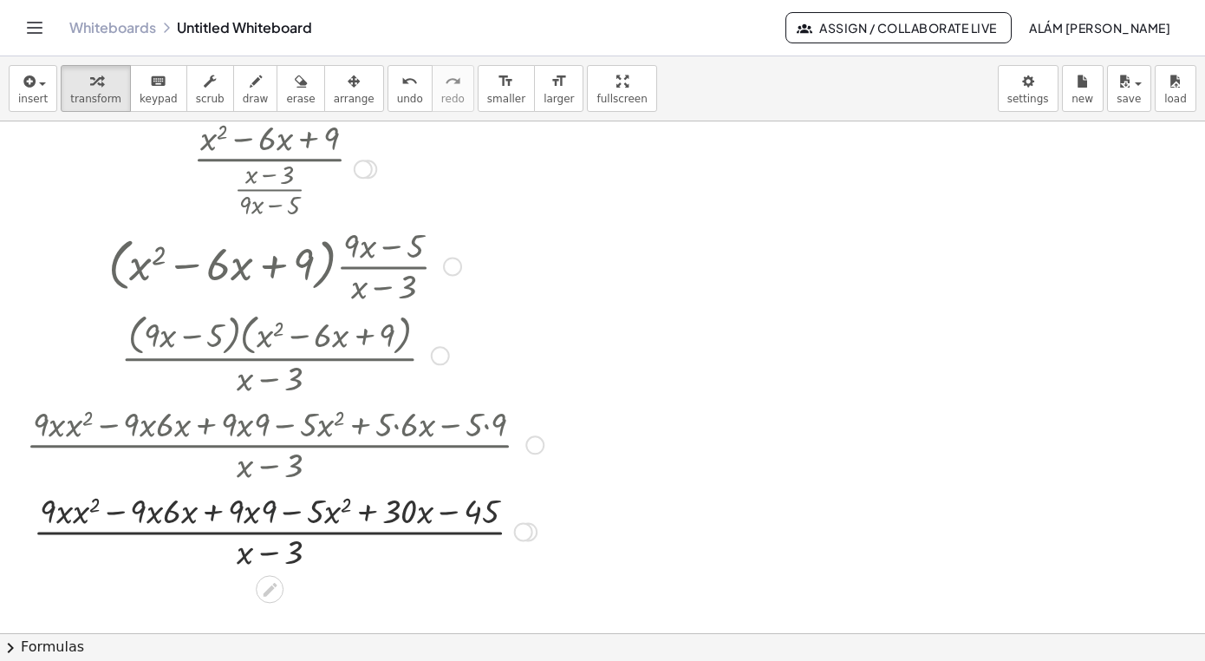
click at [274, 514] on div at bounding box center [284, 529] width 535 height 87
click at [244, 517] on div at bounding box center [284, 529] width 535 height 87
drag, startPoint x: 268, startPoint y: 511, endPoint x: 241, endPoint y: 511, distance: 26.9
click at [270, 532] on div "· 9 − · · ( + x − 3 ) ( + · 9 · x · x 2 · 9 · x · 6 · x + · 9 · x · 9 − · 5 · x…" at bounding box center [270, 532] width 0 height 0
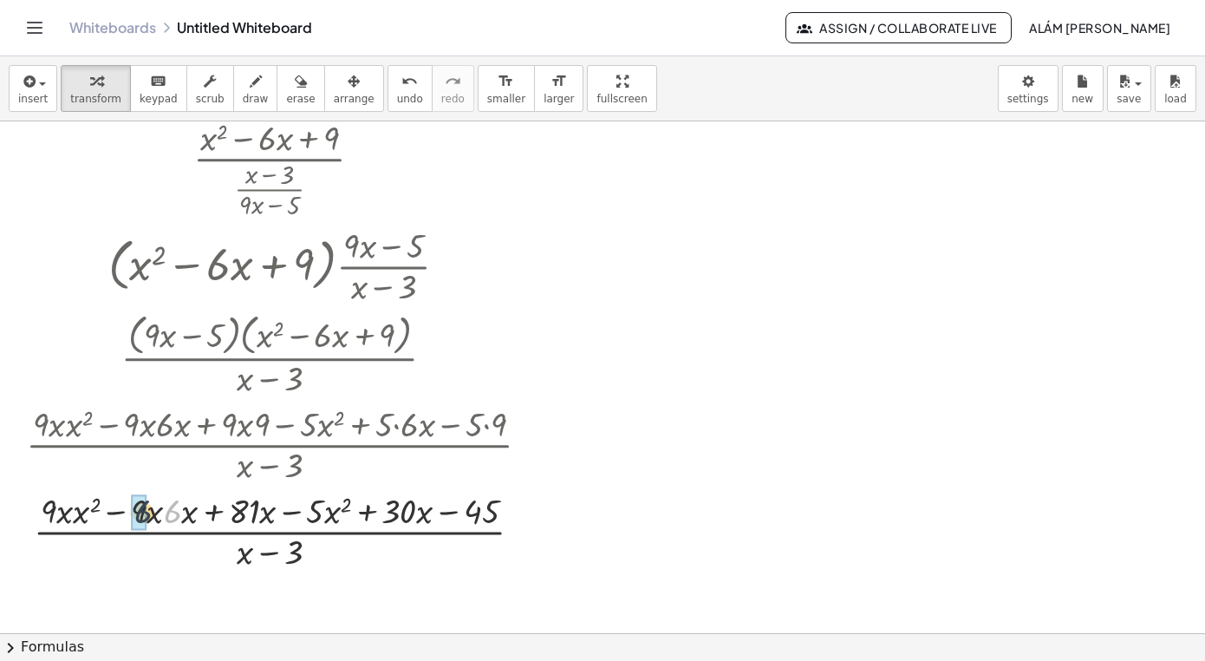
drag, startPoint x: 179, startPoint y: 513, endPoint x: 145, endPoint y: 512, distance: 33.8
click at [270, 532] on div "· 6 − · · ( + x − 3 ) ( + · 9 · x · x 2 · 9 · x · 6 · x + · · x − · 5 · x 2 + ·…" at bounding box center [270, 532] width 0 height 0
drag, startPoint x: 194, startPoint y: 514, endPoint x: 175, endPoint y: 514, distance: 19.1
click at [270, 532] on div "· x − · · ( + x − 3 ) ( + · 9 · x · x 2 · · x · x + · · x − · 5 · x 2 + · · x −…" at bounding box center [270, 532] width 0 height 0
drag, startPoint x: 86, startPoint y: 513, endPoint x: 74, endPoint y: 513, distance: 12.1
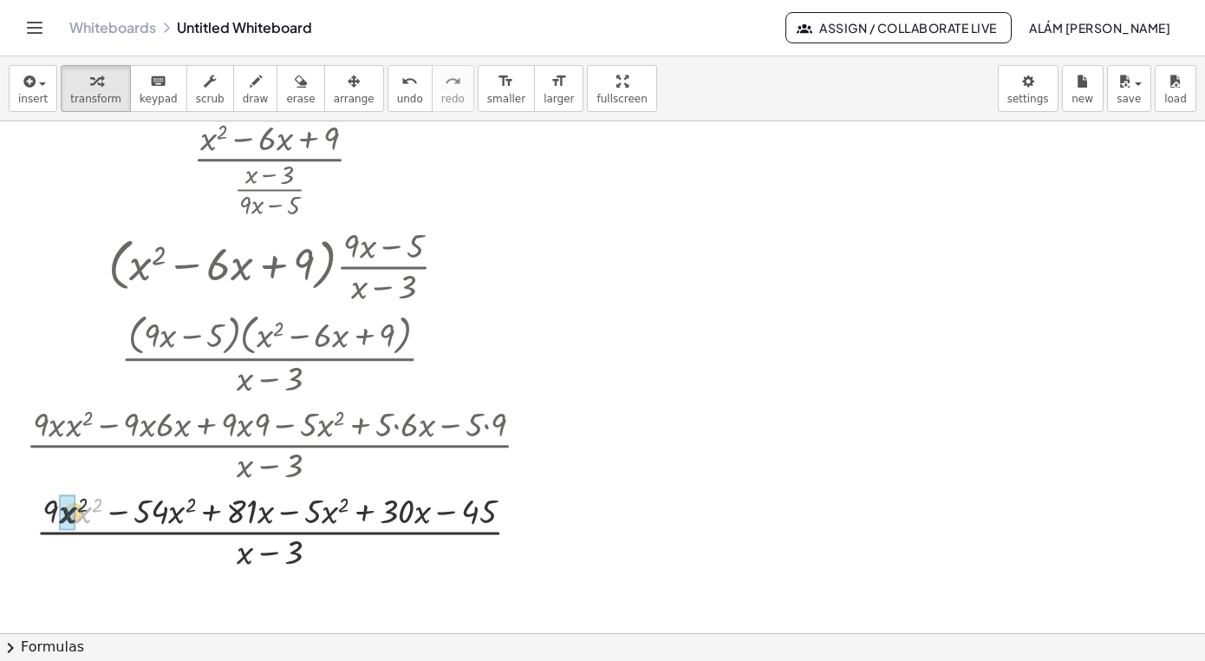
click at [270, 532] on div "· x 2 − · · ( + x − 3 ) ( + · 9 · x · x 2 · · x + · · x − · 5 · x 2 + · · x − )…" at bounding box center [270, 532] width 0 height 0
drag, startPoint x: 286, startPoint y: 512, endPoint x: 134, endPoint y: 512, distance: 152.6
click at [134, 512] on div at bounding box center [284, 529] width 535 height 87
drag, startPoint x: 319, startPoint y: 514, endPoint x: 147, endPoint y: 515, distance: 172.5
click at [270, 532] on div "· x 2 − · 5 − · · ( + x − 3 ) ( + · 9 · x · · x + · · x − · 5 · x 2 + · · x − )…" at bounding box center [270, 532] width 0 height 0
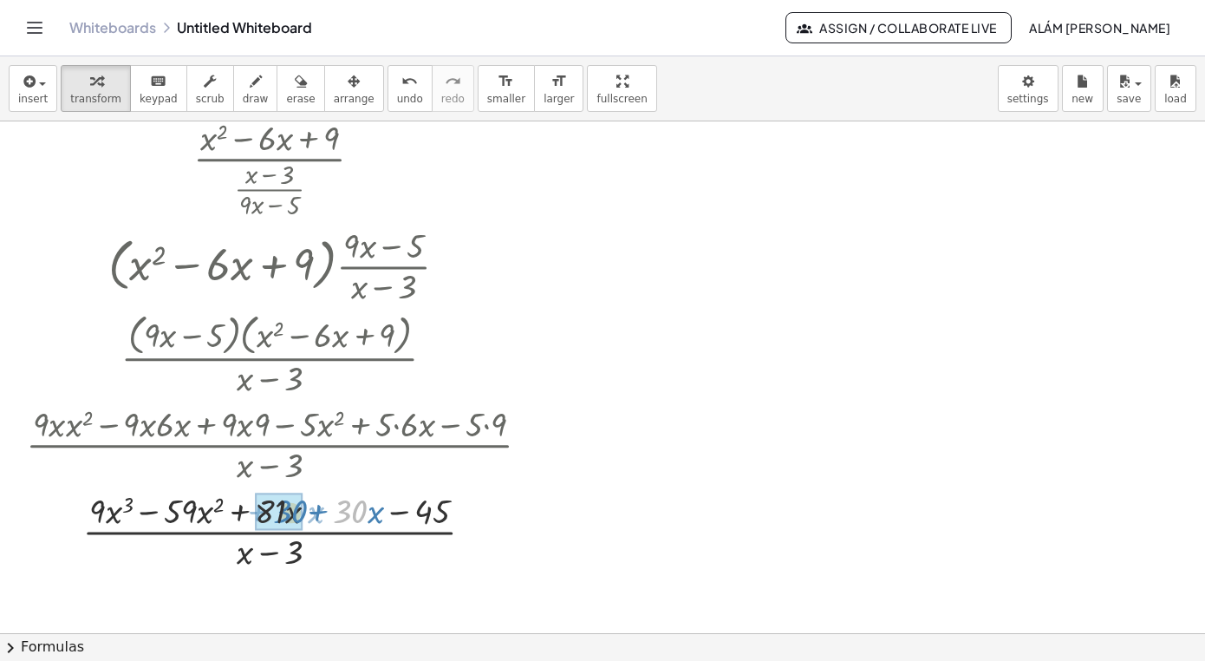
drag, startPoint x: 366, startPoint y: 515, endPoint x: 307, endPoint y: 515, distance: 59.0
click at [307, 515] on div at bounding box center [284, 529] width 535 height 87
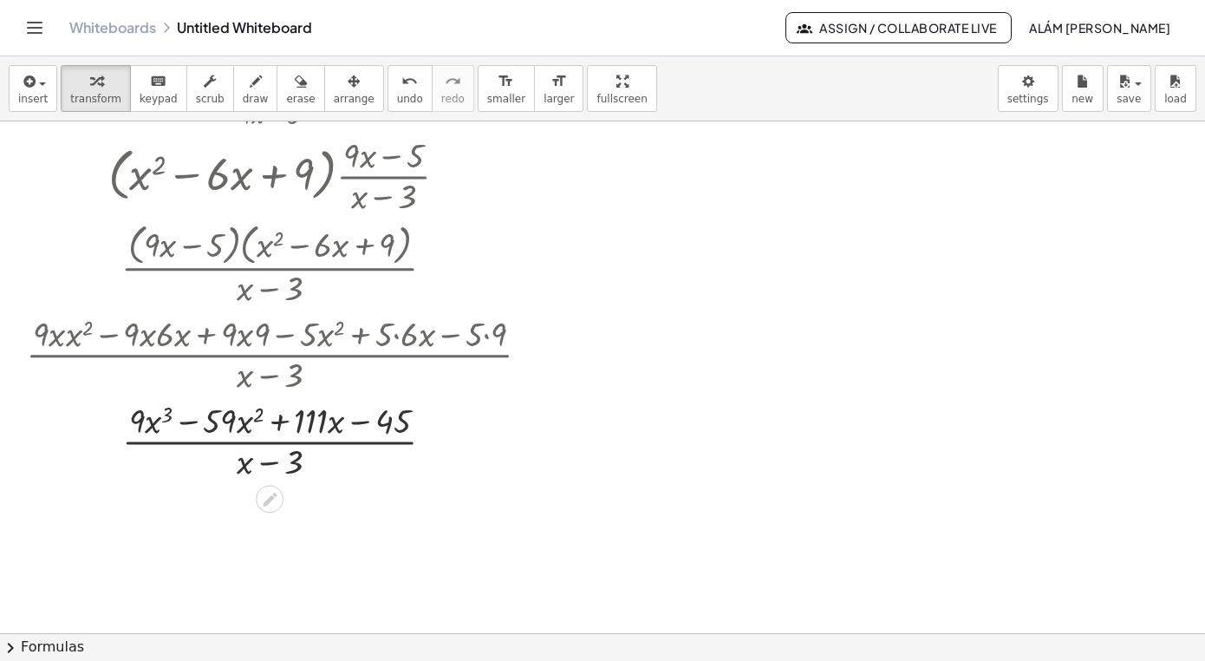
scroll to position [420, 0]
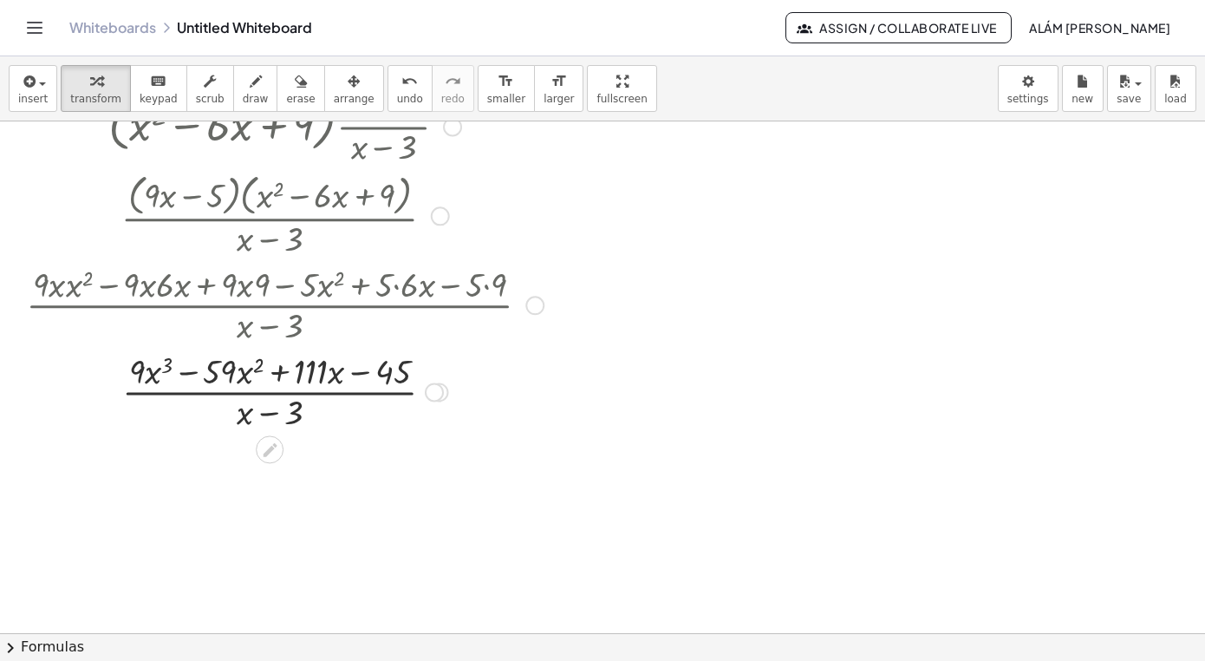
click at [384, 370] on div at bounding box center [284, 390] width 535 height 87
click at [210, 380] on div at bounding box center [284, 390] width 535 height 87
click at [195, 310] on div at bounding box center [284, 303] width 535 height 87
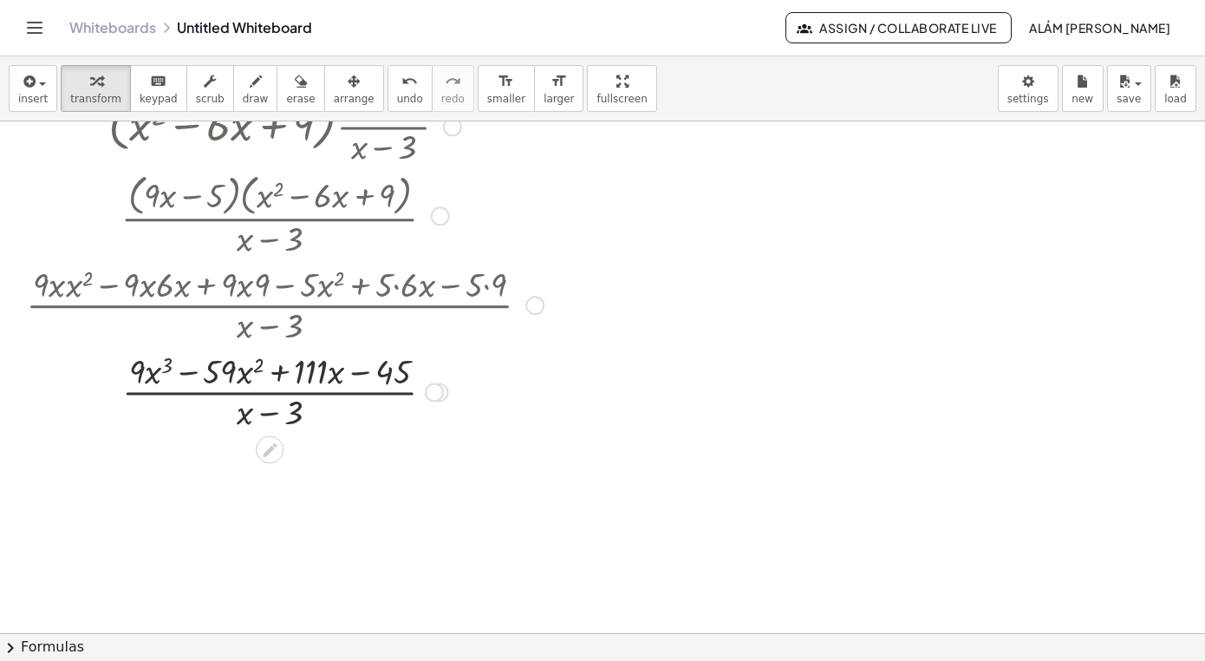
click at [421, 221] on div at bounding box center [284, 214] width 535 height 92
click at [438, 218] on div at bounding box center [440, 215] width 19 height 19
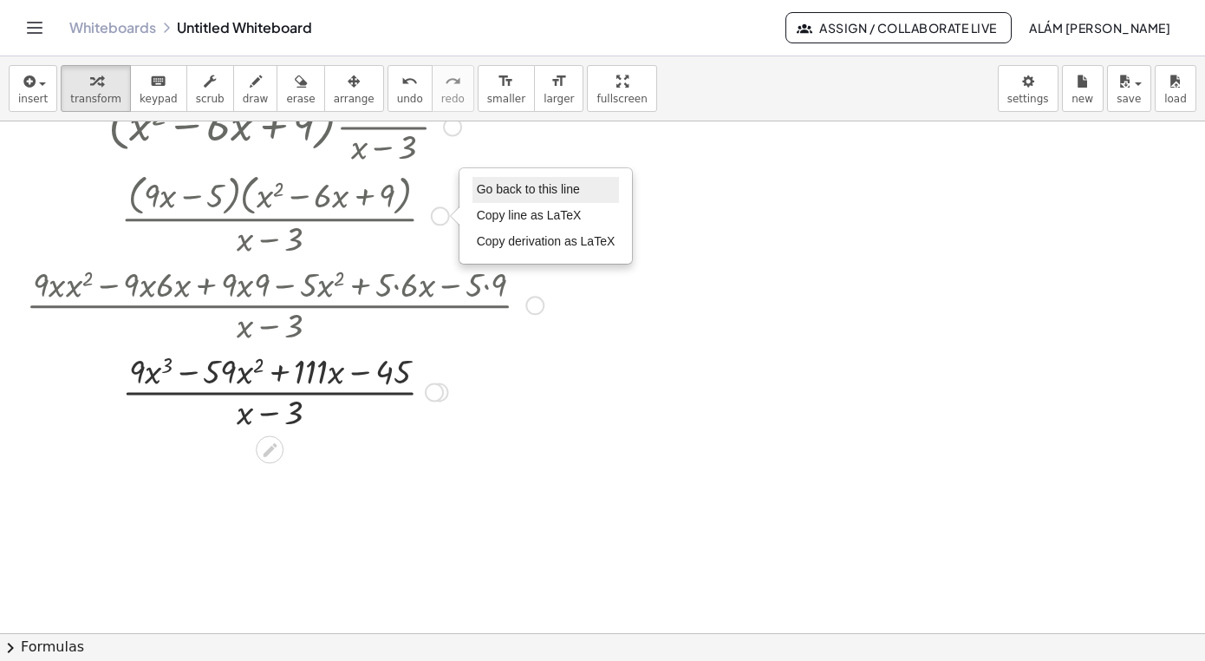
click at [536, 188] on span "Go back to this line" at bounding box center [528, 189] width 103 height 14
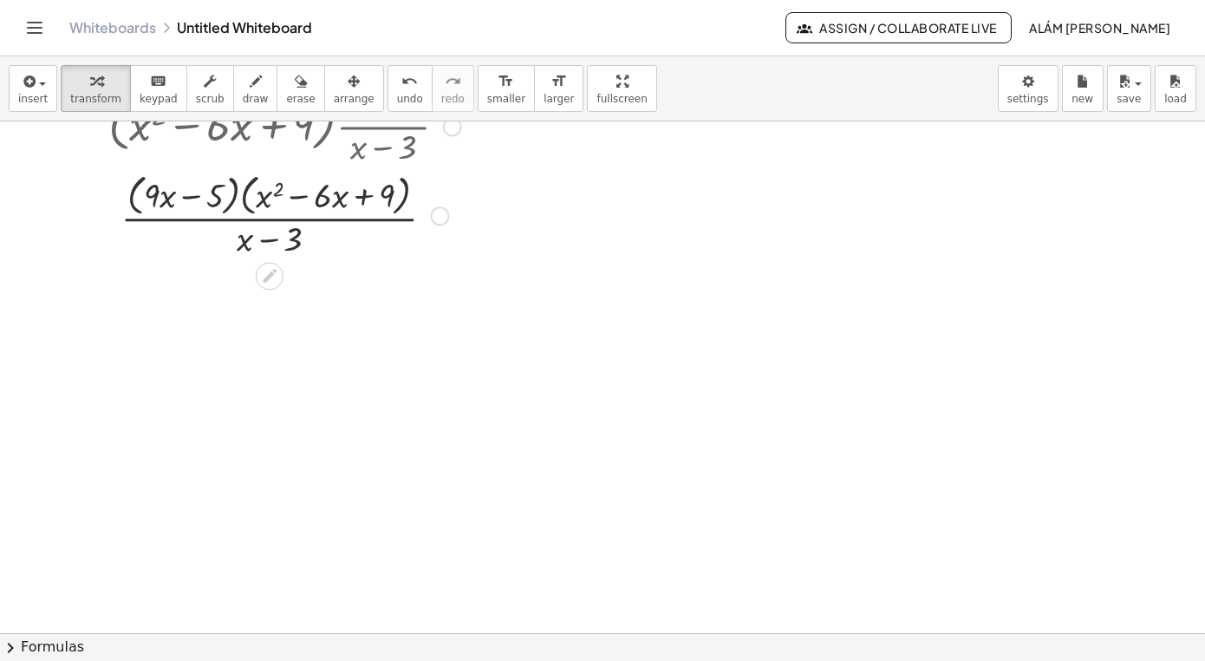
click at [403, 189] on div at bounding box center [285, 214] width 370 height 92
click at [404, 191] on div at bounding box center [285, 214] width 370 height 92
click at [242, 196] on div at bounding box center [285, 214] width 370 height 92
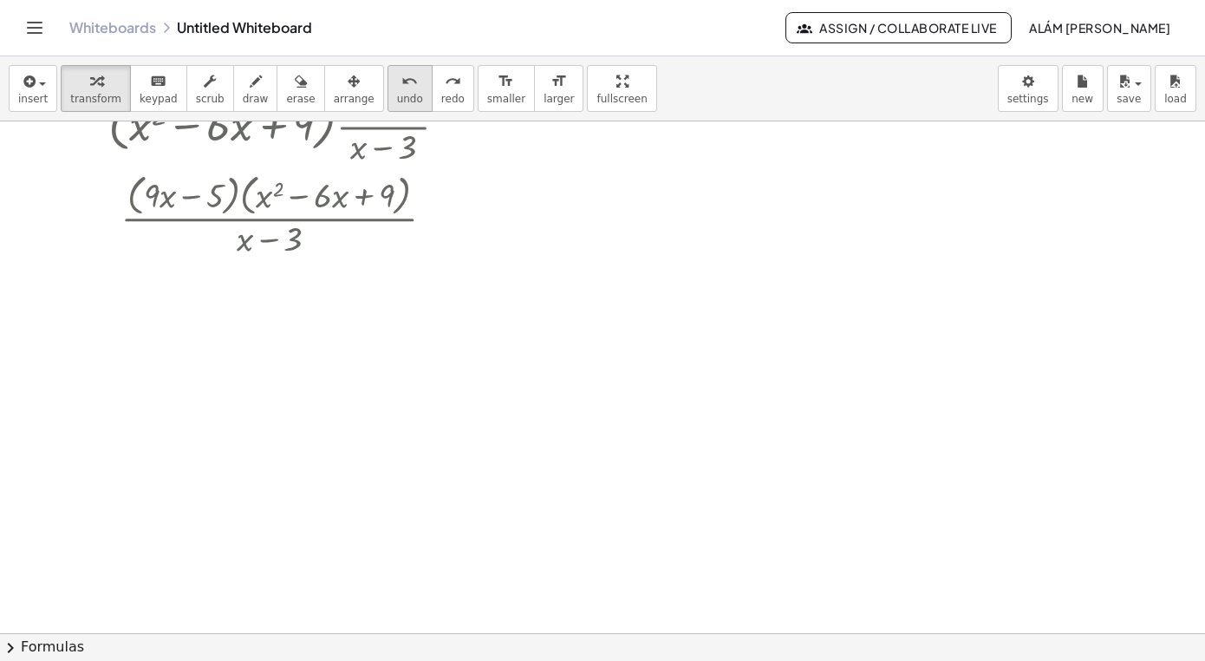
click at [399, 92] on button "undo undo" at bounding box center [410, 88] width 45 height 47
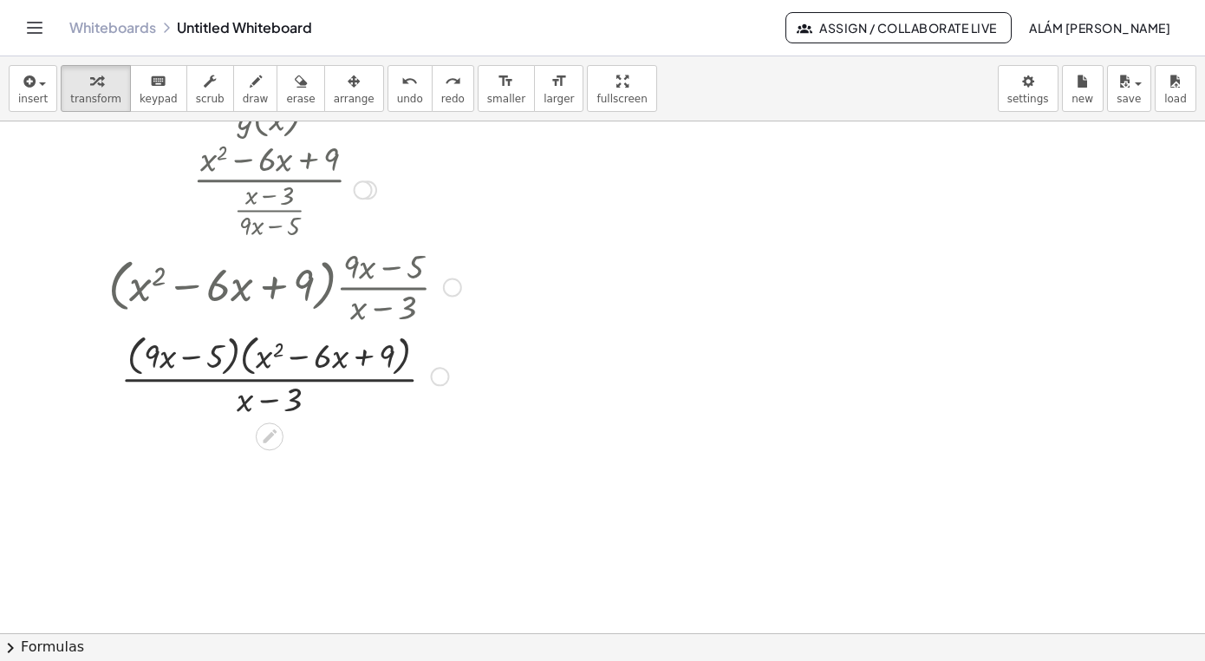
scroll to position [258, 0]
drag, startPoint x: 305, startPoint y: 359, endPoint x: 459, endPoint y: 358, distance: 153.5
click at [459, 358] on div at bounding box center [285, 376] width 370 height 92
click at [390, 68] on button "undo undo" at bounding box center [410, 88] width 45 height 47
drag, startPoint x: 280, startPoint y: 354, endPoint x: 447, endPoint y: 355, distance: 167.4
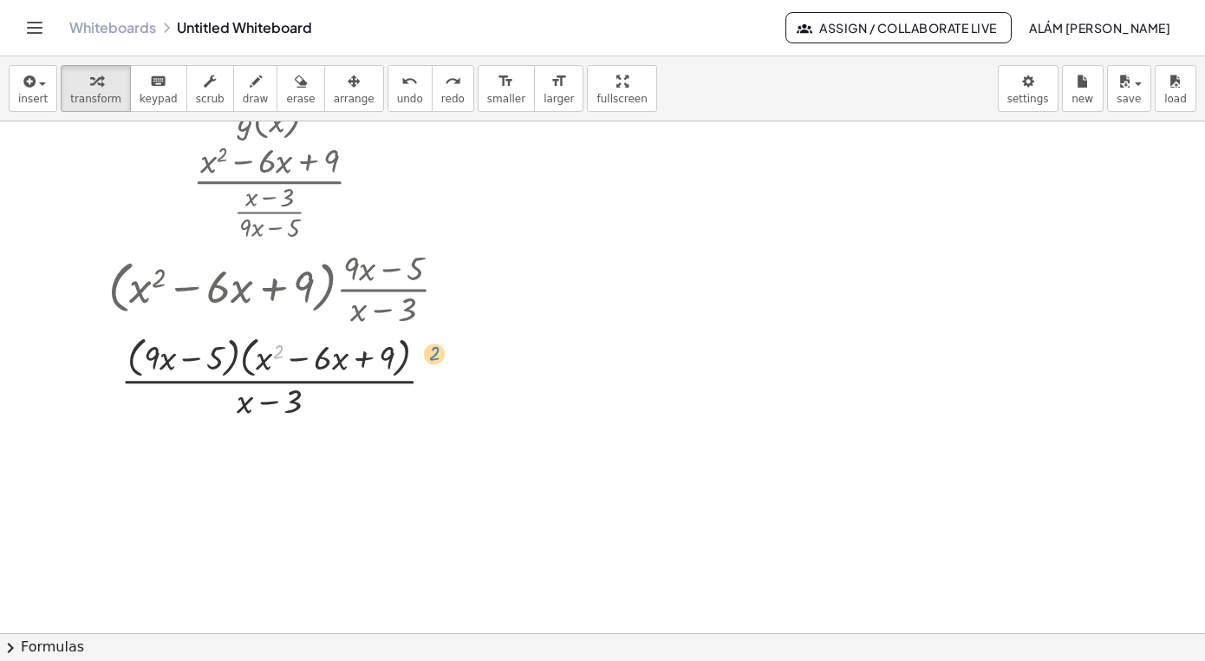
click at [447, 355] on div at bounding box center [284, 376] width 345 height 92
drag, startPoint x: 264, startPoint y: 360, endPoint x: 240, endPoint y: 354, distance: 25.0
click at [240, 354] on div at bounding box center [284, 376] width 345 height 92
drag, startPoint x: 268, startPoint y: 362, endPoint x: 137, endPoint y: 369, distance: 131.1
click at [137, 369] on div at bounding box center [284, 376] width 345 height 92
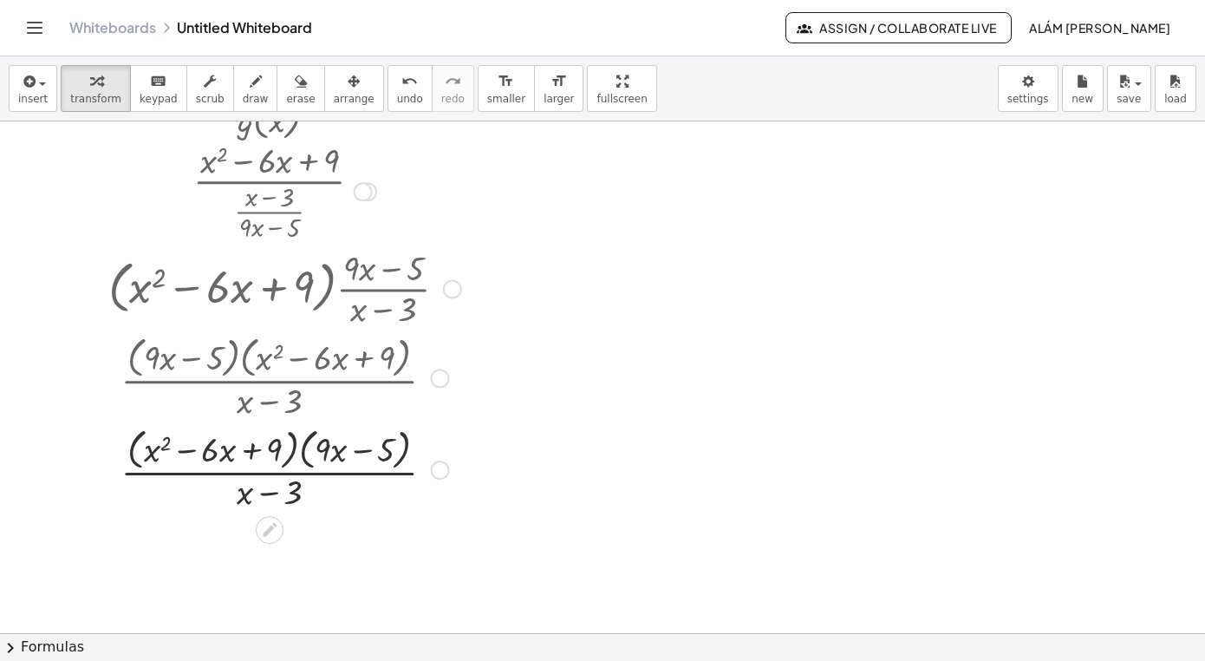
click at [432, 386] on div at bounding box center [284, 376] width 345 height 92
click at [442, 380] on div at bounding box center [440, 378] width 19 height 19
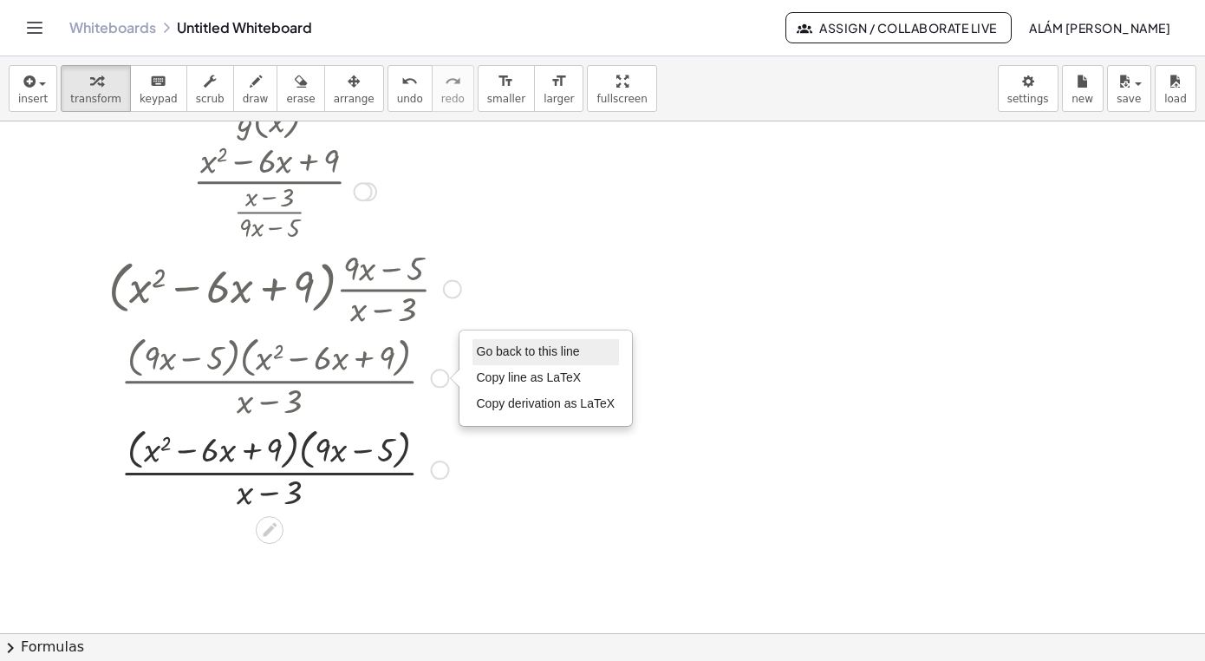
click at [528, 349] on span "Go back to this line" at bounding box center [528, 351] width 103 height 14
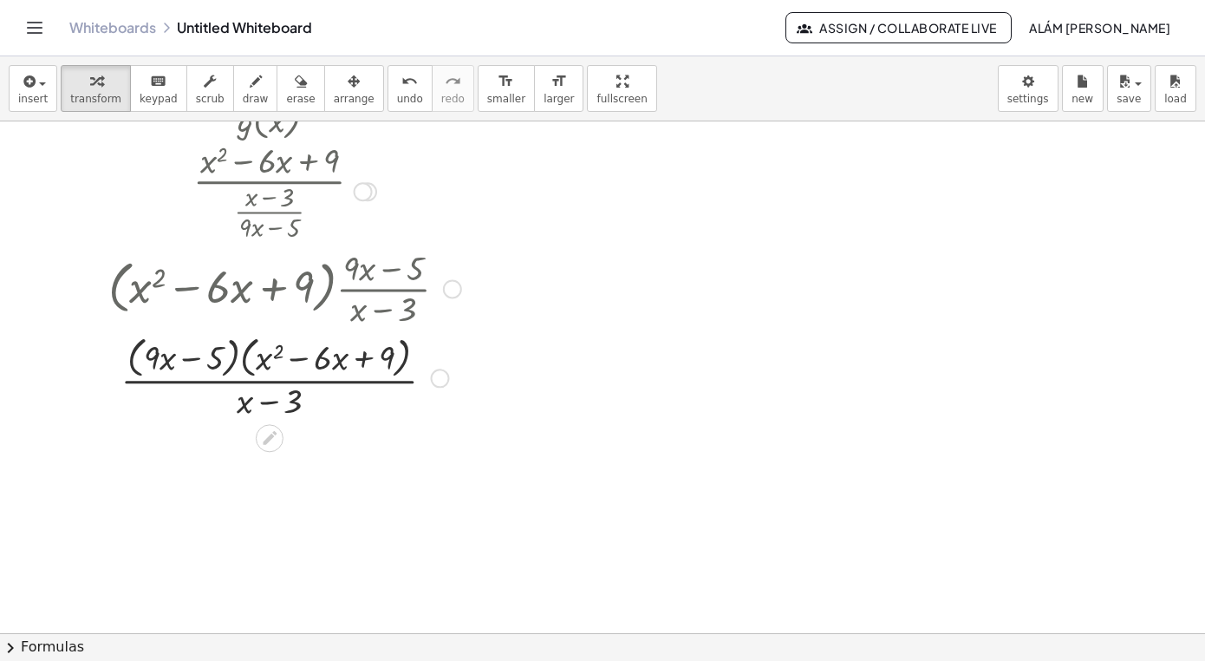
click at [366, 363] on div at bounding box center [285, 376] width 370 height 92
click at [326, 362] on div at bounding box center [285, 376] width 370 height 92
click at [306, 362] on div at bounding box center [285, 376] width 370 height 92
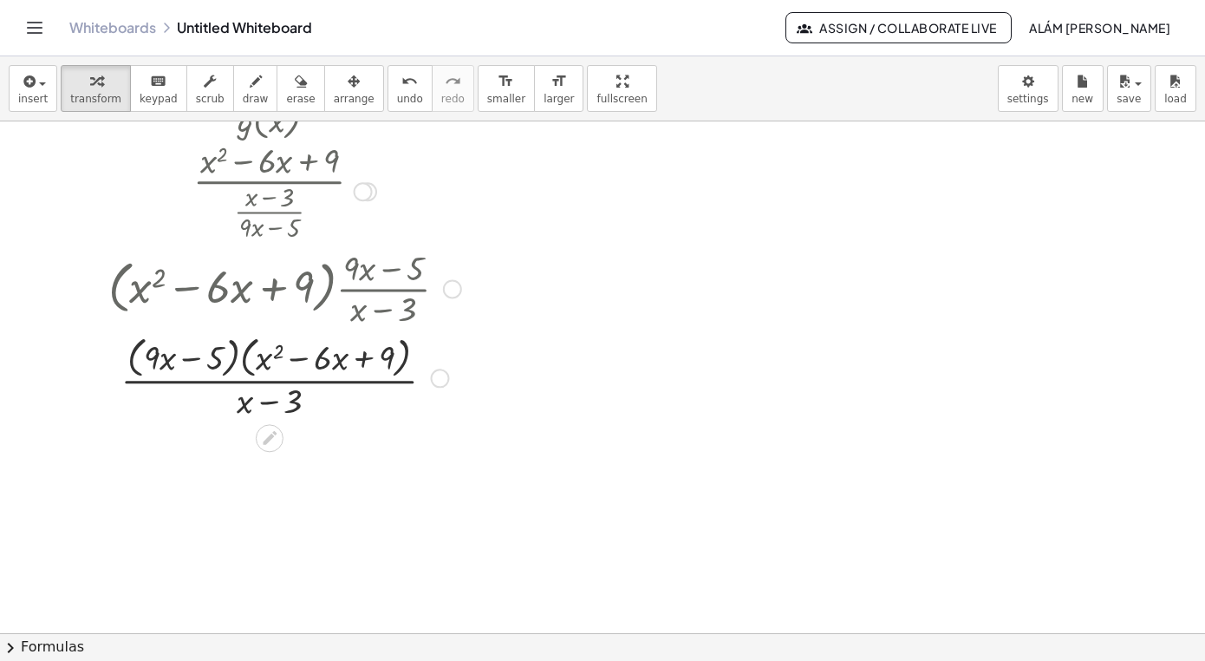
click at [306, 362] on div at bounding box center [285, 376] width 370 height 92
drag, startPoint x: 298, startPoint y: 358, endPoint x: 276, endPoint y: 323, distance: 41.4
click at [270, 378] on div "− · ( + · 9 · x − 5 ) · ( + x 2 − · 6 · x + 9 ) · ( + x − 3 )" at bounding box center [270, 378] width 0 height 0
drag, startPoint x: 327, startPoint y: 360, endPoint x: 242, endPoint y: 321, distance: 93.5
click at [270, 378] on div "· 6 − · x · ( + · 9 · x − 5 ) · ( + x 2 − · 6 · x + 9 ) · ( + x − 3 )" at bounding box center [270, 378] width 0 height 0
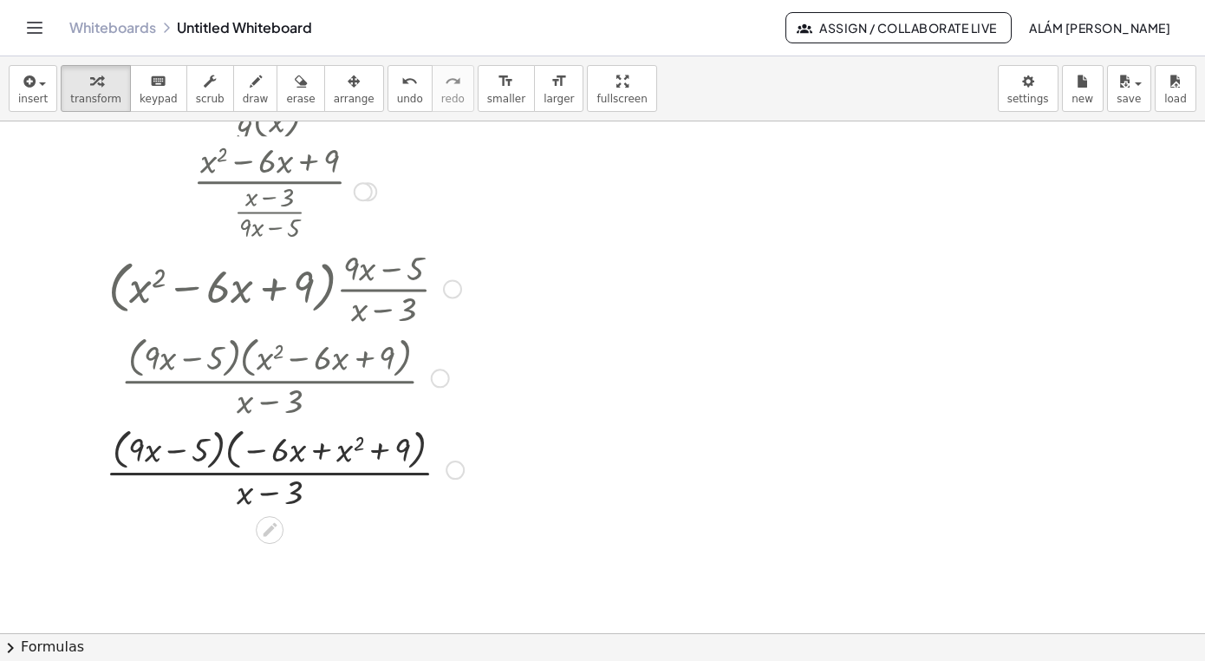
click at [440, 373] on div at bounding box center [440, 378] width 19 height 19
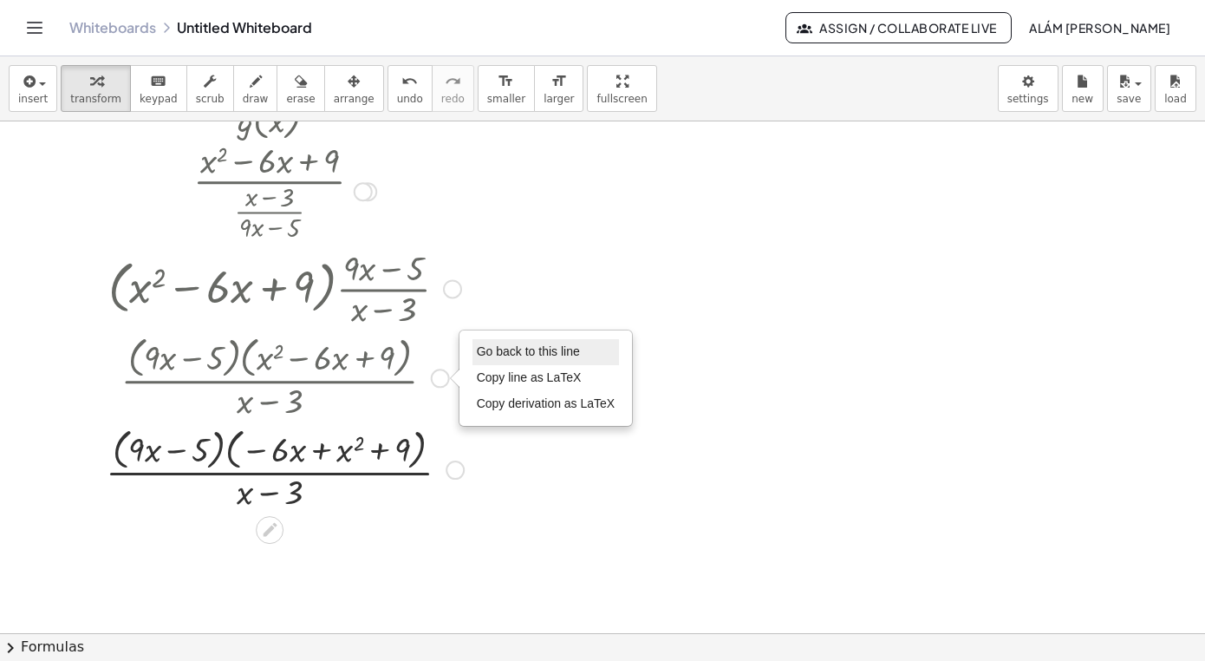
click at [505, 349] on span "Go back to this line" at bounding box center [528, 351] width 103 height 14
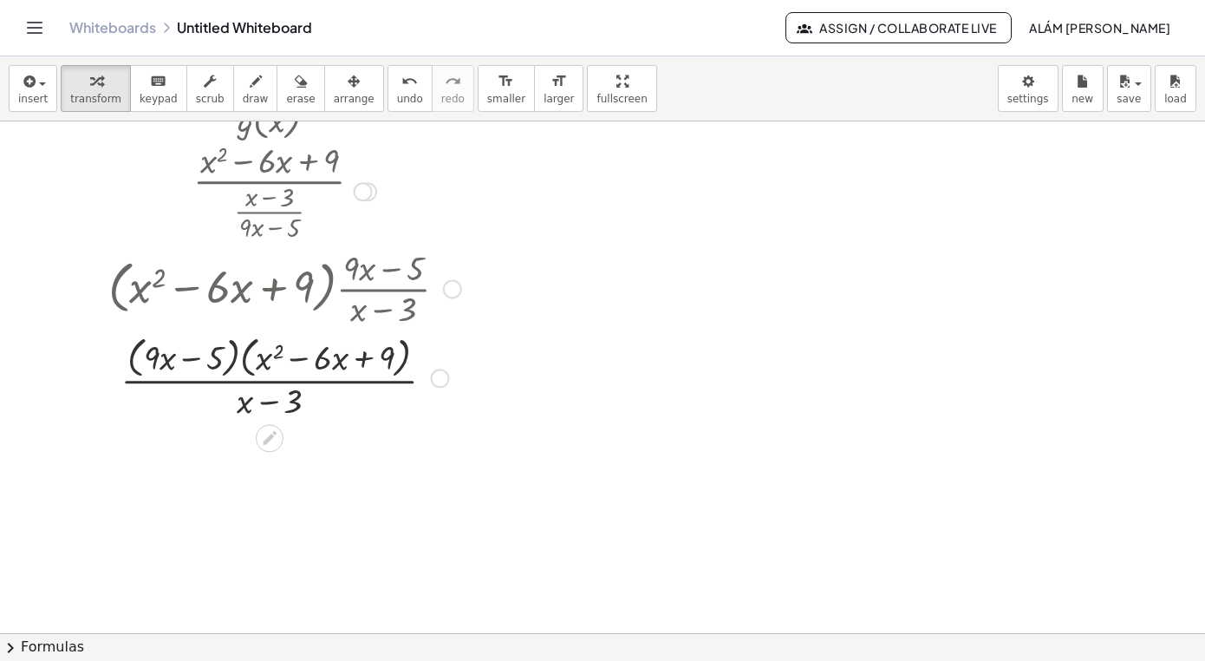
click at [391, 352] on div at bounding box center [285, 376] width 370 height 92
click at [407, 351] on div at bounding box center [285, 376] width 370 height 92
drag, startPoint x: 407, startPoint y: 351, endPoint x: 499, endPoint y: 363, distance: 92.7
click at [499, 363] on div "f ( , x ) = + x 2 − · 6 · x + 9 g ( , x ) = · ( + x − 3 ) · ( + · 9 · x − 5 ) ·…" at bounding box center [602, 375] width 1205 height 1023
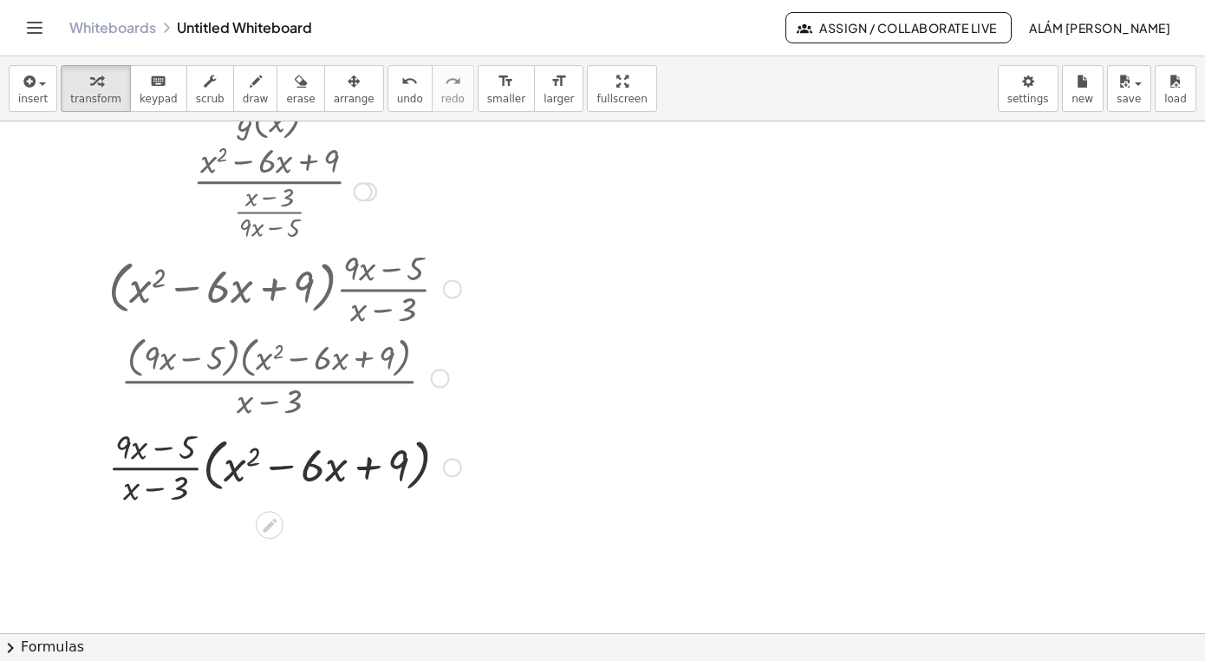
click at [436, 372] on div at bounding box center [440, 378] width 19 height 19
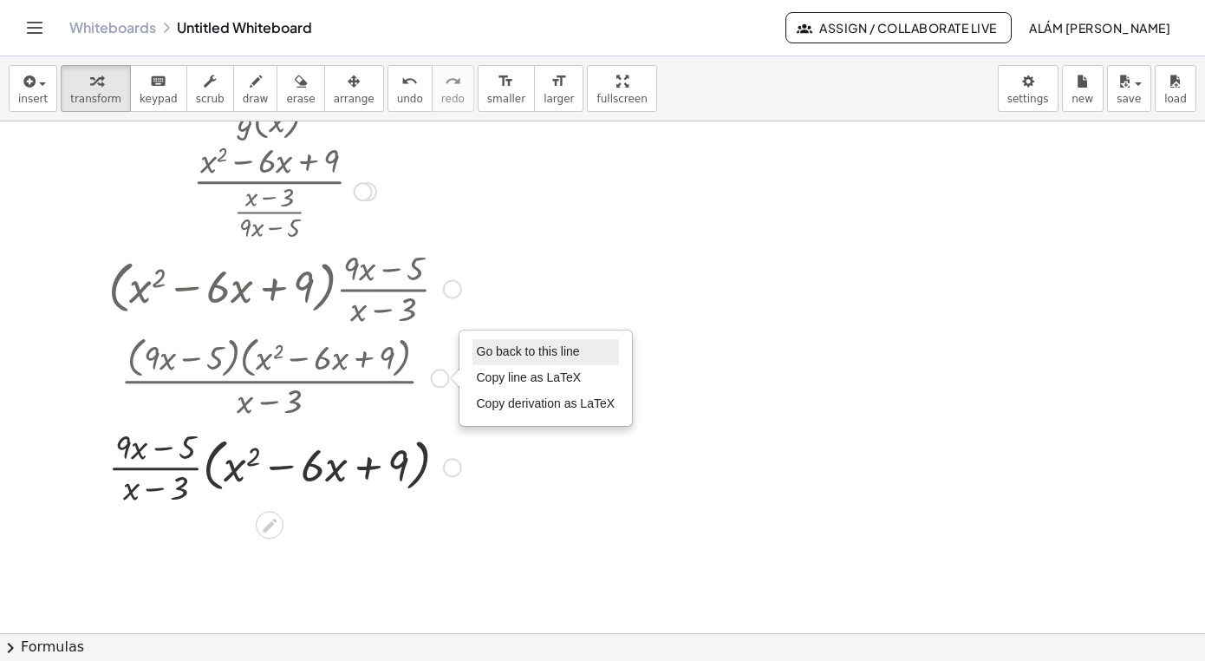
click at [492, 357] on span "Go back to this line" at bounding box center [528, 351] width 103 height 14
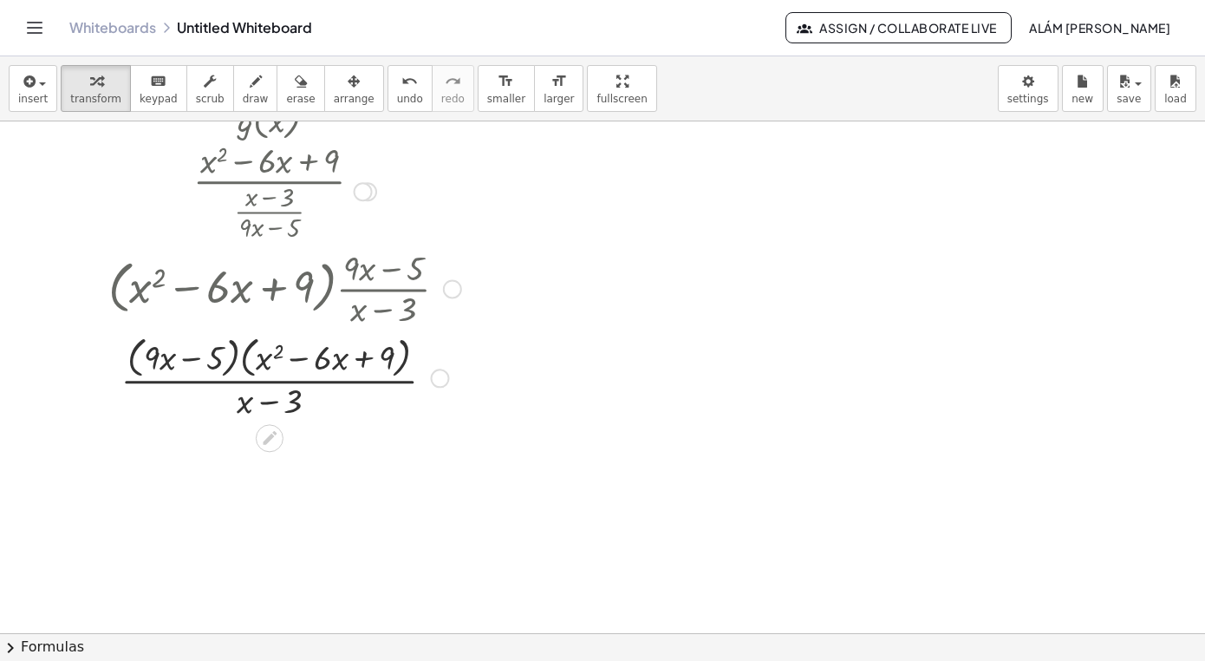
click at [402, 347] on div at bounding box center [285, 376] width 370 height 92
click at [256, 342] on div at bounding box center [285, 376] width 370 height 92
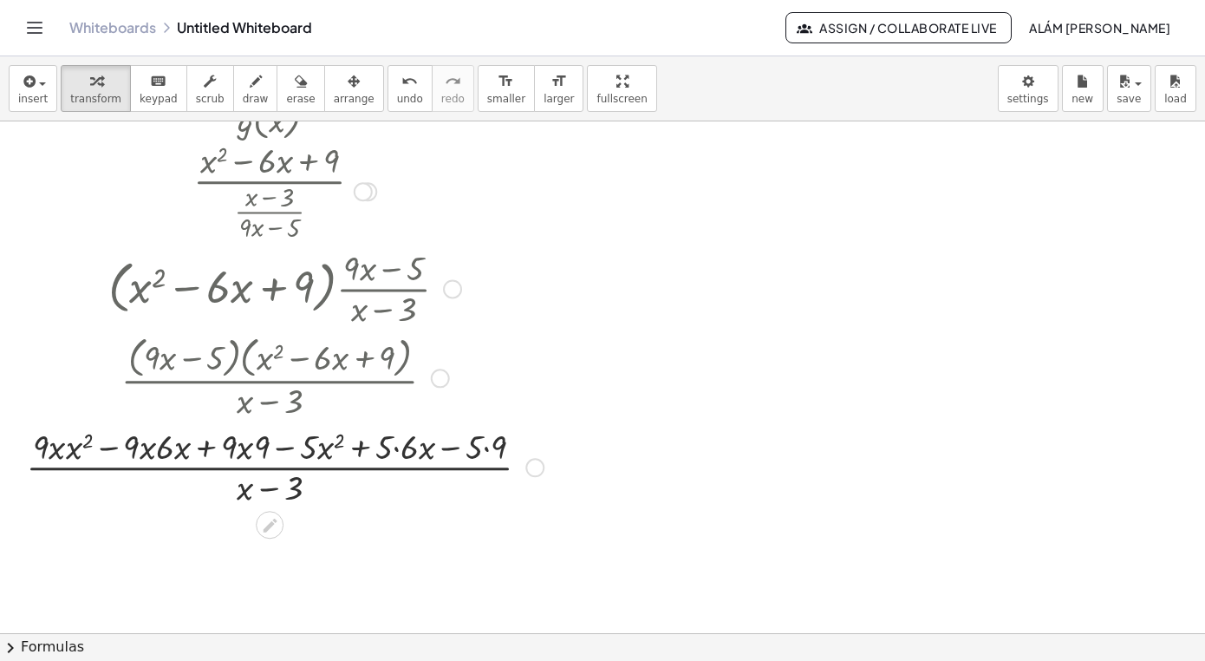
click at [443, 386] on div at bounding box center [440, 378] width 19 height 19
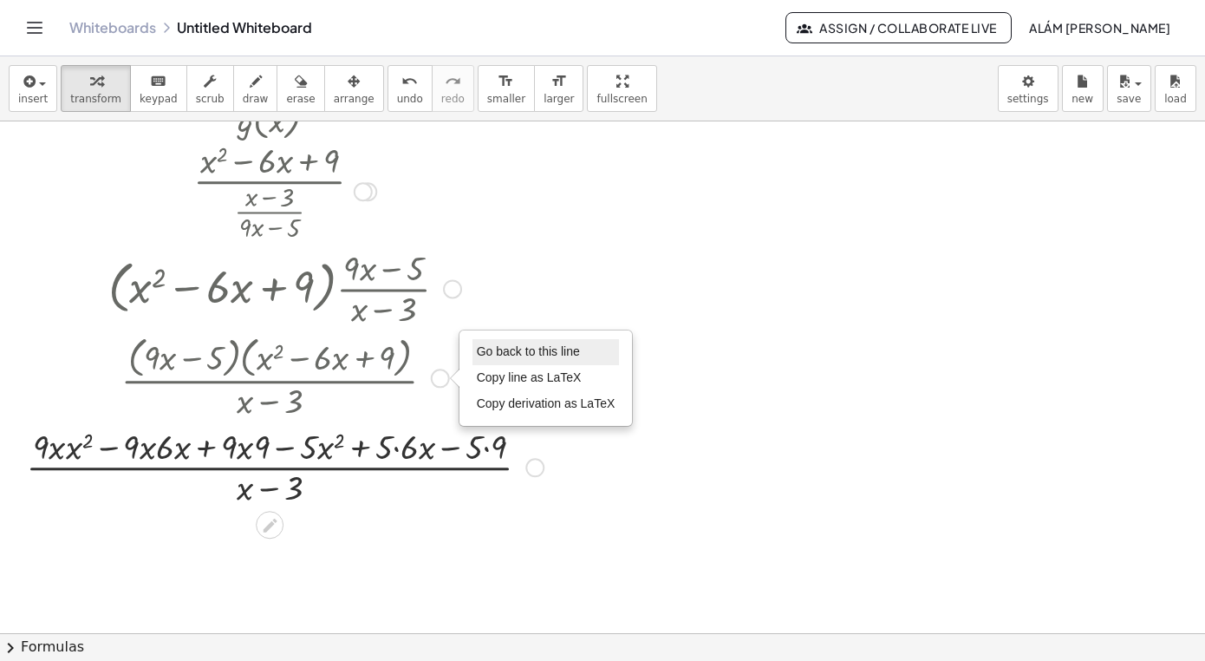
click at [506, 354] on span "Go back to this line" at bounding box center [528, 351] width 103 height 14
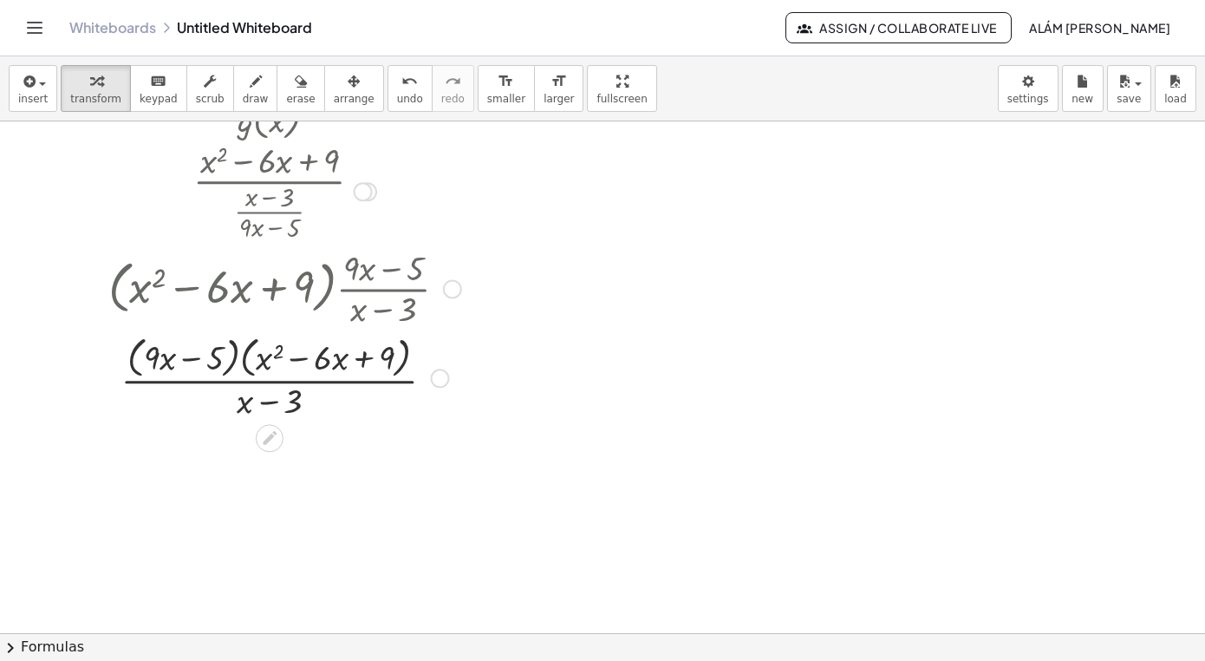
click at [279, 363] on div at bounding box center [285, 376] width 370 height 92
click at [251, 347] on div at bounding box center [285, 376] width 370 height 92
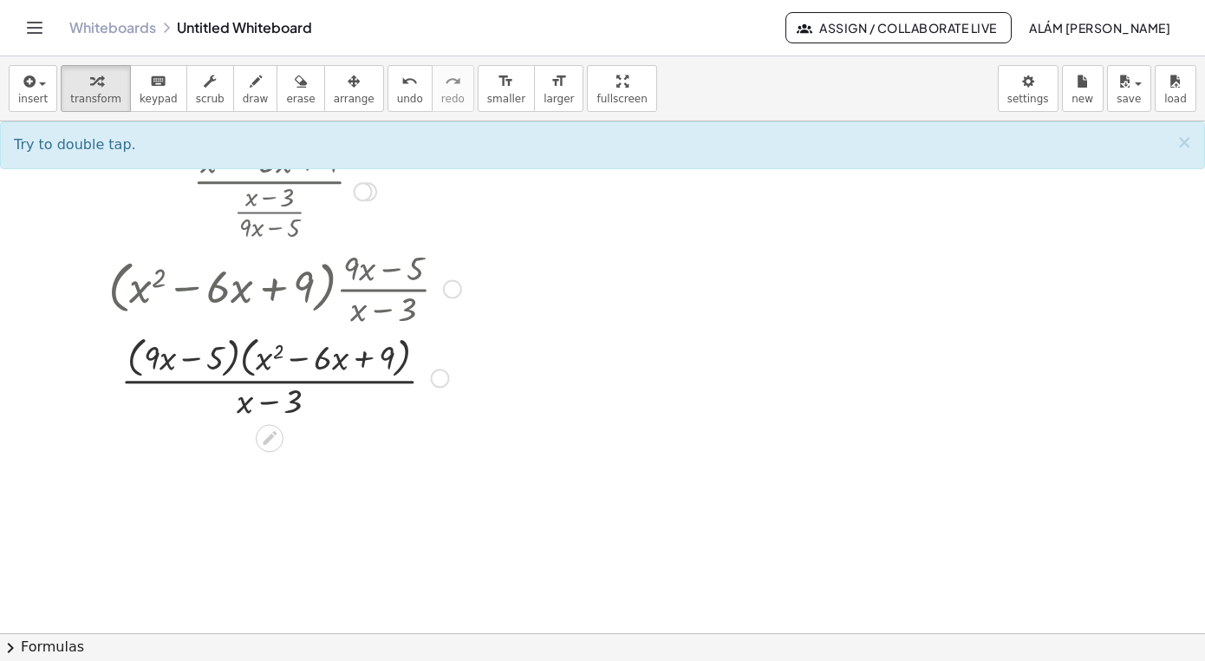
click at [257, 346] on div at bounding box center [285, 376] width 370 height 92
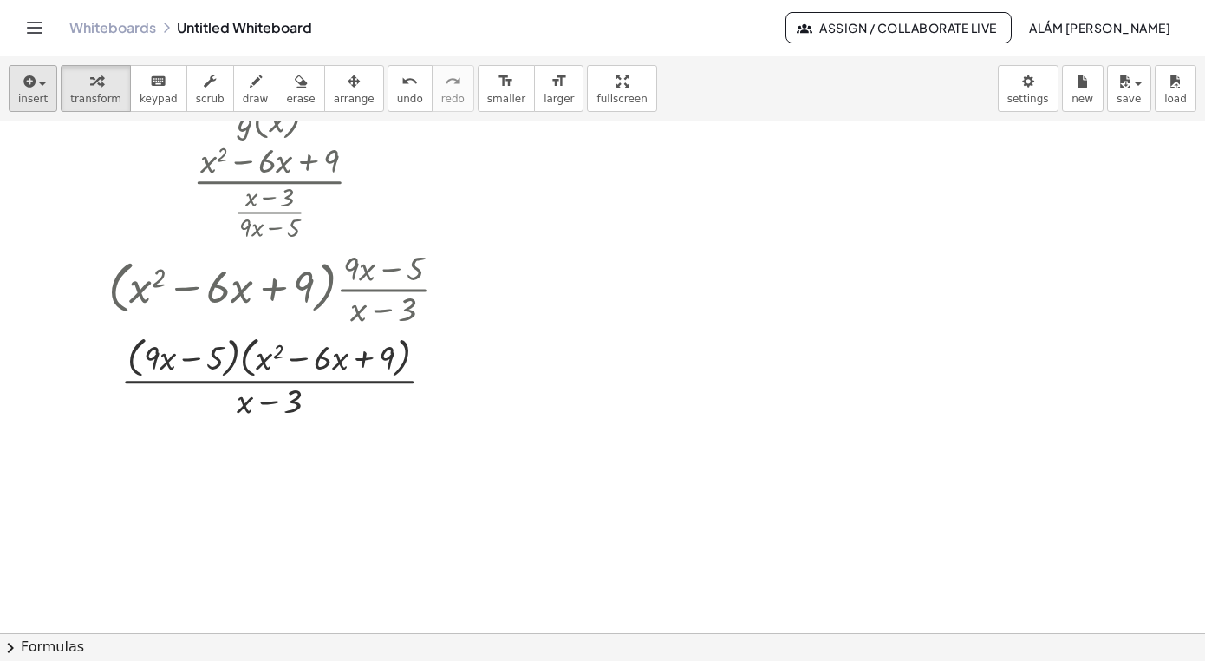
click at [41, 88] on div "button" at bounding box center [32, 80] width 29 height 21
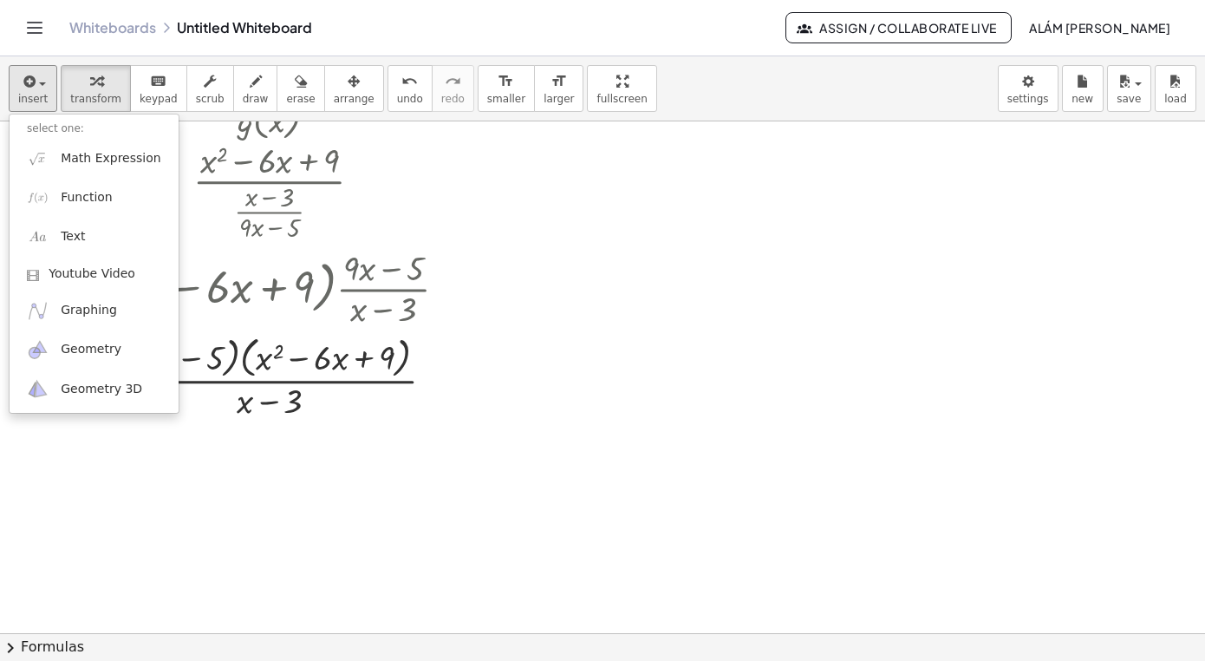
click at [613, 342] on div at bounding box center [602, 375] width 1205 height 1023
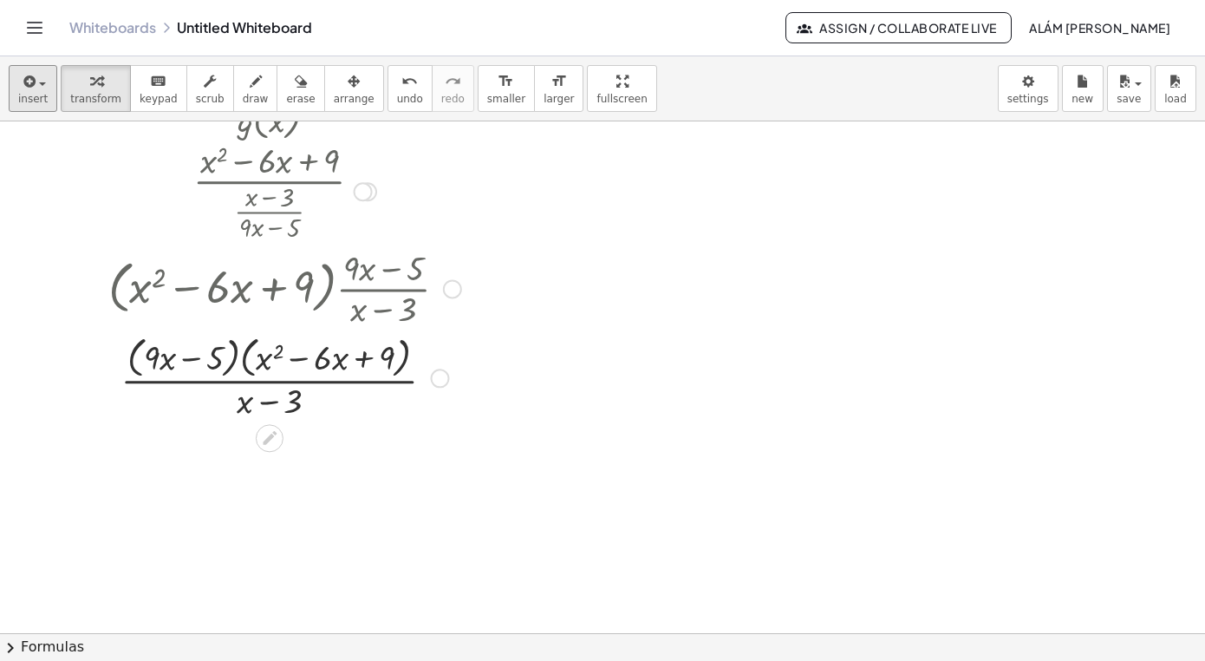
click at [335, 356] on div at bounding box center [285, 376] width 370 height 92
drag, startPoint x: 251, startPoint y: 351, endPoint x: 236, endPoint y: 340, distance: 18.6
click at [236, 340] on div at bounding box center [285, 376] width 370 height 92
drag, startPoint x: 404, startPoint y: 346, endPoint x: 414, endPoint y: 339, distance: 12.5
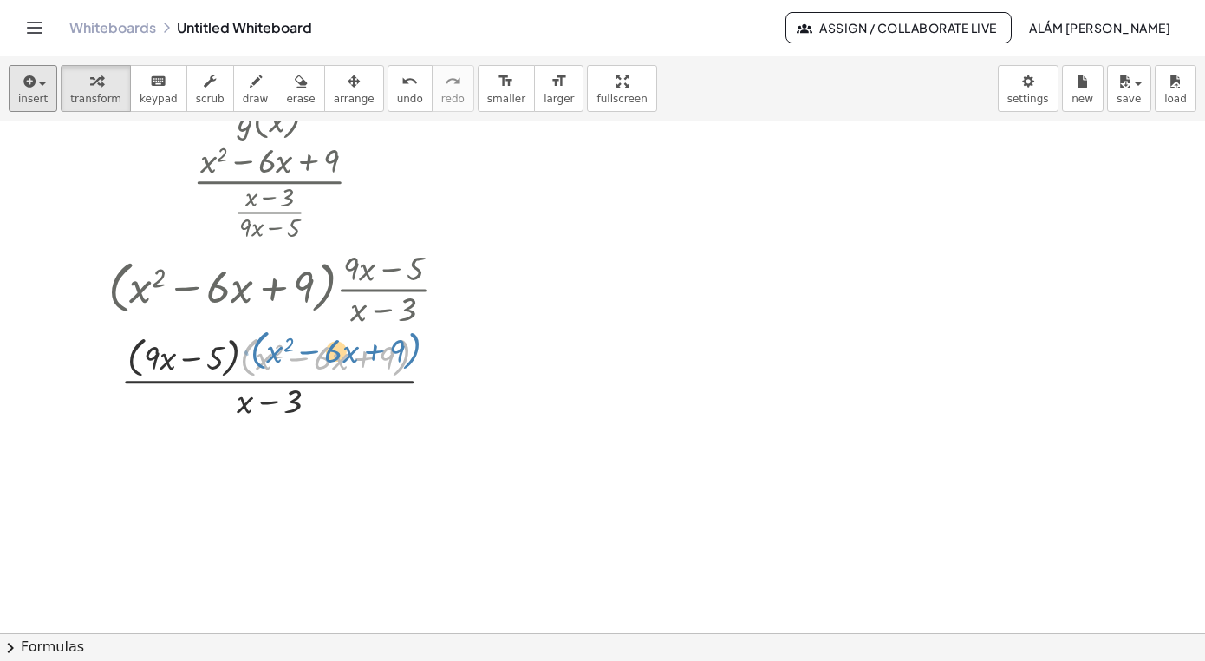
click at [414, 339] on div at bounding box center [285, 376] width 370 height 92
drag, startPoint x: 406, startPoint y: 344, endPoint x: 479, endPoint y: 334, distance: 74.4
click at [479, 334] on div "f ( , x ) = + x 2 − · 6 · x + 9 g ( , x ) = · ( + x − 3 ) · ( + · 9 · x − 5 ) ·…" at bounding box center [602, 375] width 1205 height 1023
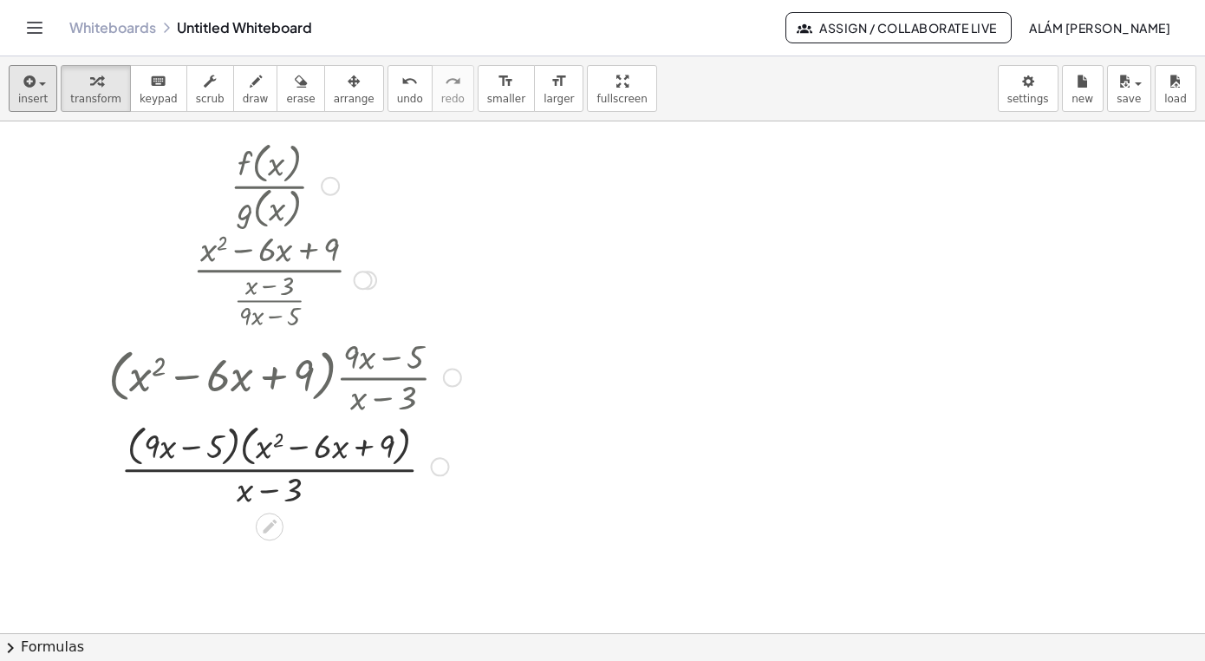
scroll to position [0, 0]
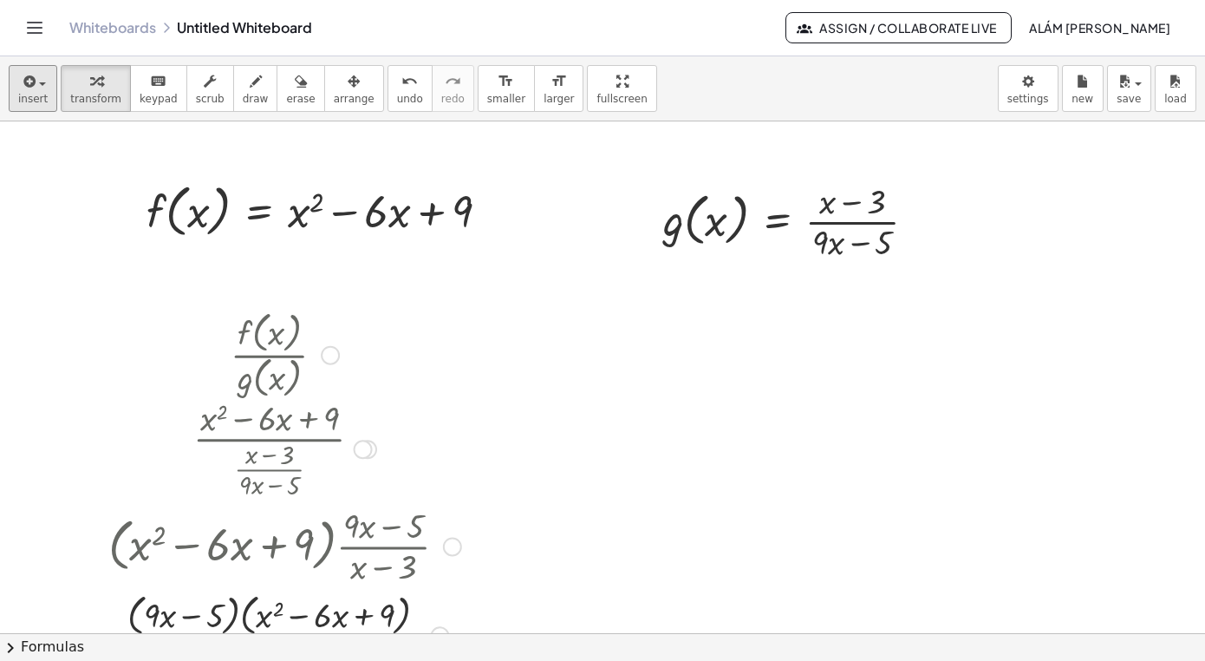
click at [333, 359] on div at bounding box center [330, 355] width 19 height 19
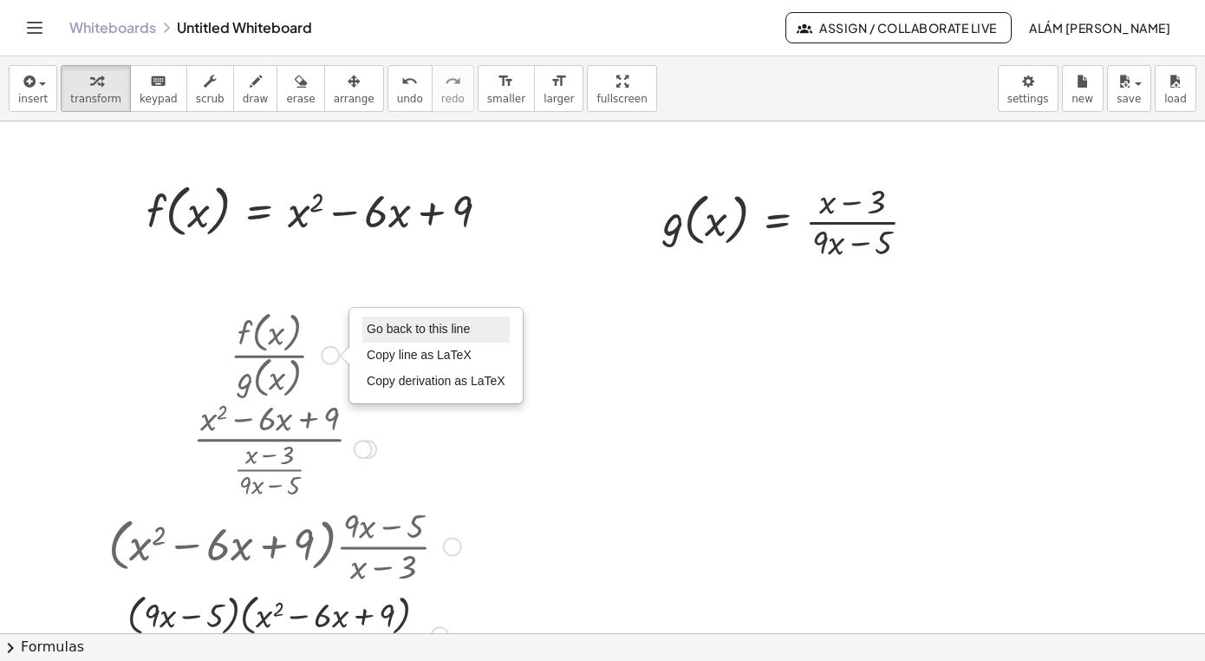
click at [404, 330] on span "Go back to this line" at bounding box center [418, 329] width 103 height 14
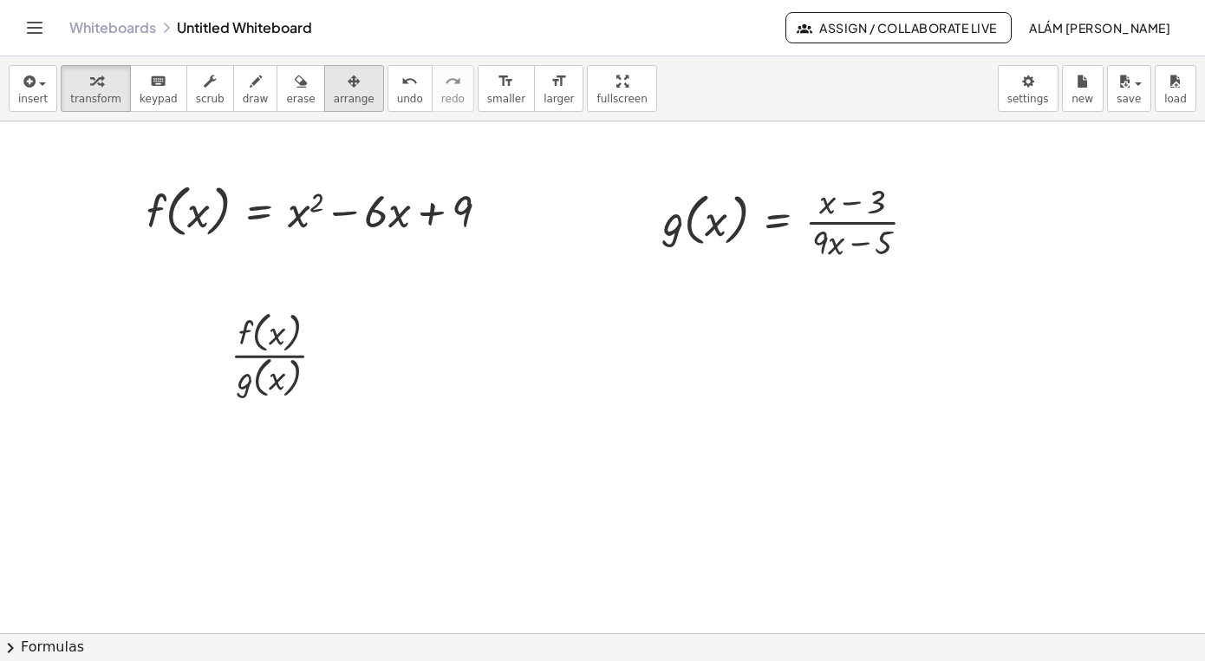
click at [353, 85] on div "button" at bounding box center [354, 80] width 41 height 21
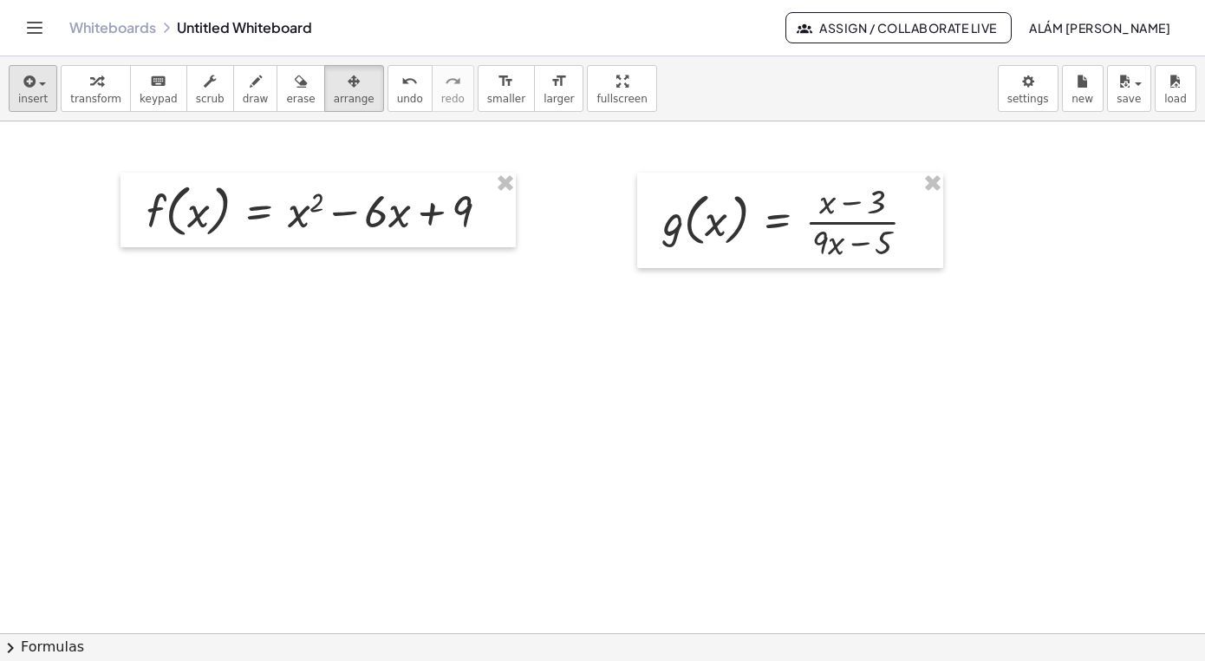
click at [44, 96] on span "insert" at bounding box center [32, 99] width 29 height 12
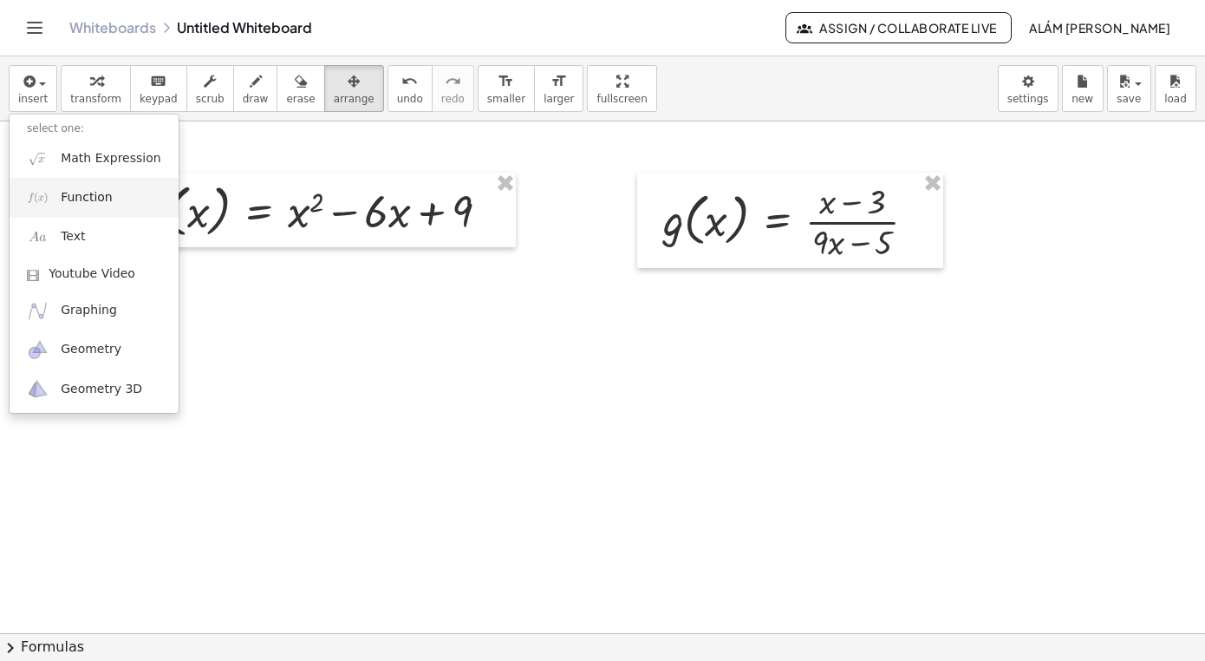
click at [100, 195] on span "Function" at bounding box center [87, 197] width 52 height 17
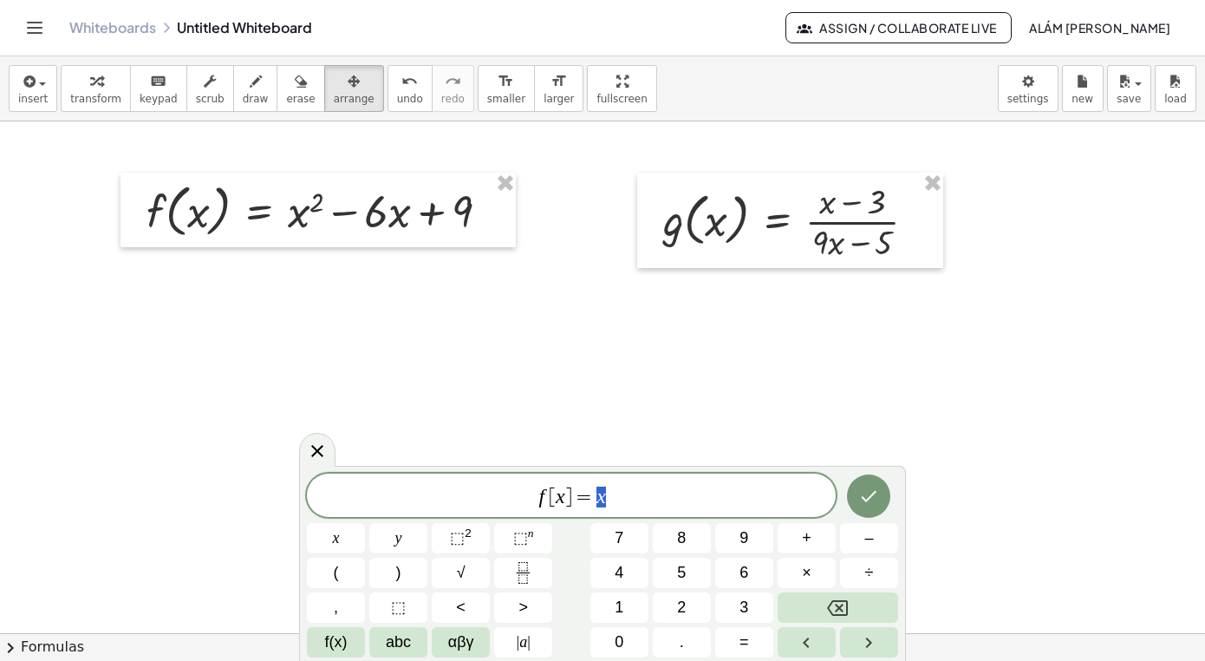
scroll to position [0, 11]
click at [549, 496] on span "f [ x ] = x" at bounding box center [571, 497] width 529 height 24
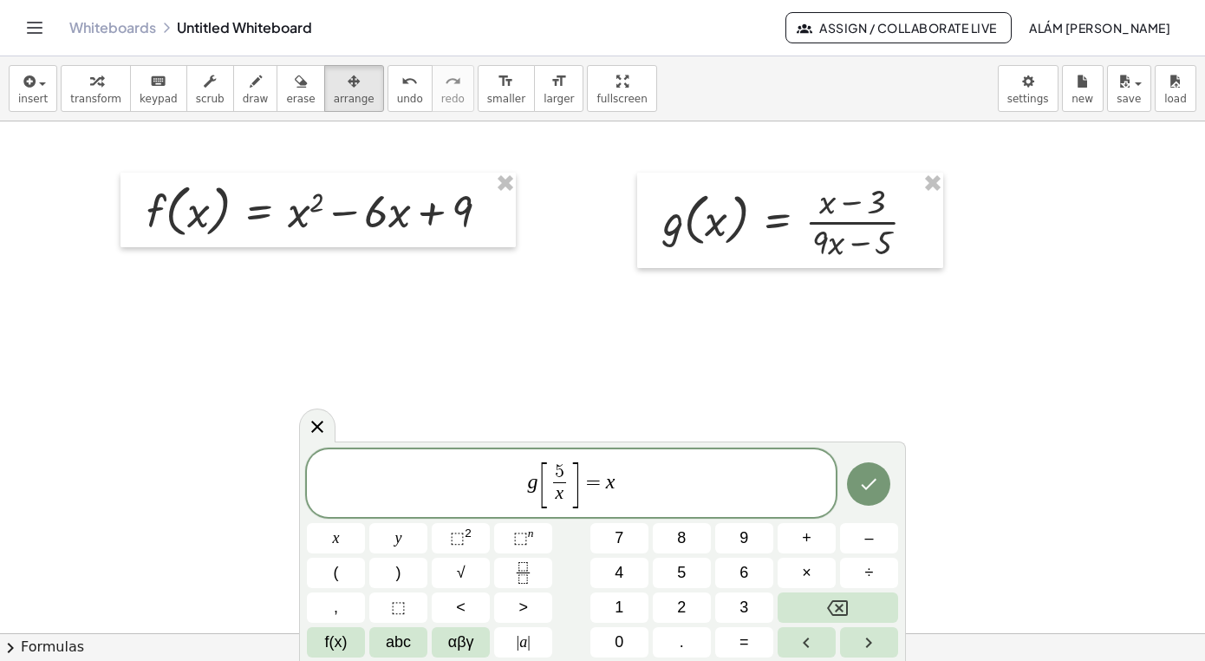
click at [630, 492] on span "g [ ​ 5 x ​ ] = x" at bounding box center [571, 484] width 529 height 49
click at [876, 483] on icon "Done" at bounding box center [868, 483] width 21 height 21
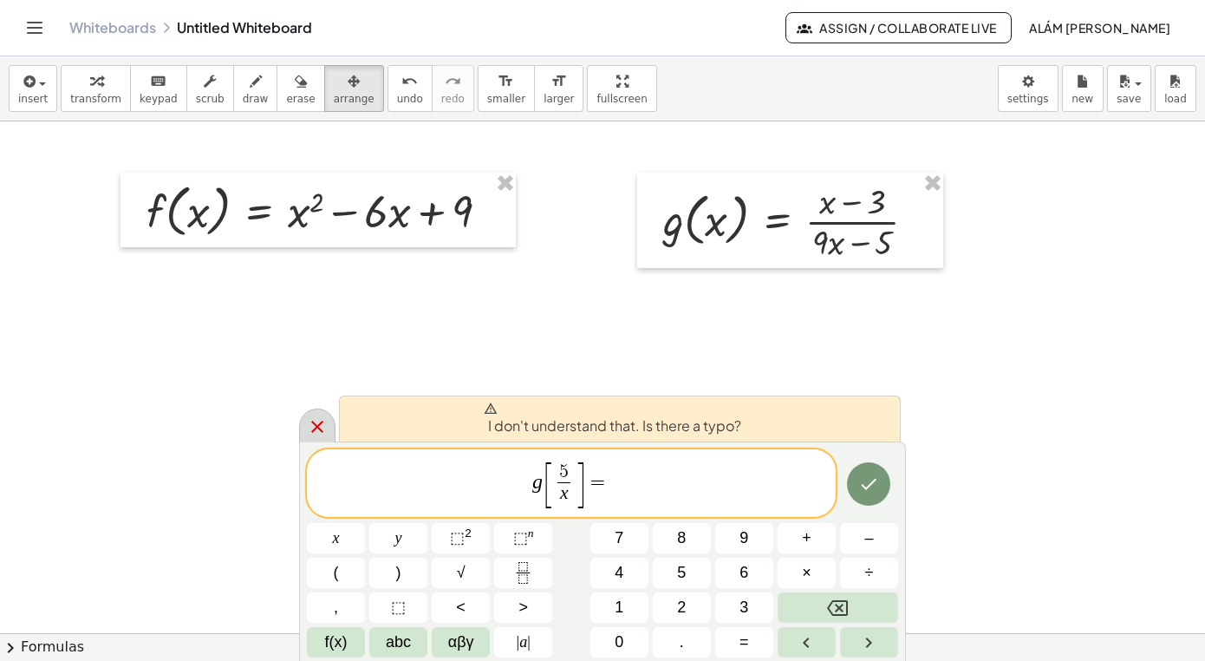
click at [320, 428] on icon at bounding box center [317, 427] width 12 height 12
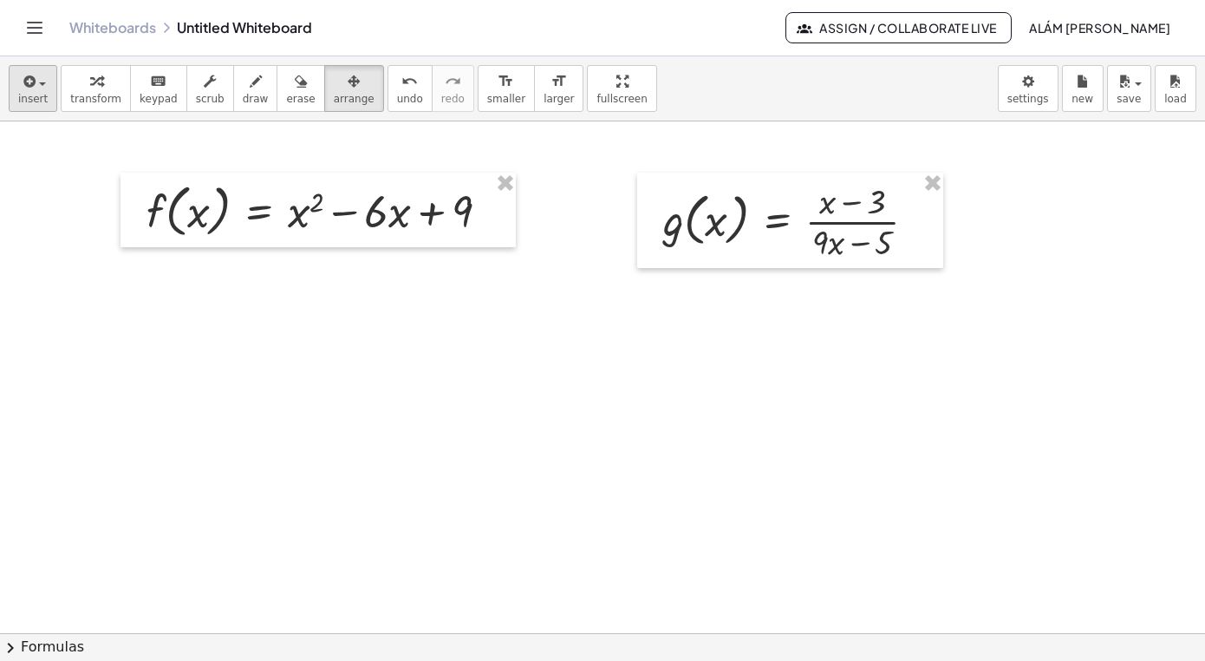
click at [31, 95] on span "insert" at bounding box center [32, 99] width 29 height 12
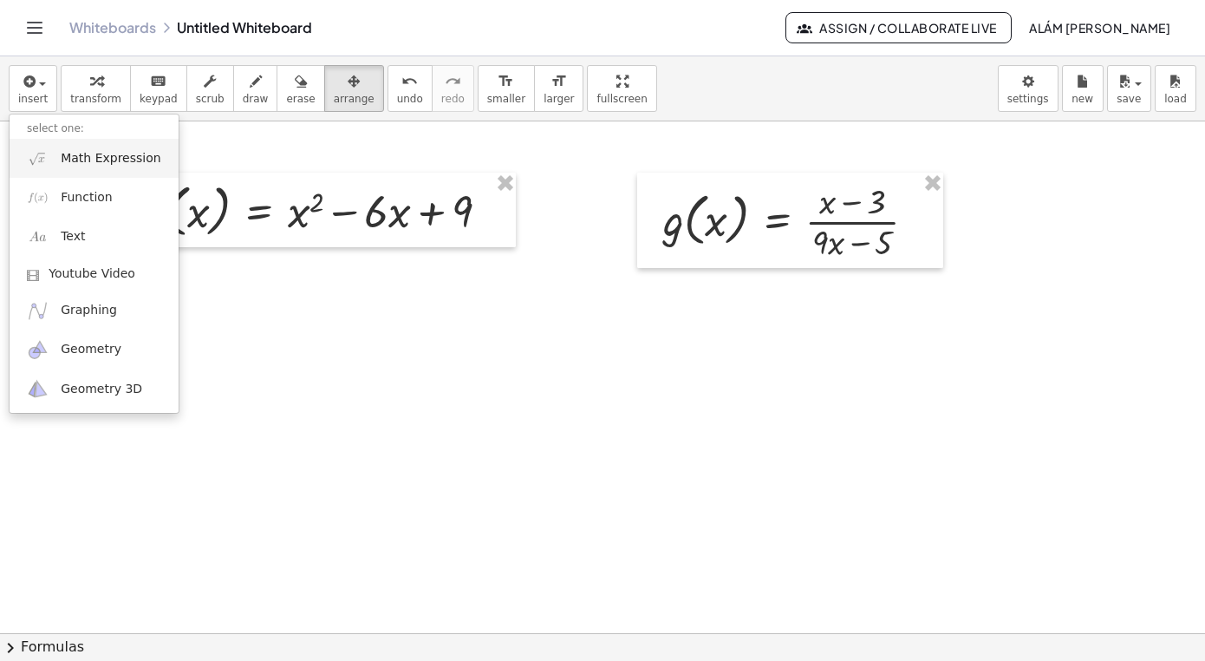
click at [93, 171] on link "Math Expression" at bounding box center [94, 158] width 169 height 39
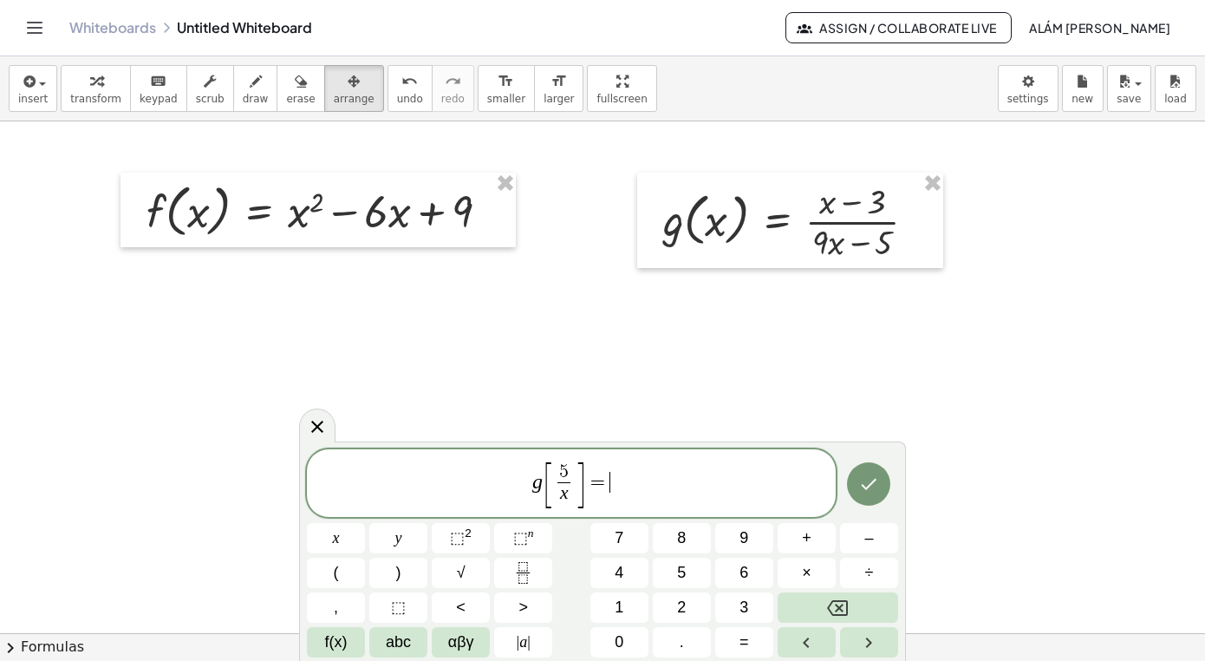
click at [891, 476] on div at bounding box center [869, 483] width 58 height 69
click at [873, 484] on icon "Done" at bounding box center [868, 483] width 21 height 21
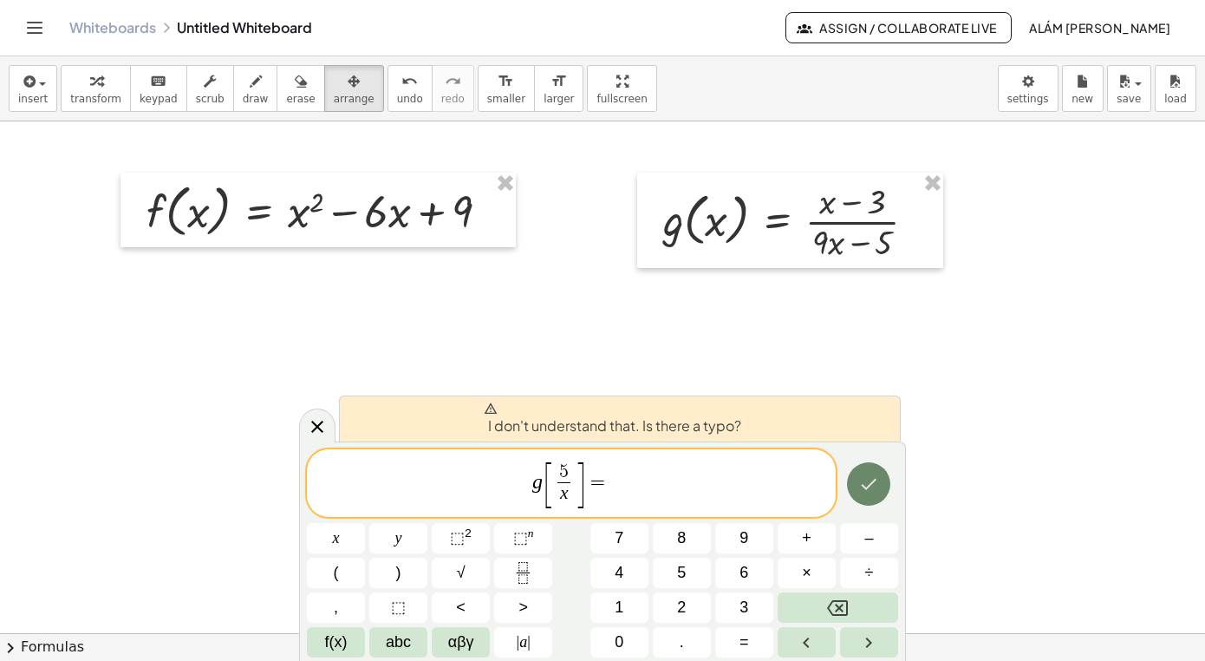
click at [873, 484] on icon "Done" at bounding box center [868, 483] width 21 height 21
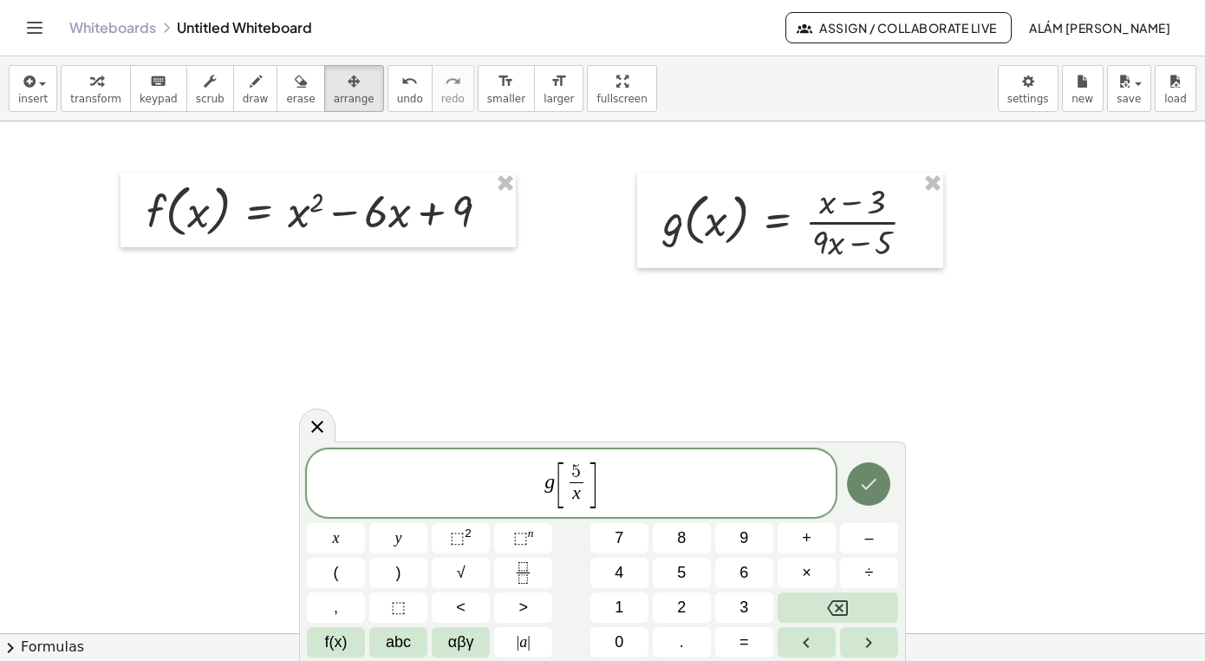
click at [873, 484] on icon "Done" at bounding box center [868, 483] width 21 height 21
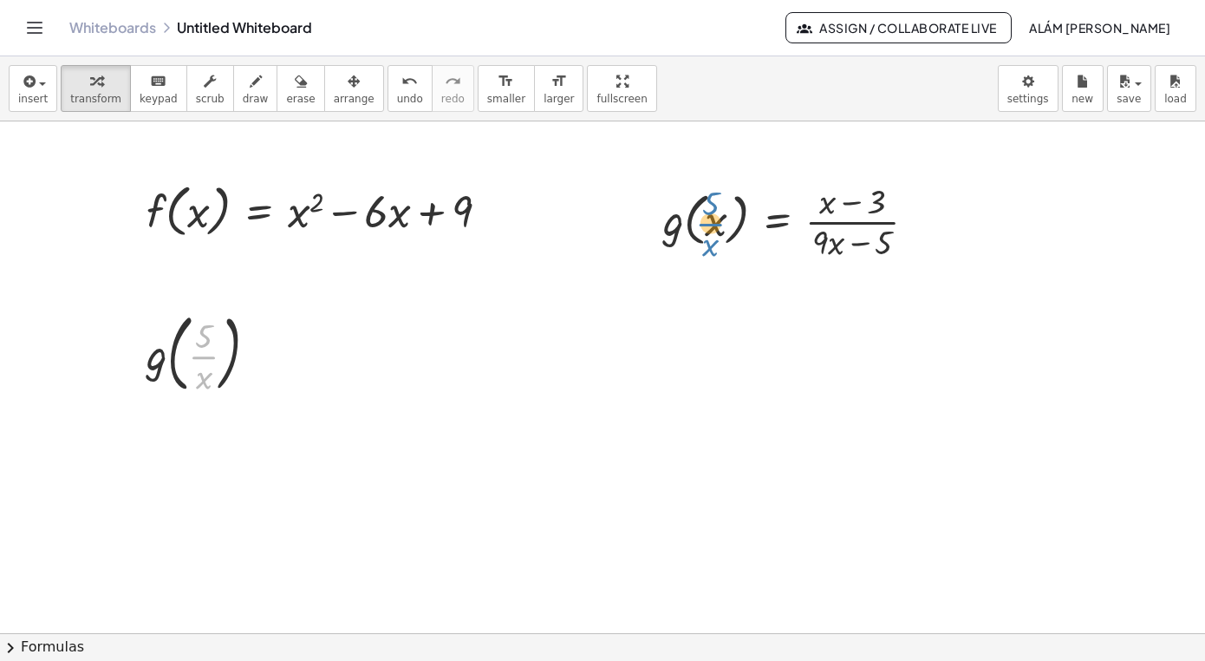
drag, startPoint x: 206, startPoint y: 361, endPoint x: 712, endPoint y: 228, distance: 522.6
click at [194, 354] on div "· 5 · x g ( , · 5 · x )" at bounding box center [194, 354] width 0 height 0
drag, startPoint x: 155, startPoint y: 367, endPoint x: 674, endPoint y: 225, distance: 537.6
click at [674, 225] on div "f ( , x ) = + x 2 − · 6 · x + 9 g ( , x ) = · ( + x − 3 ) · ( + · 9 · x − 5 ) g…" at bounding box center [602, 632] width 1205 height 1023
drag, startPoint x: 199, startPoint y: 345, endPoint x: 145, endPoint y: 384, distance: 66.4
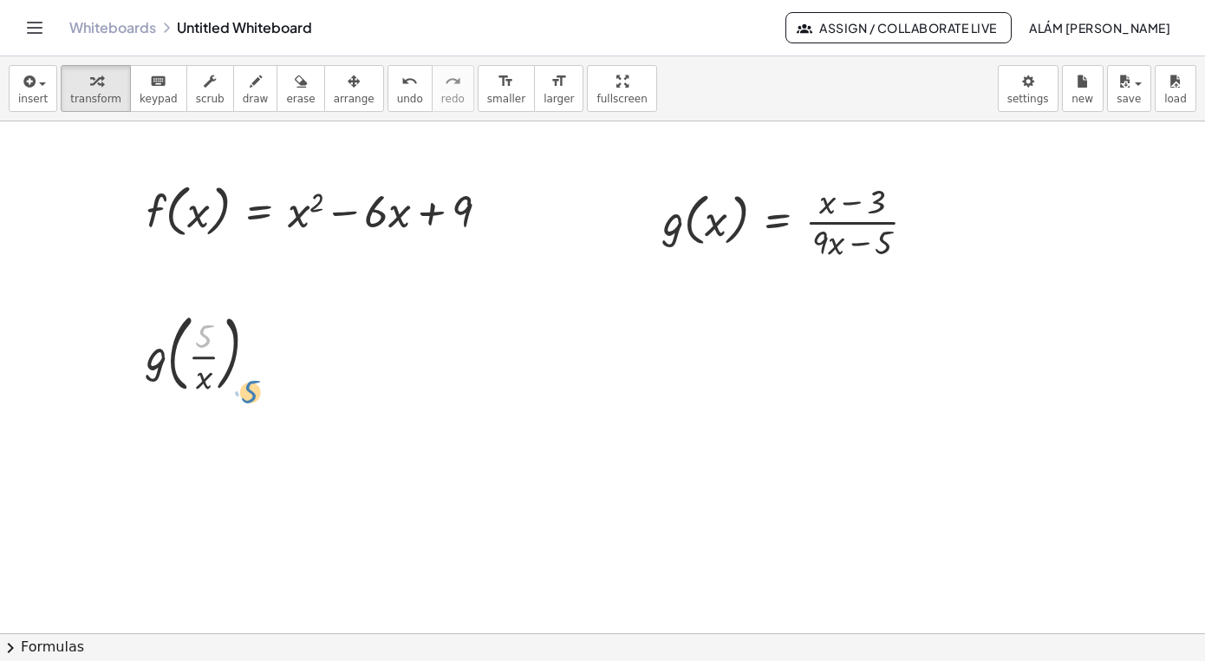
click at [145, 387] on div "· 5 g ( , · 5 · x )" at bounding box center [203, 352] width 165 height 102
drag, startPoint x: 199, startPoint y: 364, endPoint x: 819, endPoint y: 215, distance: 637.6
click at [194, 354] on div "· 5 · x g ( , · 5 · x )" at bounding box center [194, 354] width 0 height 0
click at [828, 199] on div at bounding box center [797, 220] width 284 height 87
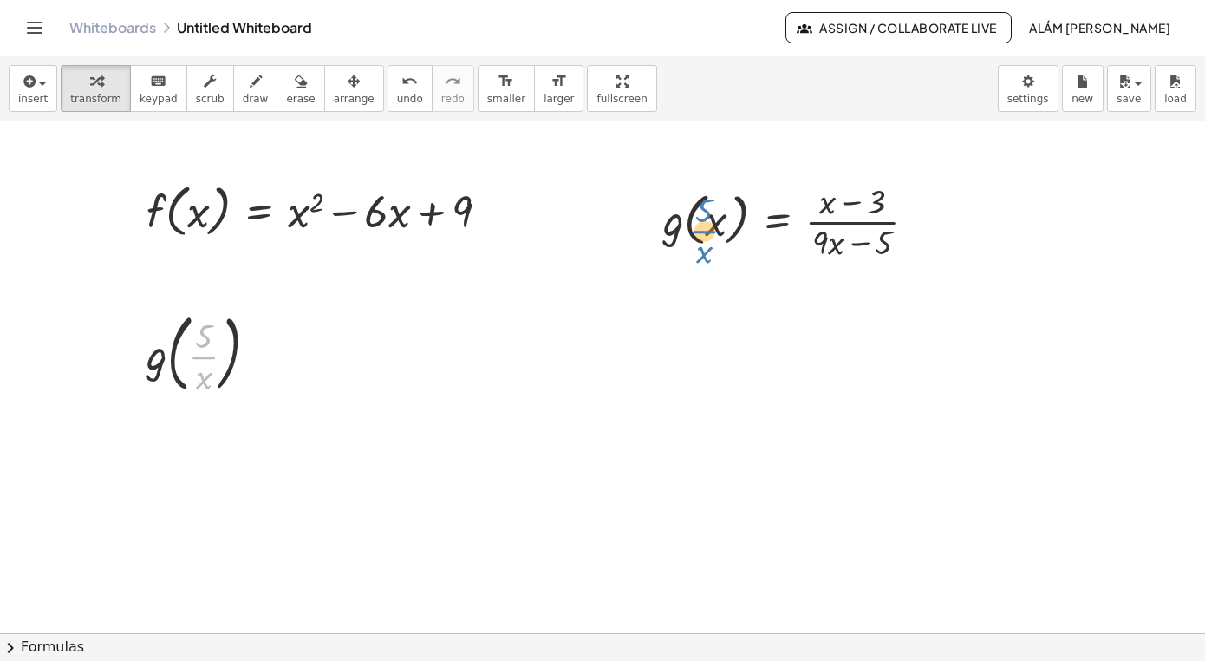
drag, startPoint x: 202, startPoint y: 343, endPoint x: 707, endPoint y: 212, distance: 521.3
click at [706, 213] on div "f ( , x ) = + x 2 − · 6 · x + 9 g ( , x ) = · ( + x − 3 ) · ( + · 9 · x − 5 ) ·…" at bounding box center [602, 632] width 1205 height 1023
click at [194, 354] on div "g ( , · 5 · x )" at bounding box center [194, 354] width 0 height 0
click at [263, 355] on div "Fix a mistake Transform line Copy line as LaTeX Copy derivation as LaTeX Expand…" at bounding box center [263, 353] width 19 height 19
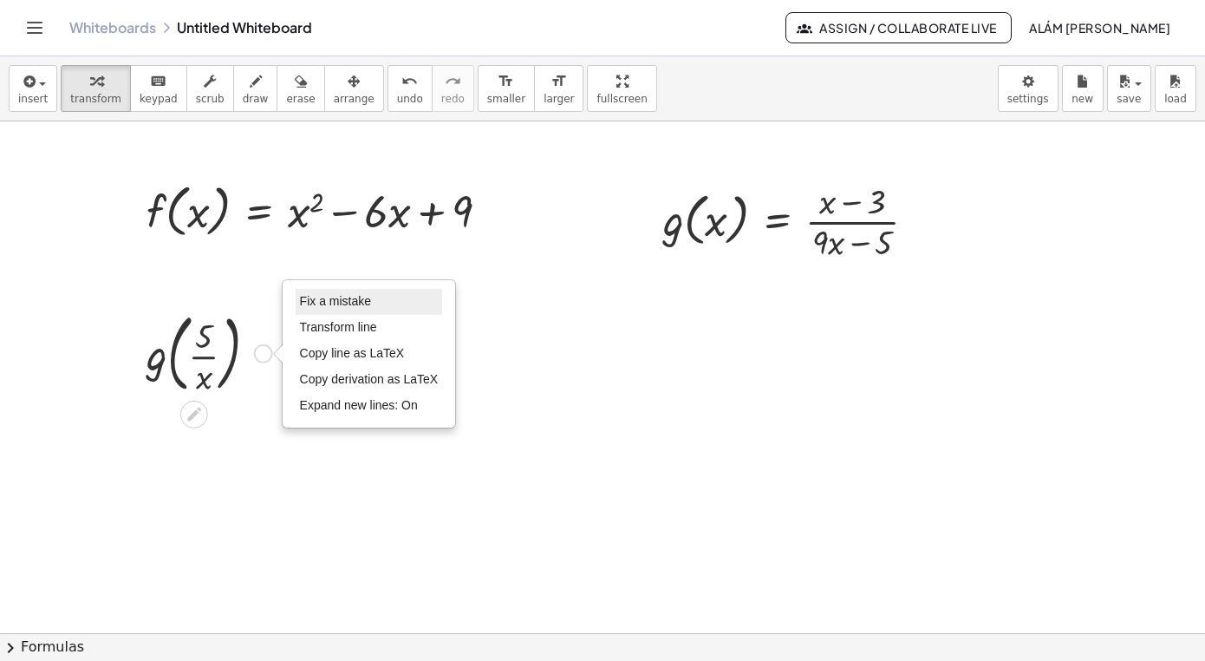
click at [344, 295] on span "Fix a mistake" at bounding box center [335, 301] width 71 height 14
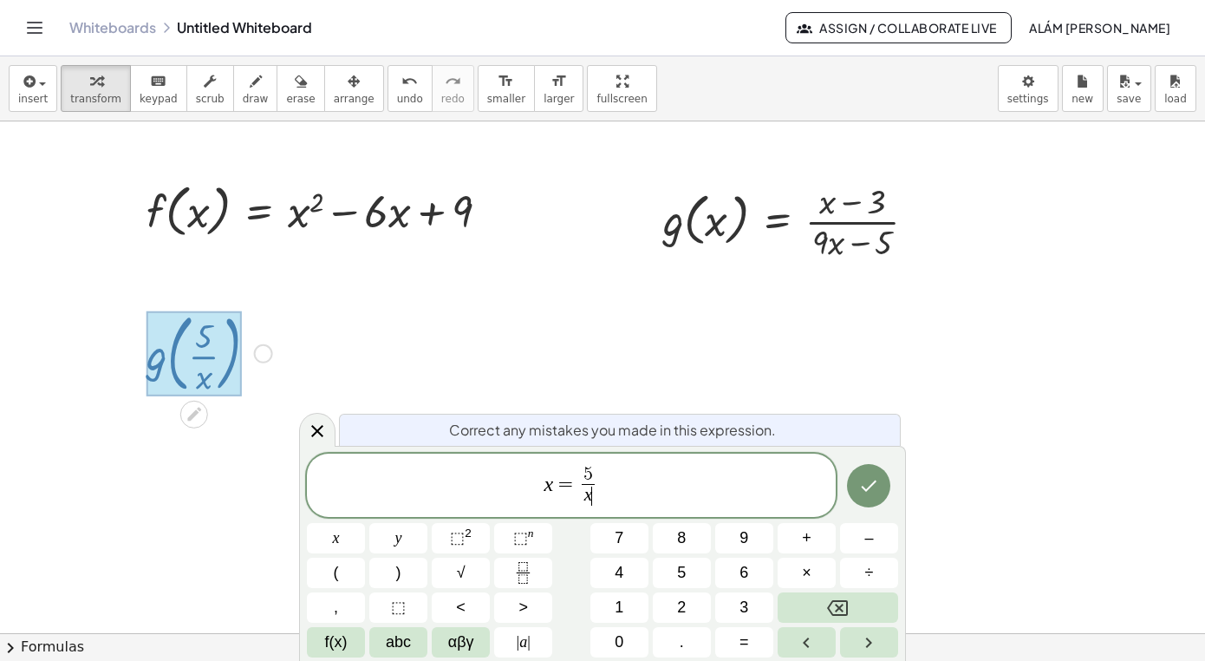
click at [551, 489] on var "x" at bounding box center [549, 483] width 10 height 23
click at [868, 493] on icon "Done" at bounding box center [868, 485] width 21 height 21
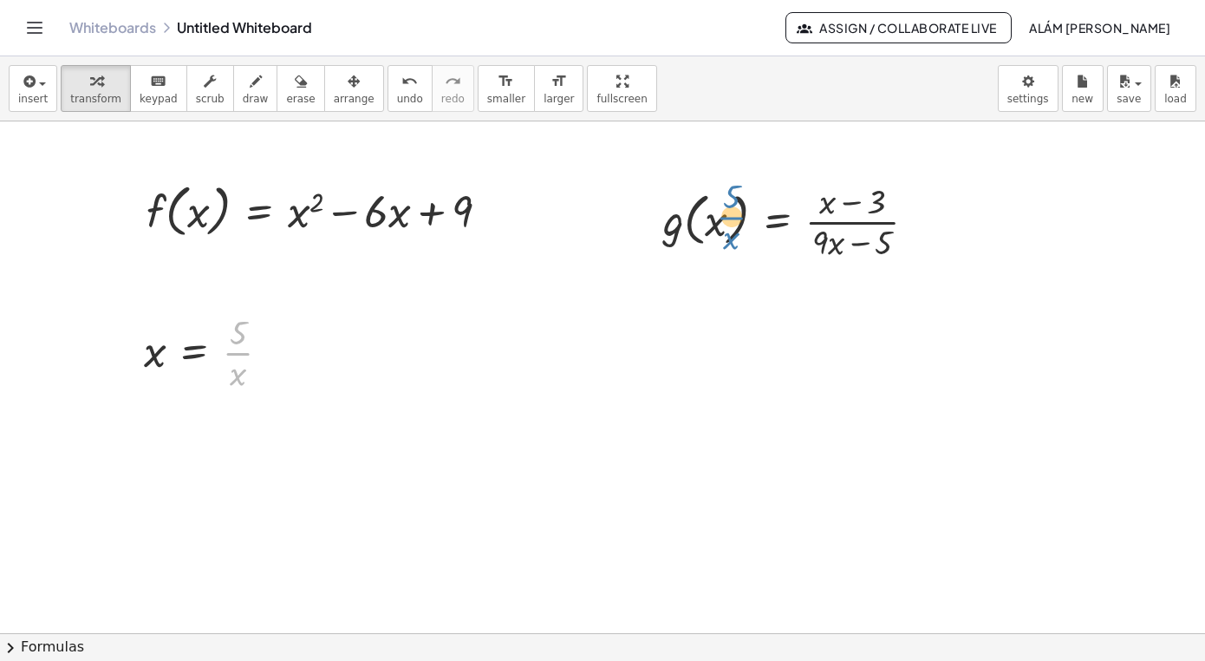
drag, startPoint x: 240, startPoint y: 355, endPoint x: 731, endPoint y: 218, distance: 509.5
click at [194, 353] on div "· 5 · x x = · 5 · x" at bounding box center [194, 353] width 0 height 0
drag, startPoint x: 154, startPoint y: 356, endPoint x: 721, endPoint y: 224, distance: 581.5
click at [194, 353] on div "x x = · 5 · x" at bounding box center [194, 353] width 0 height 0
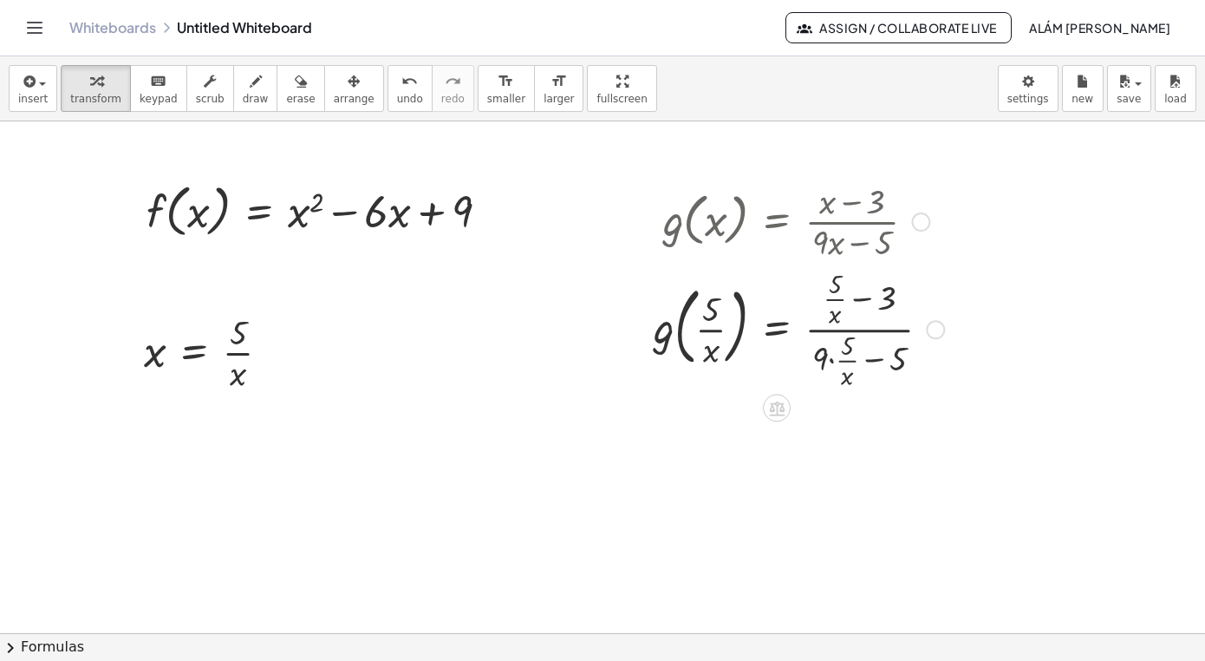
click at [862, 300] on div at bounding box center [799, 328] width 308 height 128
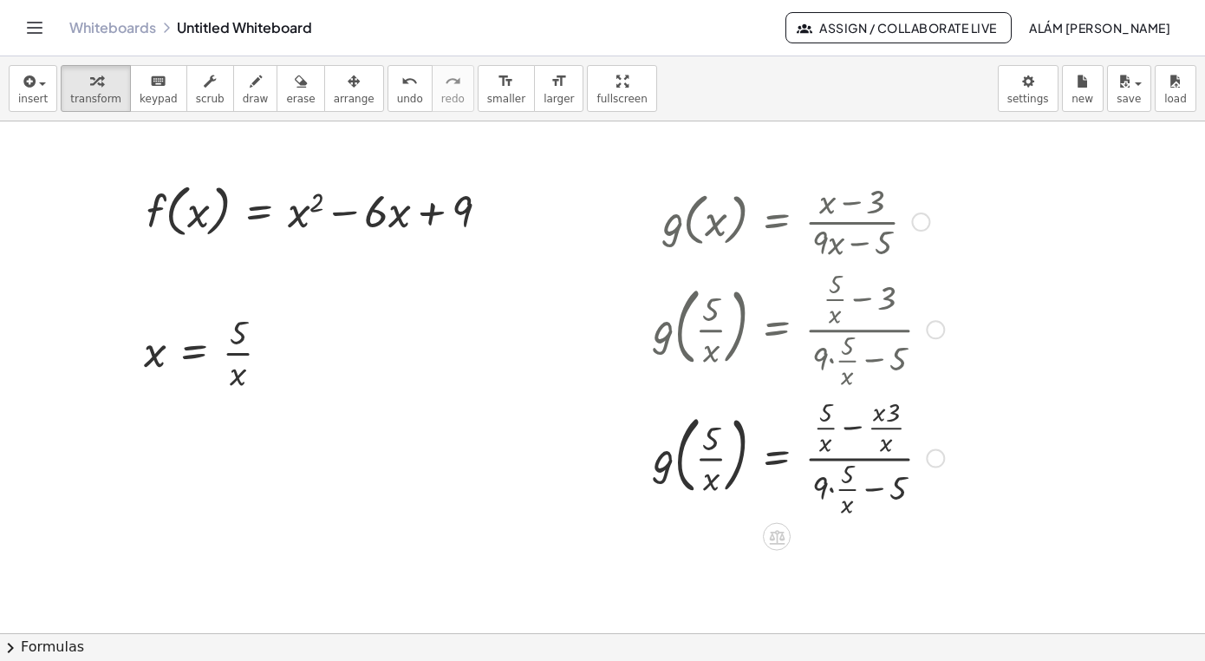
click at [854, 430] on div at bounding box center [799, 456] width 308 height 128
click at [852, 491] on div at bounding box center [799, 456] width 308 height 128
click at [833, 495] on div at bounding box center [799, 456] width 308 height 128
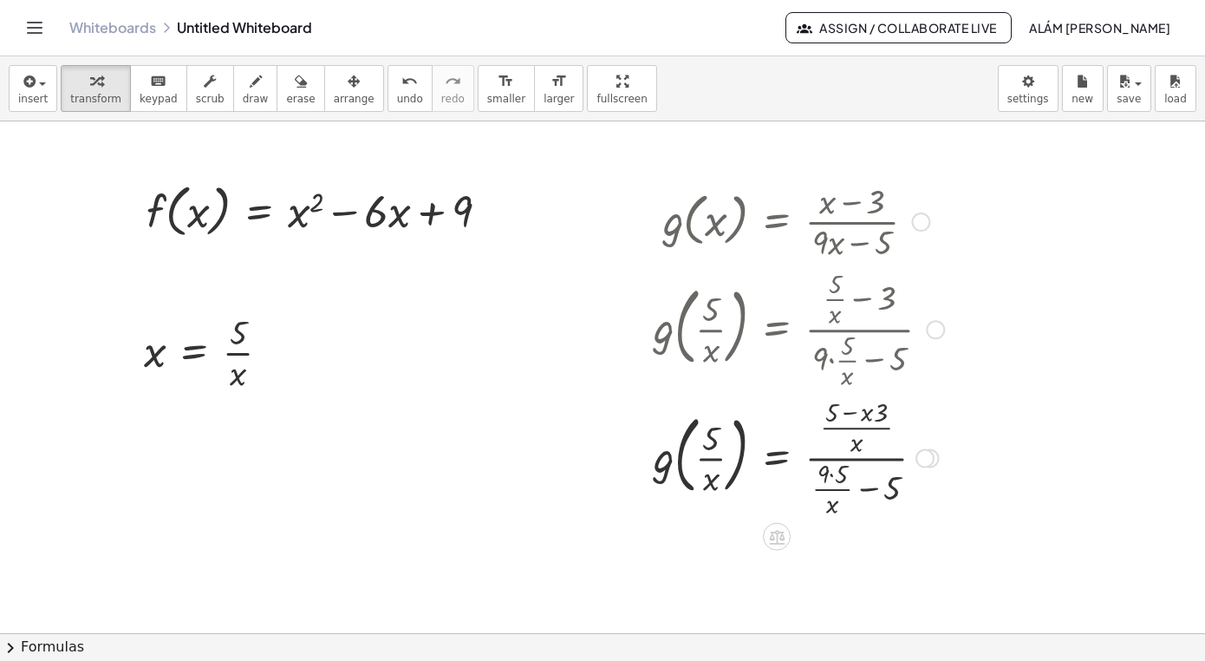
click at [867, 490] on div at bounding box center [799, 456] width 308 height 128
click at [872, 493] on div at bounding box center [805, 456] width 321 height 128
click at [831, 475] on div at bounding box center [799, 456] width 308 height 128
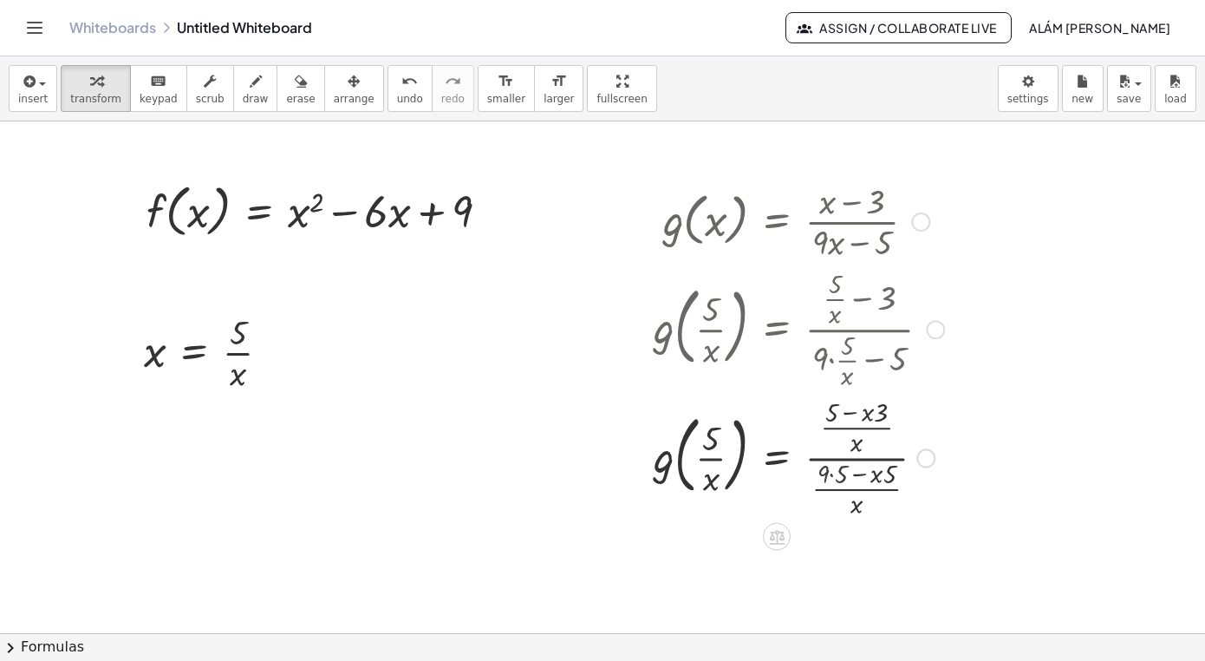
click at [831, 475] on div at bounding box center [799, 456] width 308 height 128
click at [879, 477] on div at bounding box center [799, 456] width 308 height 128
click at [879, 410] on div at bounding box center [799, 456] width 308 height 128
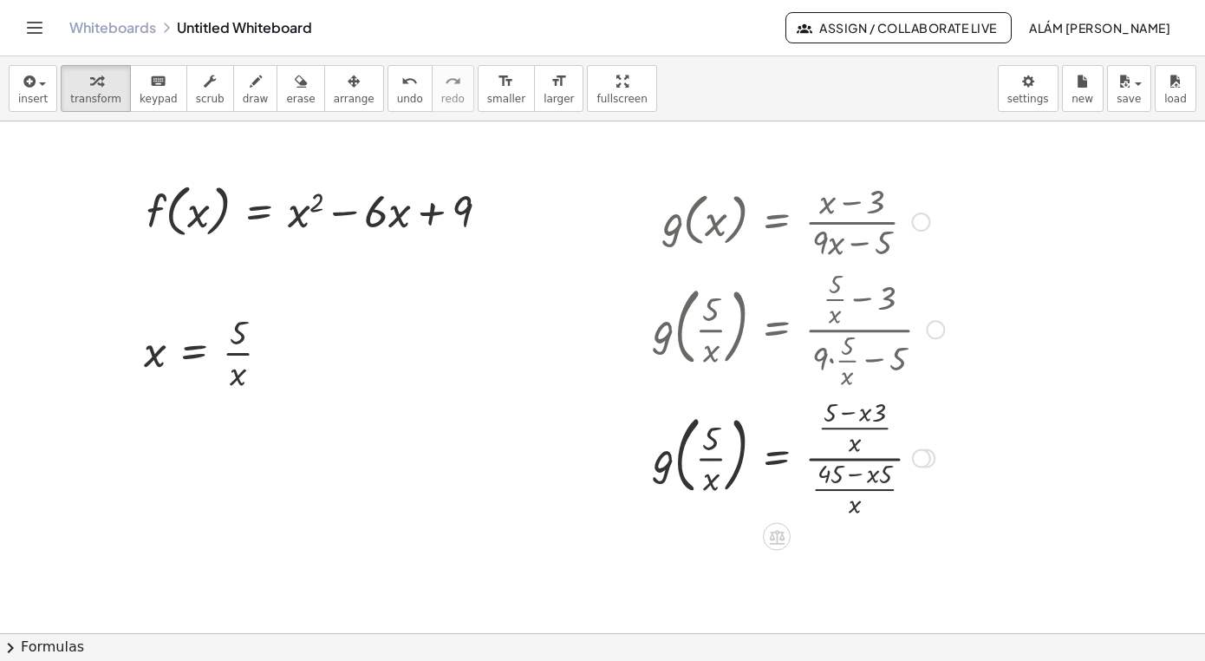
click at [879, 410] on div at bounding box center [799, 456] width 308 height 128
click at [885, 478] on div at bounding box center [799, 456] width 308 height 128
drag, startPoint x: 852, startPoint y: 492, endPoint x: 903, endPoint y: 462, distance: 59.5
click at [903, 462] on div at bounding box center [799, 456] width 308 height 128
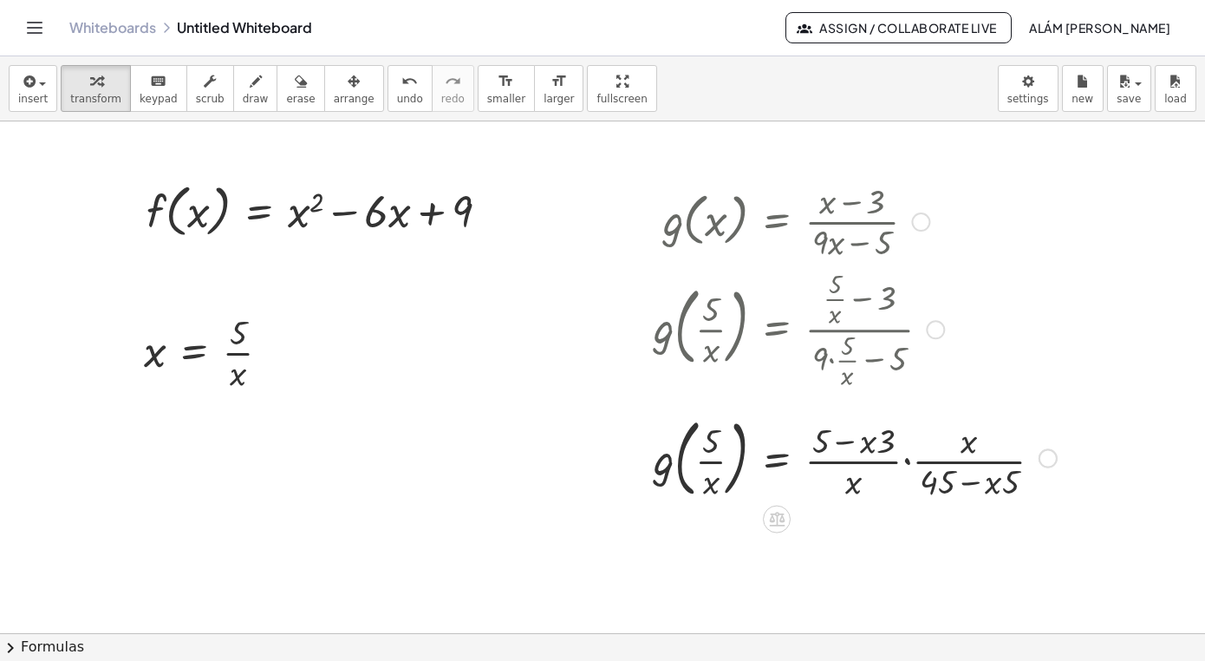
click at [908, 461] on div at bounding box center [855, 457] width 421 height 94
click at [908, 461] on div at bounding box center [829, 457] width 369 height 98
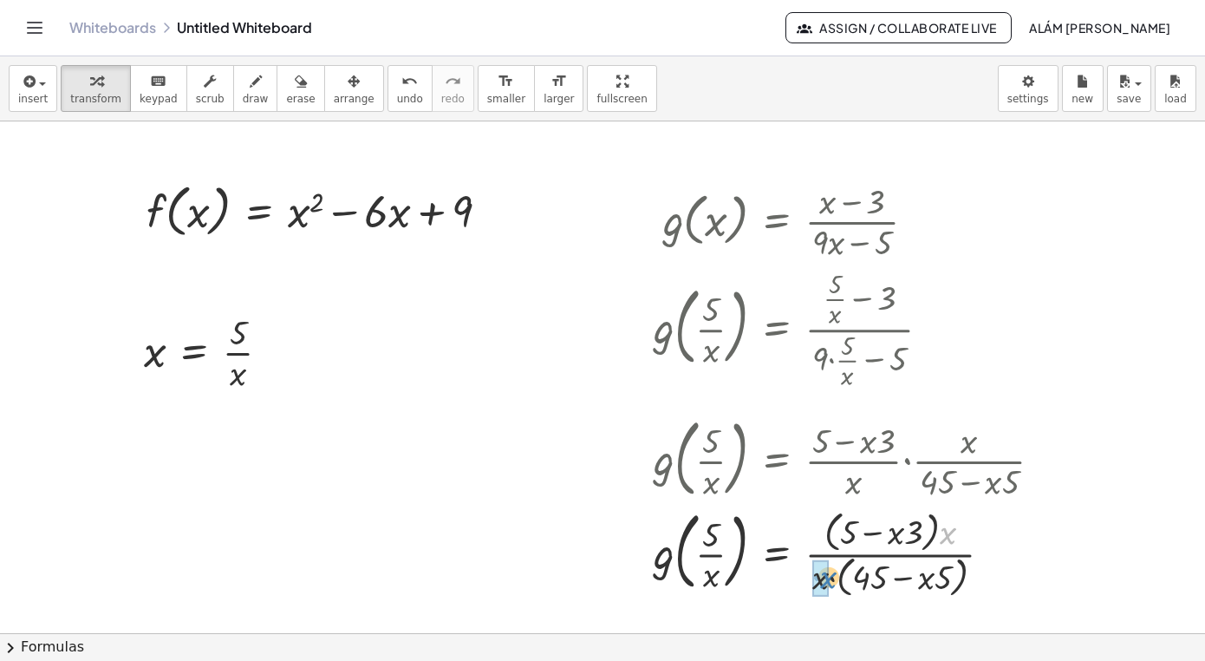
drag, startPoint x: 945, startPoint y: 536, endPoint x: 822, endPoint y: 580, distance: 130.8
click at [777, 554] on div "· x g ( , ) = 3 5 · 5 · x 5 · x · x · · ( + − ) · x · x · · ( + − ) 45" at bounding box center [777, 554] width 0 height 0
drag, startPoint x: 899, startPoint y: 534, endPoint x: 875, endPoint y: 538, distance: 24.7
click at [875, 538] on div at bounding box center [855, 552] width 421 height 94
drag, startPoint x: 904, startPoint y: 583, endPoint x: 884, endPoint y: 583, distance: 19.9
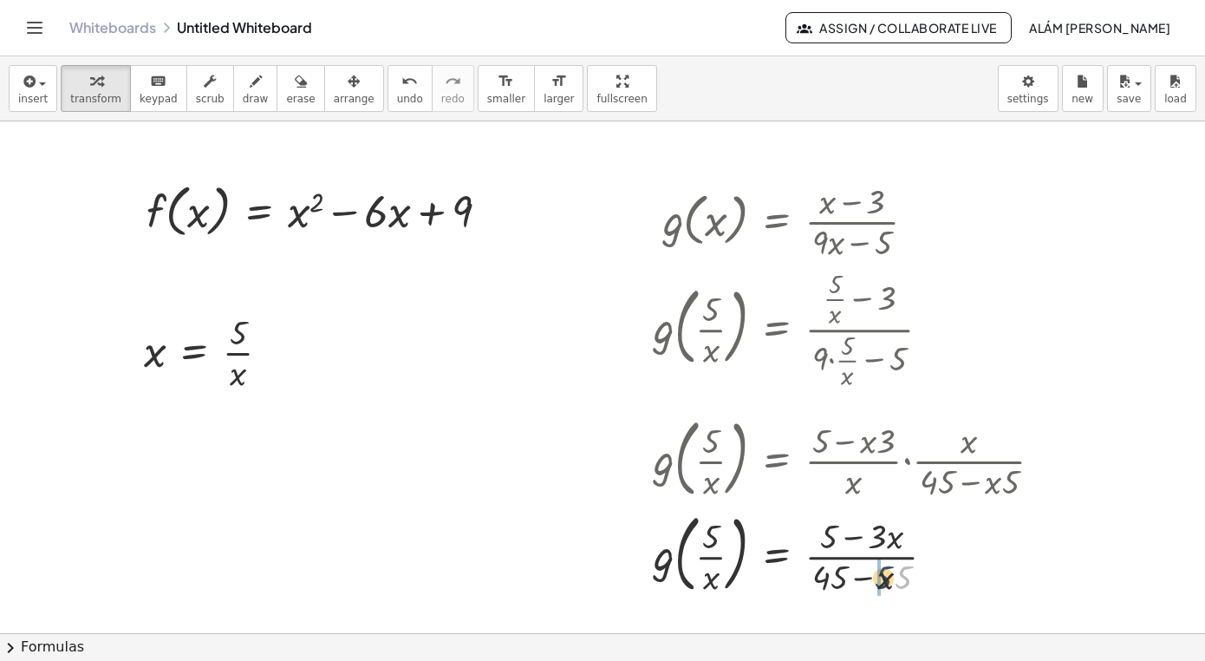
click at [884, 583] on div at bounding box center [855, 552] width 421 height 94
click at [866, 580] on div at bounding box center [855, 552] width 421 height 94
drag, startPoint x: 884, startPoint y: 577, endPoint x: 799, endPoint y: 577, distance: 84.1
click at [799, 577] on div at bounding box center [855, 552] width 421 height 94
click at [895, 584] on div at bounding box center [855, 552] width 421 height 94
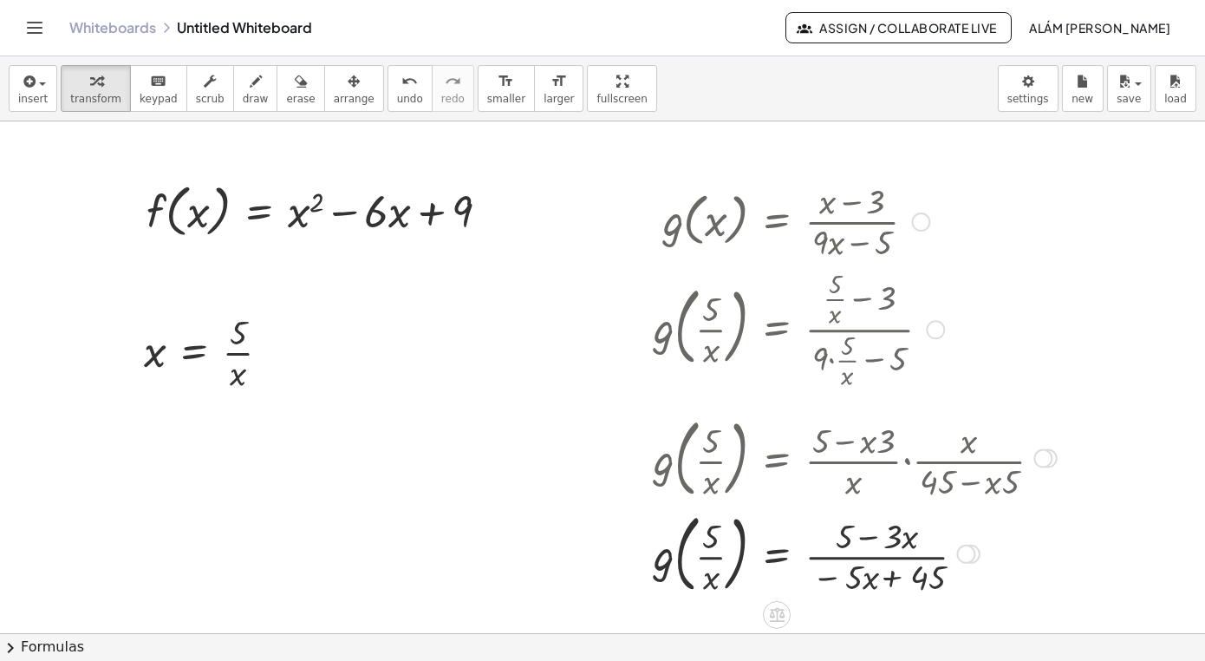
click at [895, 584] on div at bounding box center [855, 552] width 421 height 94
drag, startPoint x: 858, startPoint y: 584, endPoint x: 818, endPoint y: 579, distance: 41.1
click at [818, 579] on div at bounding box center [855, 552] width 421 height 94
